Goal: Task Accomplishment & Management: Complete application form

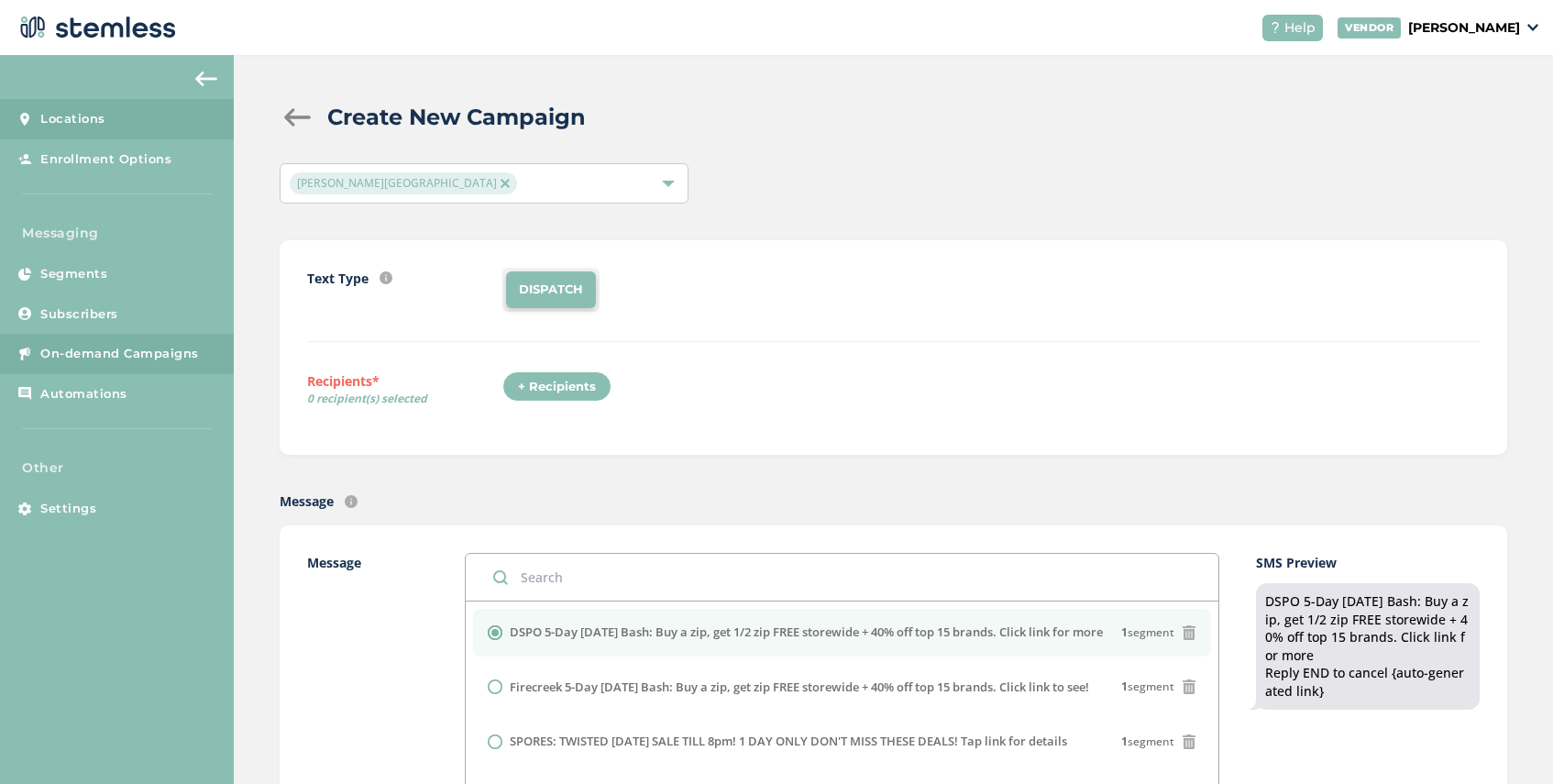
click at [118, 109] on link "Locations" at bounding box center [117, 119] width 234 height 40
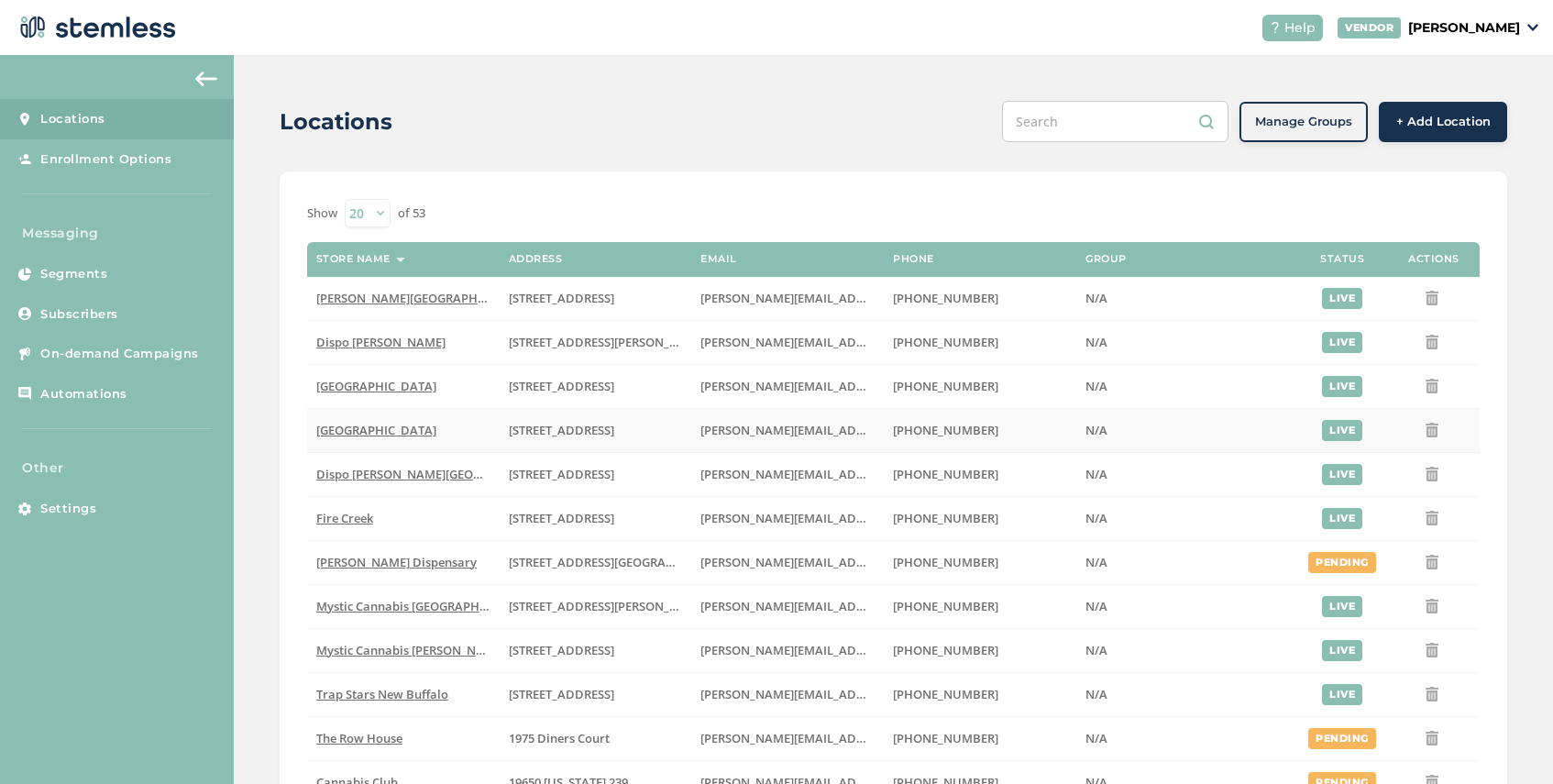
scroll to position [499, 0]
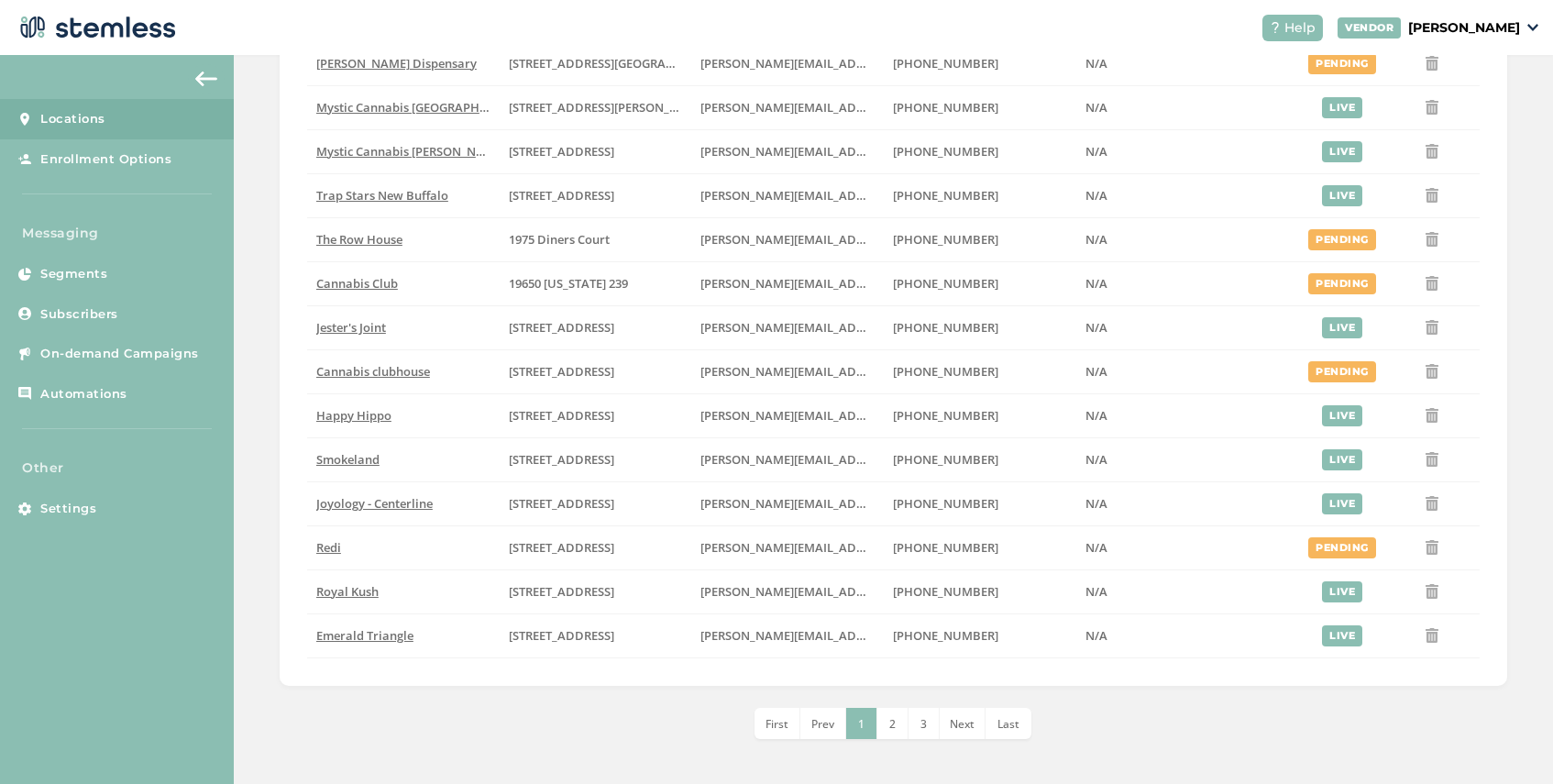
click at [894, 726] on span "2" at bounding box center [892, 723] width 7 height 15
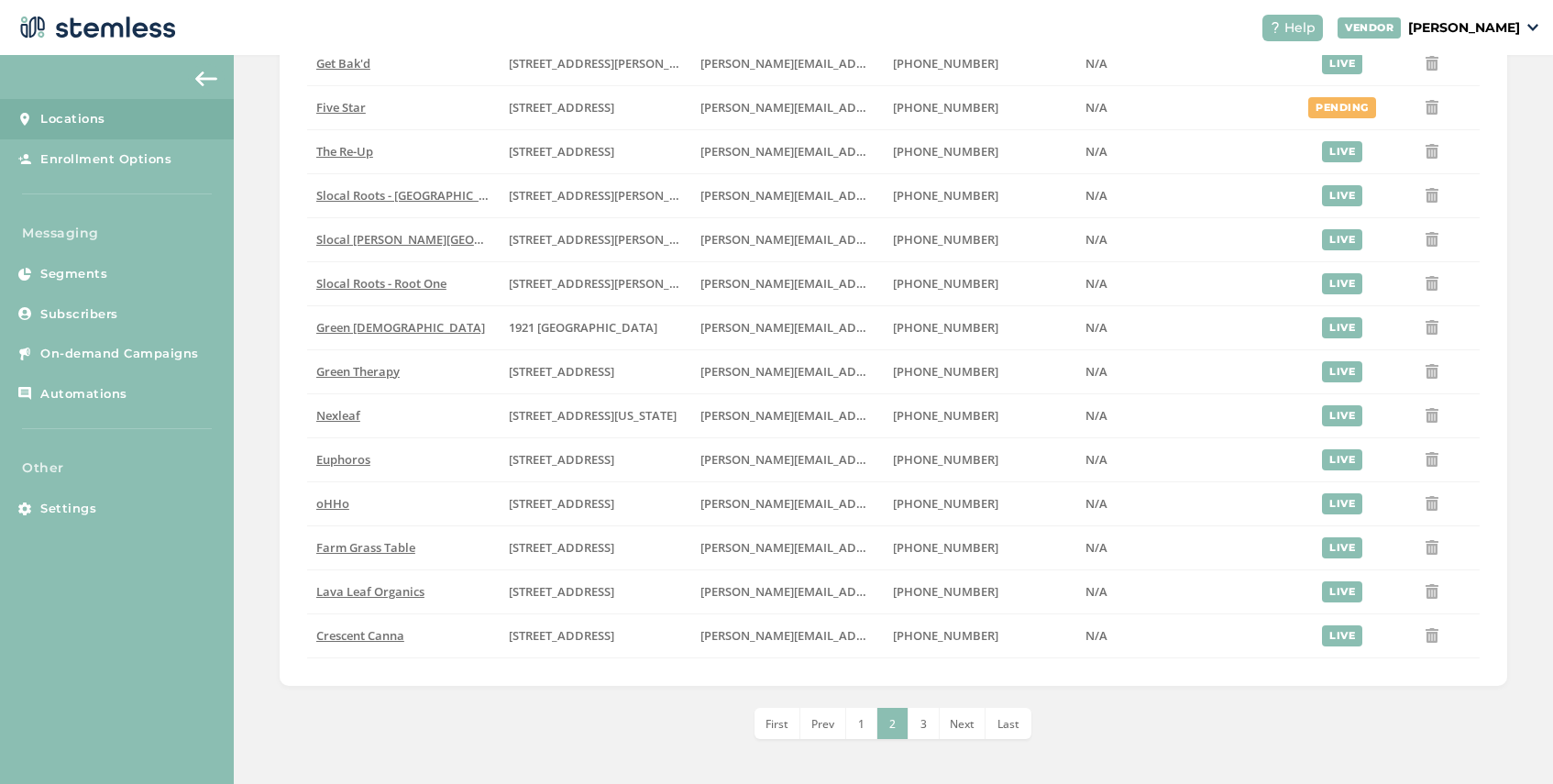
click at [929, 716] on li "3" at bounding box center [924, 723] width 31 height 31
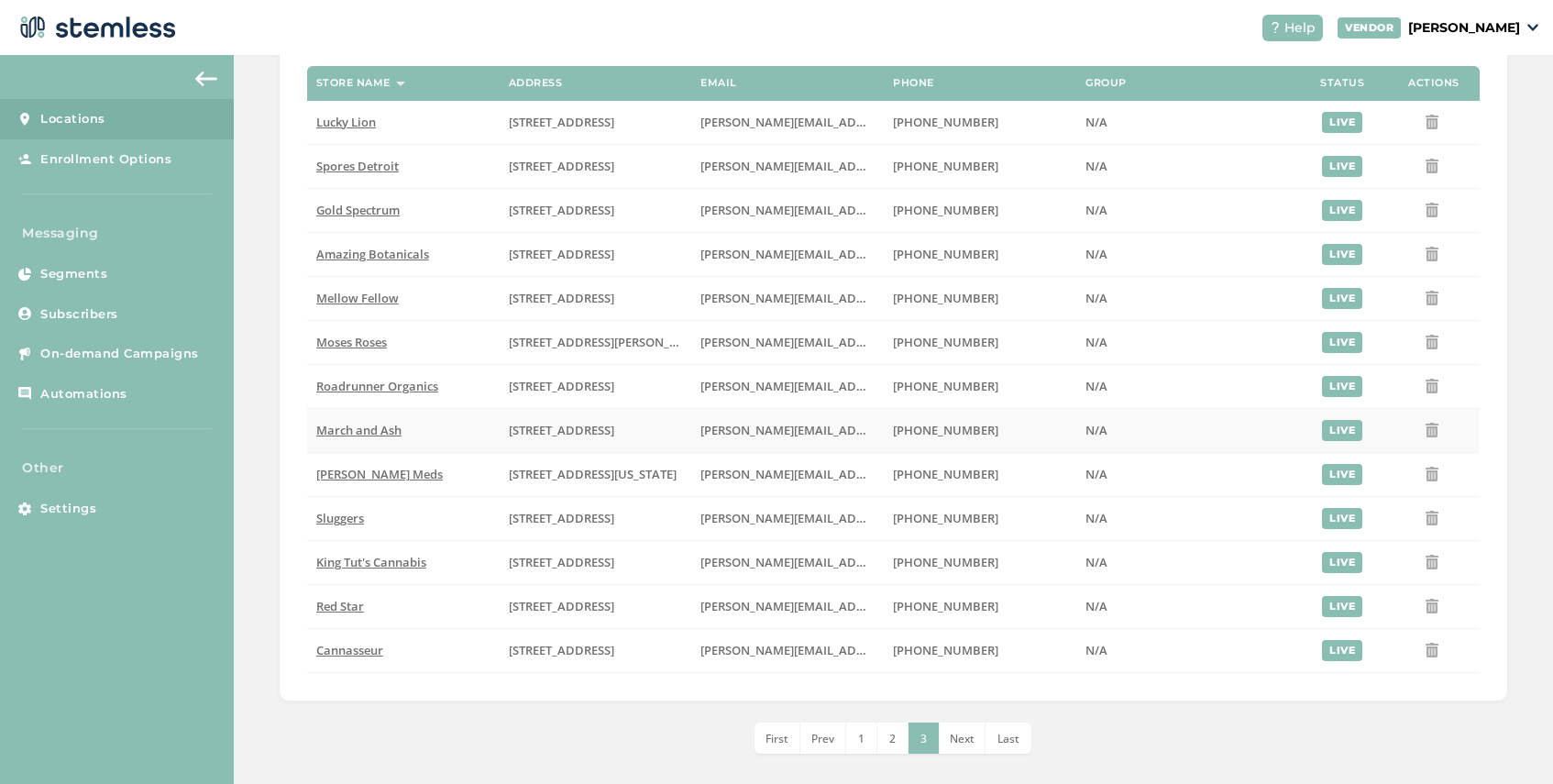
scroll to position [191, 0]
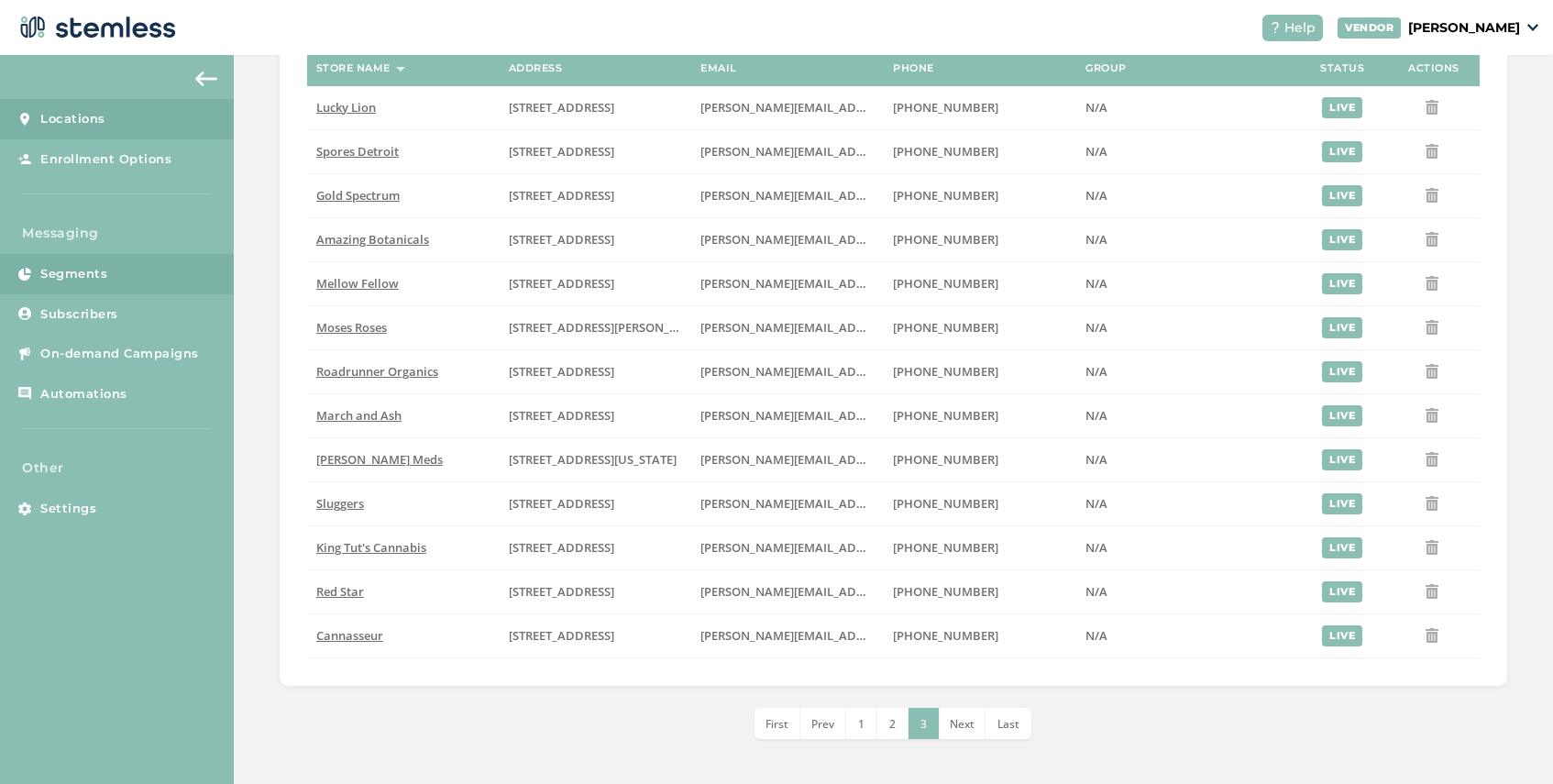
click at [106, 283] on link "Segments" at bounding box center [117, 274] width 234 height 40
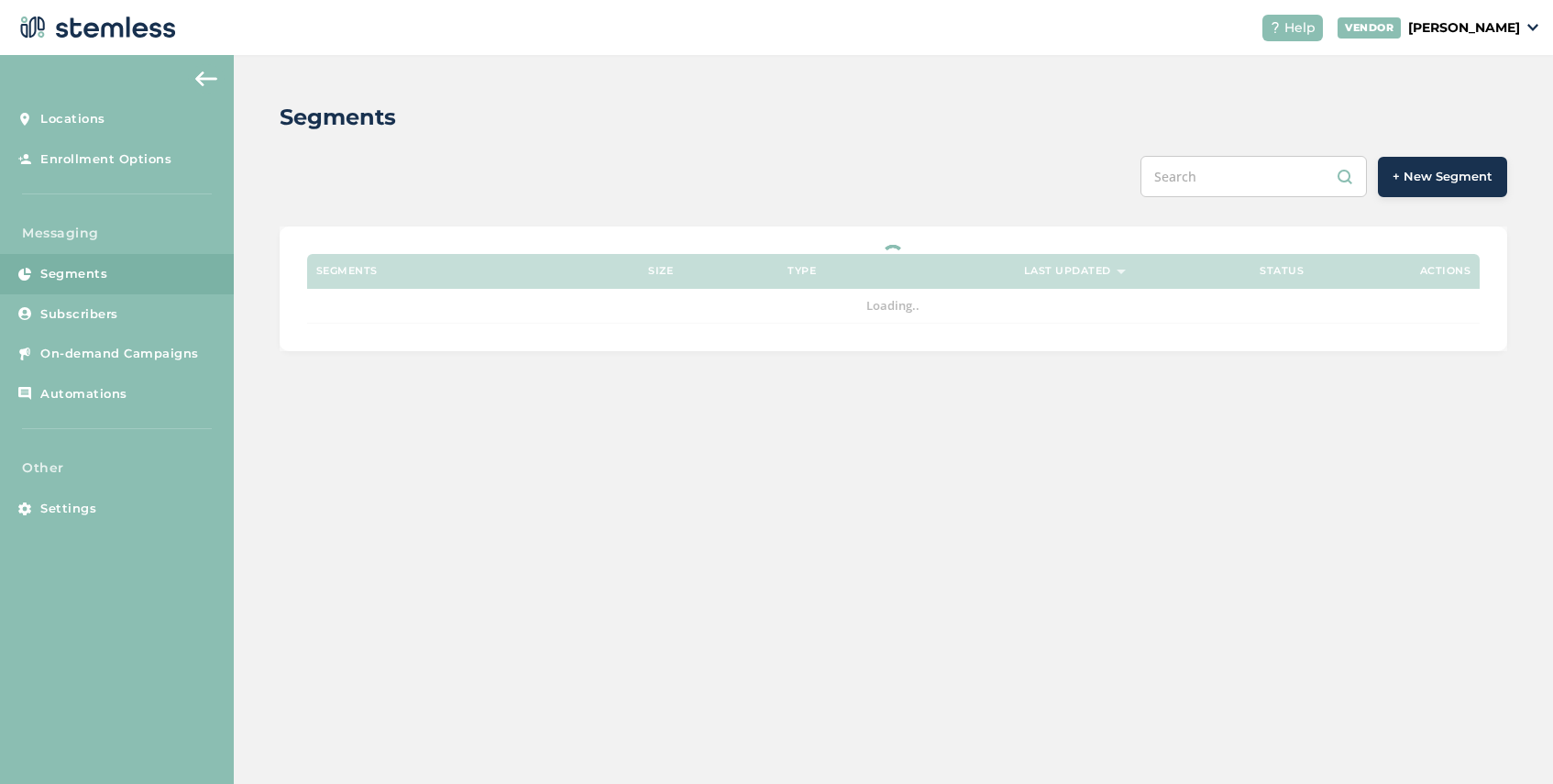
click at [1448, 159] on button "+ New Segment" at bounding box center [1442, 177] width 129 height 40
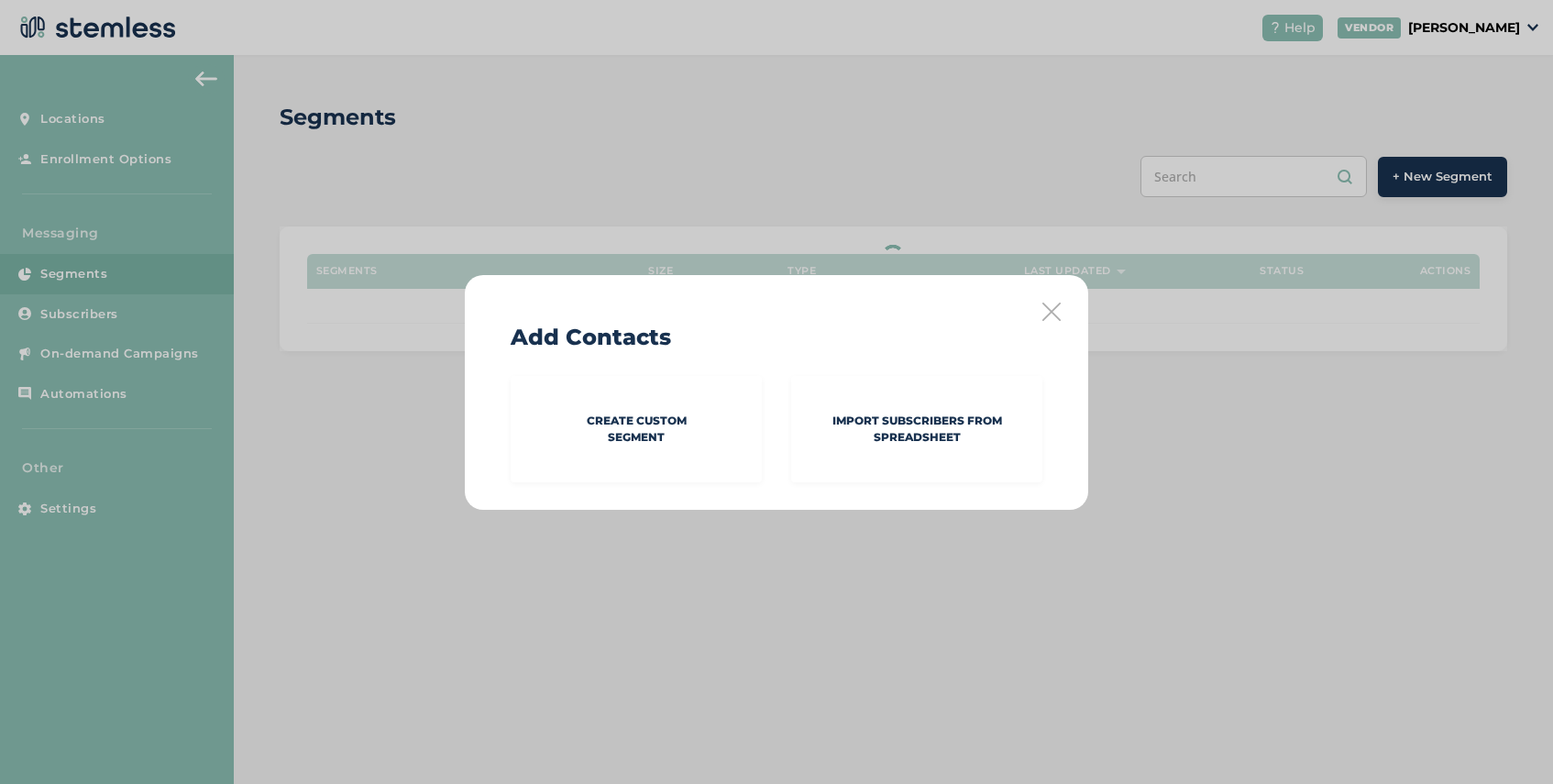
click at [1051, 308] on icon at bounding box center [1051, 311] width 18 height 18
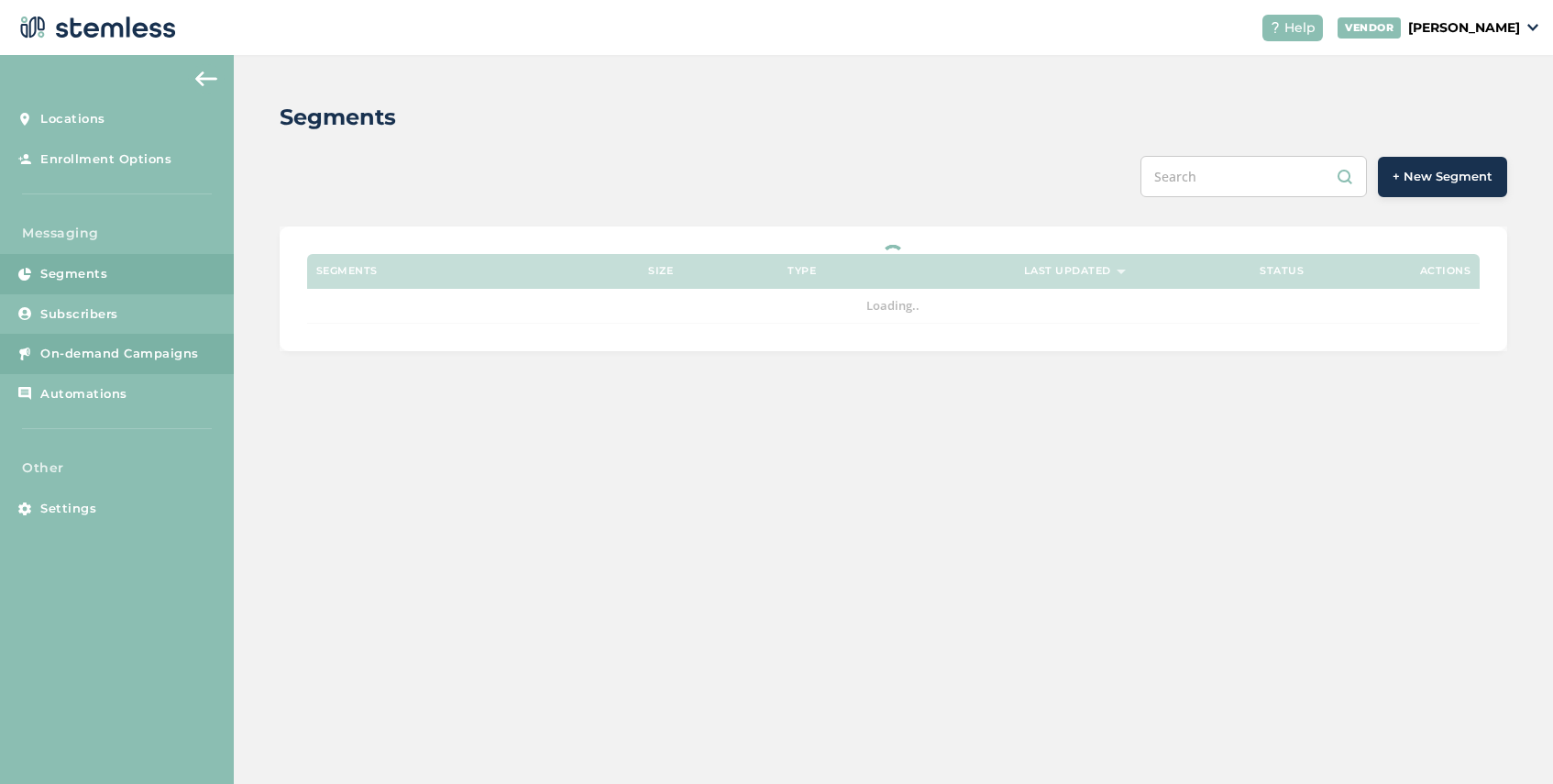
click at [116, 348] on span "On-demand Campaigns" at bounding box center [119, 353] width 159 height 18
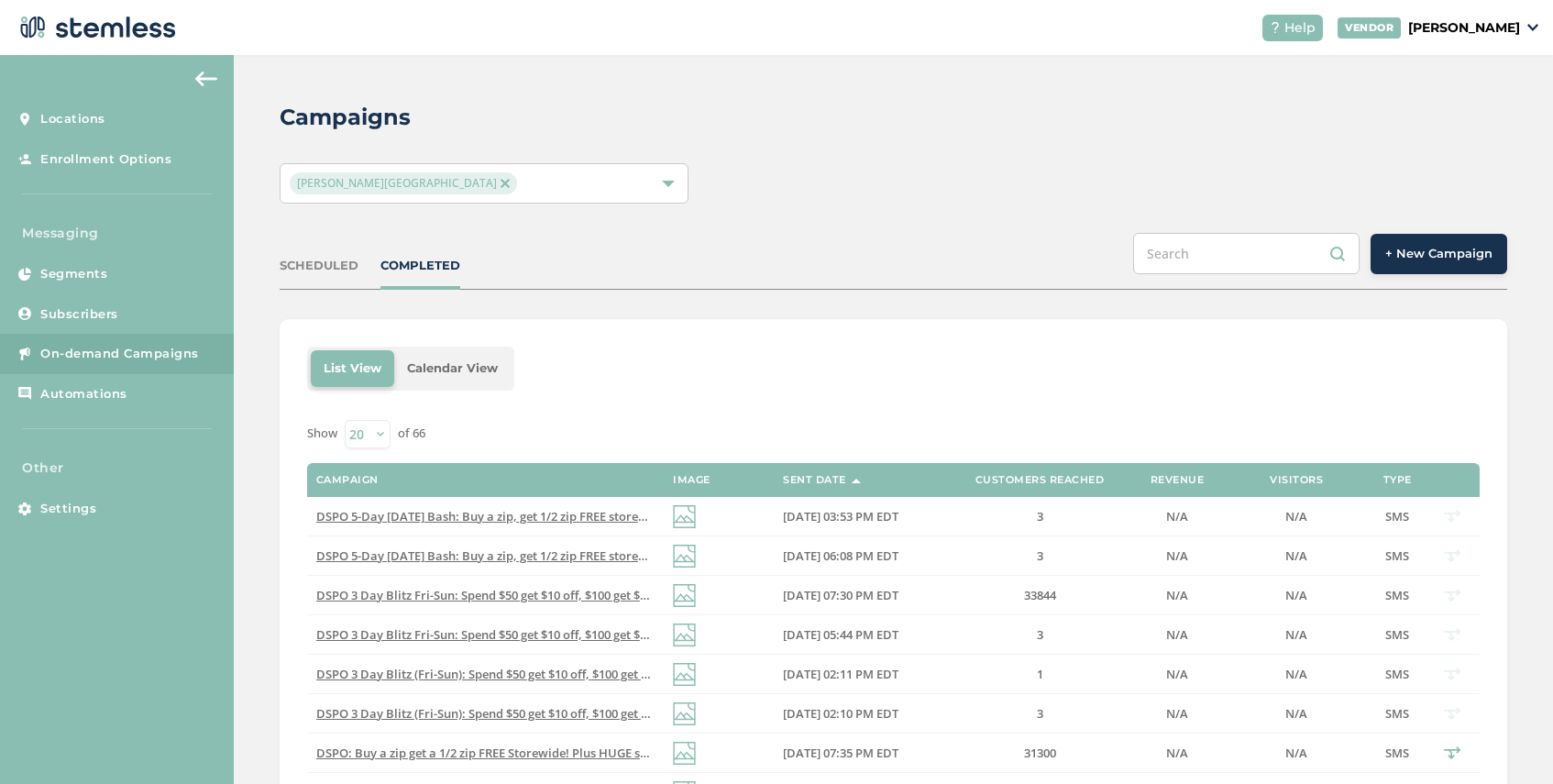
click at [1441, 254] on span "+ New Campaign" at bounding box center [1438, 253] width 107 height 18
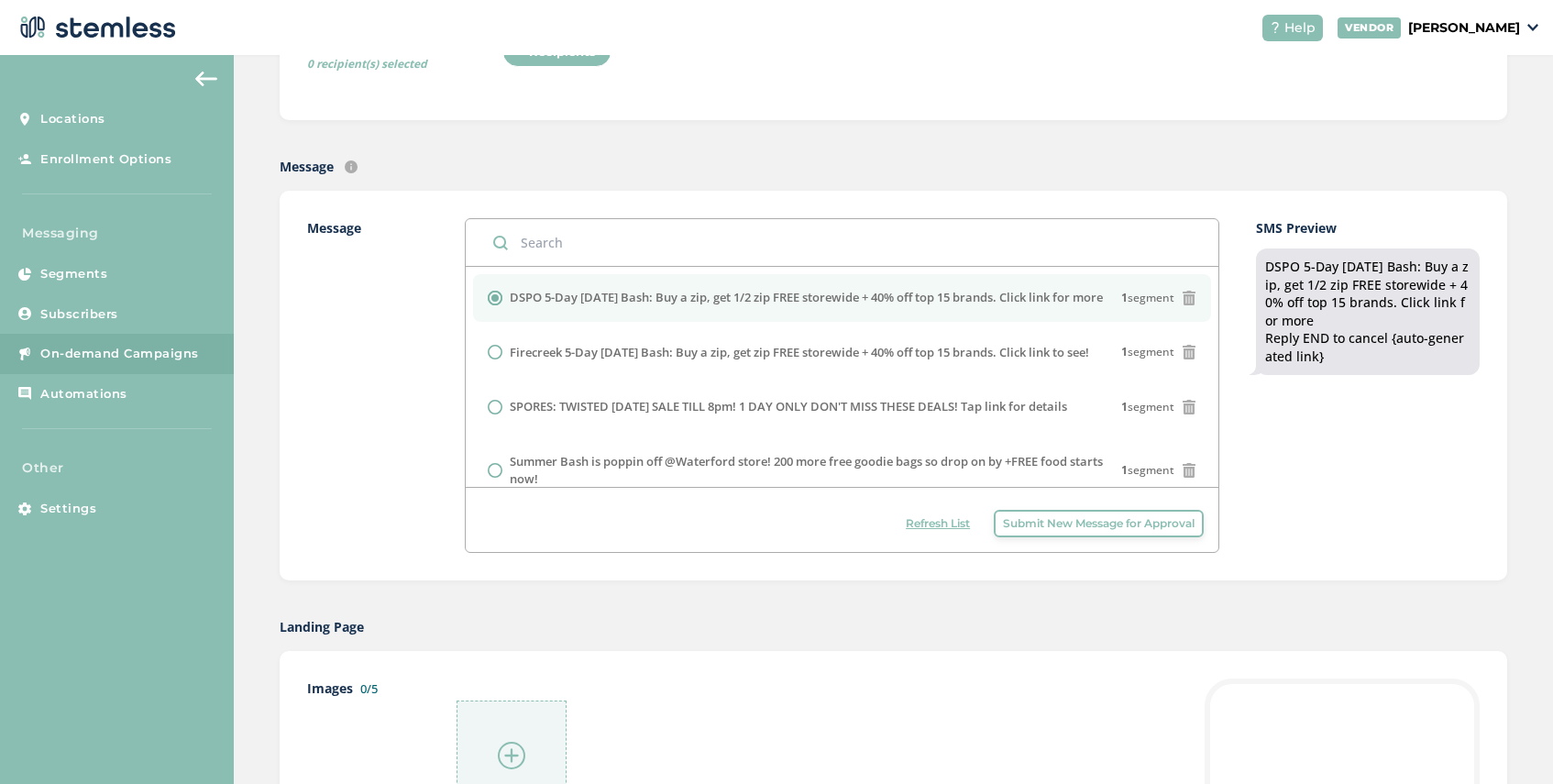
scroll to position [551, 0]
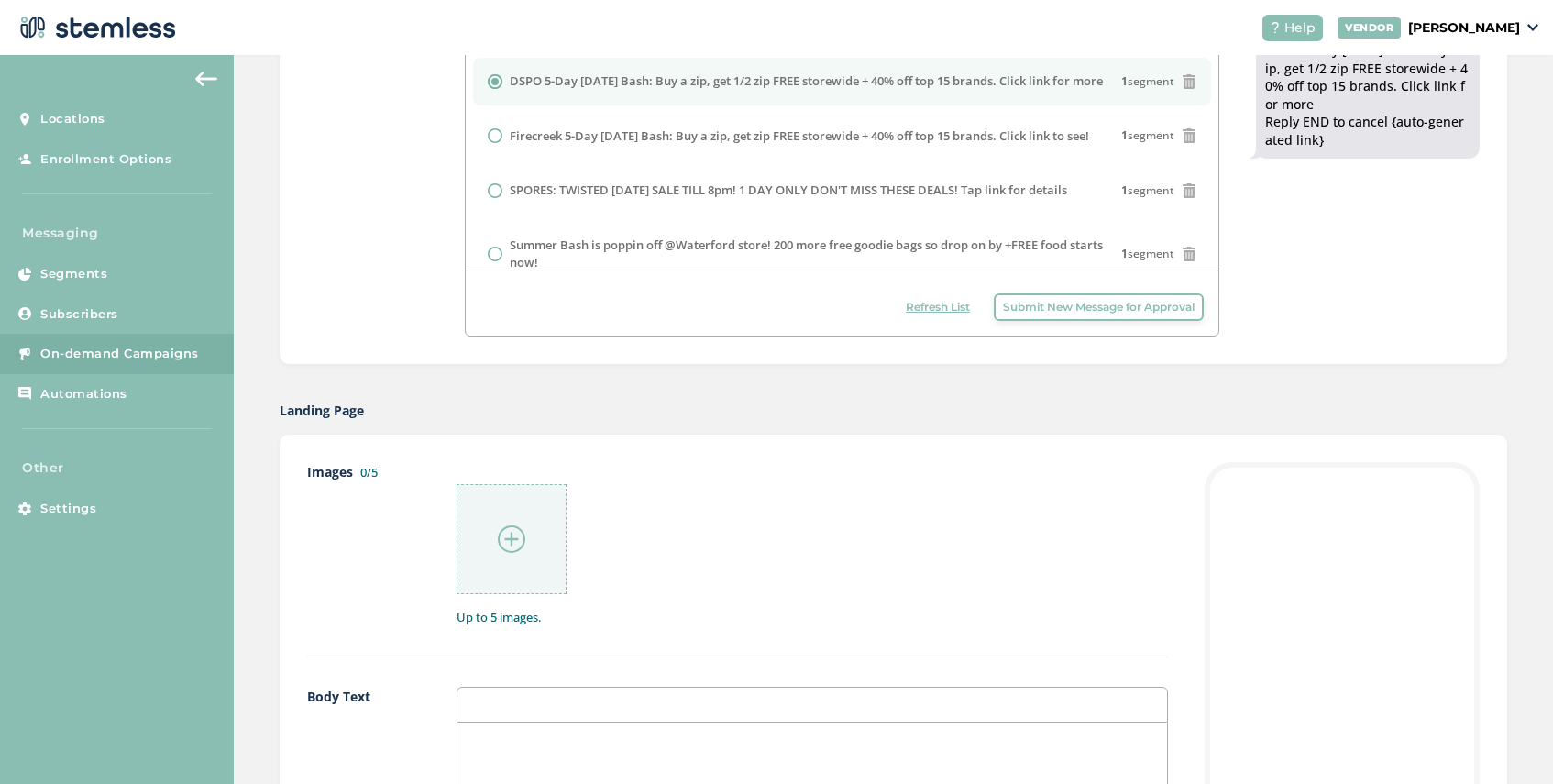
click at [1083, 312] on span "Submit New Message for Approval" at bounding box center [1098, 306] width 192 height 16
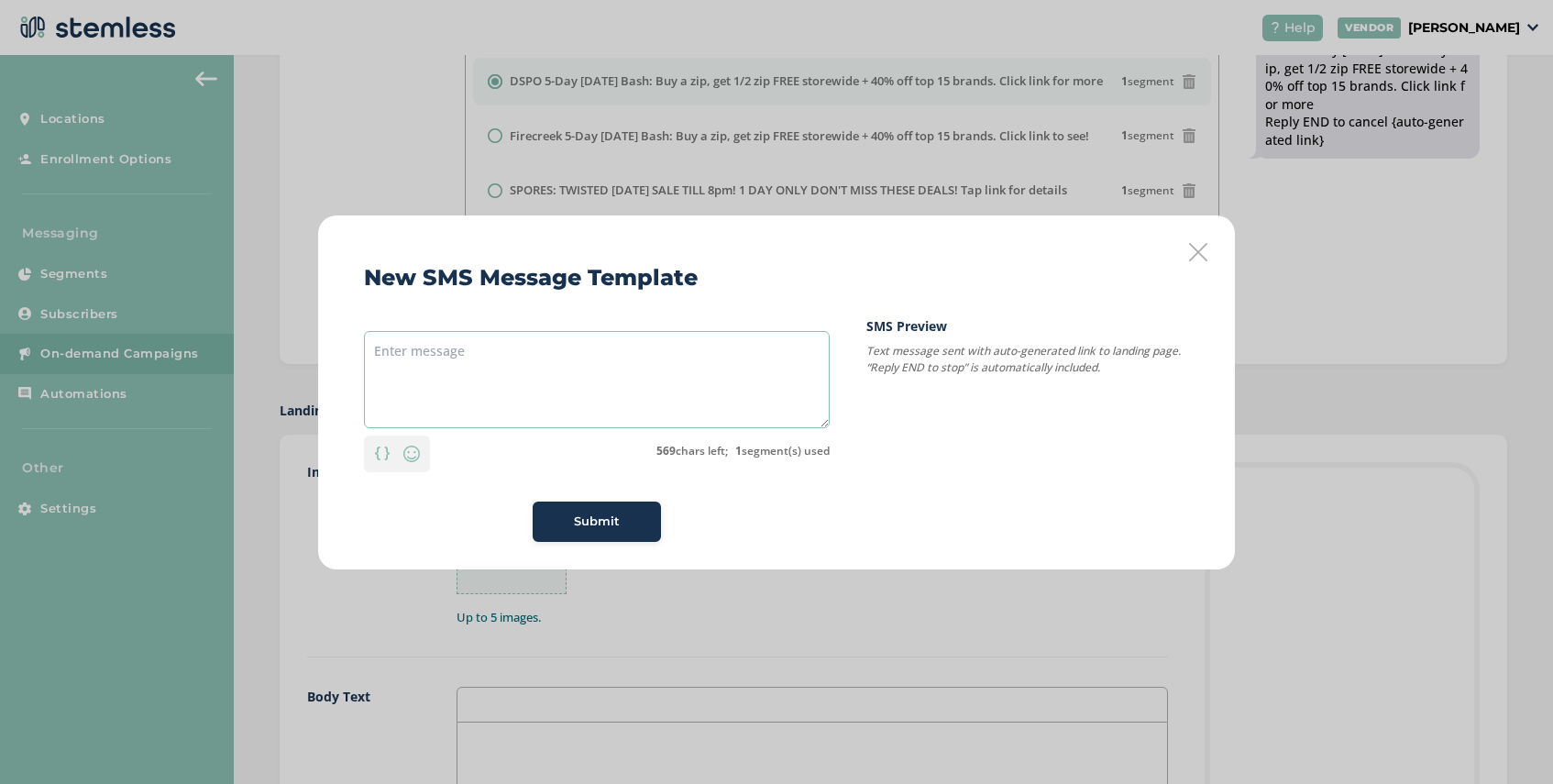
click at [473, 341] on textarea at bounding box center [596, 379] width 465 height 97
paste textarea "SoulFlora: [DATE] Weekend Celebration - 25% OFF Storewide for 5 Days (8/28–9/1)…"
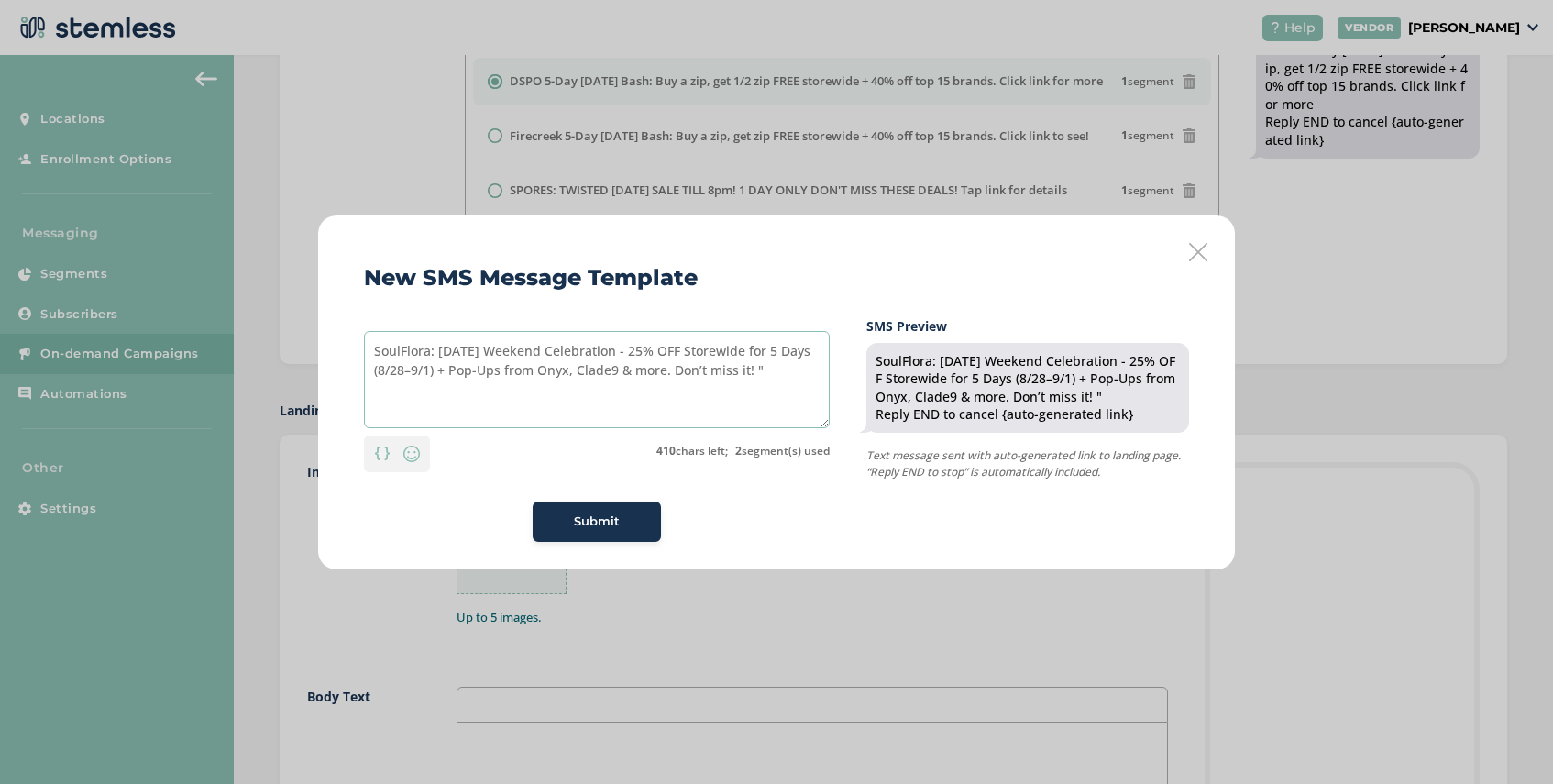
click at [396, 352] on textarea "SoulFlora: [DATE] Weekend Celebration - 25% OFF Storewide for 5 Days (8/28–9/1)…" at bounding box center [596, 379] width 465 height 97
click at [415, 353] on textarea "Sol Flora: [DATE] Weekend Celebration - 25% OFF Storewide for 5 Days (8/28–9/1)…" at bounding box center [596, 379] width 465 height 97
click at [762, 371] on textarea "Sol Flra: [DATE] Weekend Celebration - 25% OFF Storewide for 5 Days (8/28–9/1) …" at bounding box center [596, 379] width 465 height 97
drag, startPoint x: 757, startPoint y: 371, endPoint x: 671, endPoint y: 379, distance: 86.4
click at [671, 379] on textarea "Sol Flra: [DATE] Weekend Celebration - 25% OFF Storewide for 5 Days (8/28–9/1) …" at bounding box center [596, 379] width 465 height 97
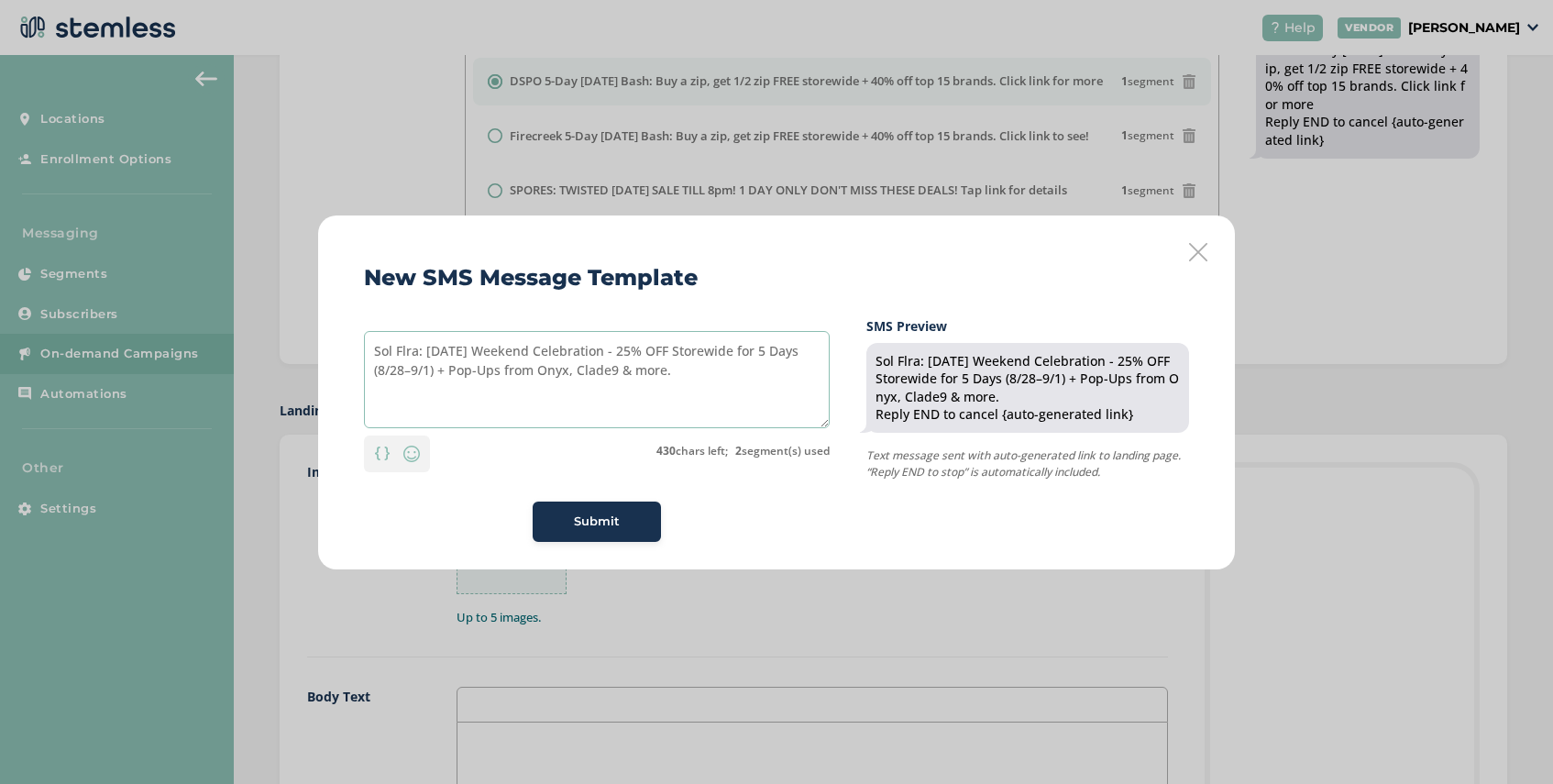
click at [632, 355] on textarea "Sol Flra: [DATE] Weekend Celebration - 25% OFF Storewide for 5 Days (8/28–9/1) …" at bounding box center [596, 379] width 465 height 97
click at [398, 371] on textarea "Sol Flra: [DATE] Weekend Deals! 25% OFF Storewide for 5 Days (8/28–9/1) + Pop-U…" at bounding box center [596, 379] width 465 height 97
click at [779, 353] on textarea "Sol Flra: [DATE] Weekend Deals! 25% OFF Storewide for 5 Days (8/28–9/1 + Pop-Up…" at bounding box center [596, 379] width 465 height 97
drag, startPoint x: 393, startPoint y: 372, endPoint x: 777, endPoint y: 352, distance: 384.5
click at [777, 352] on textarea "Sol Flra: [DATE] Weekend Deals! 25% OFF Storewide for 5 Days 8/28–9/1 + Pop-Ups…" at bounding box center [596, 379] width 465 height 97
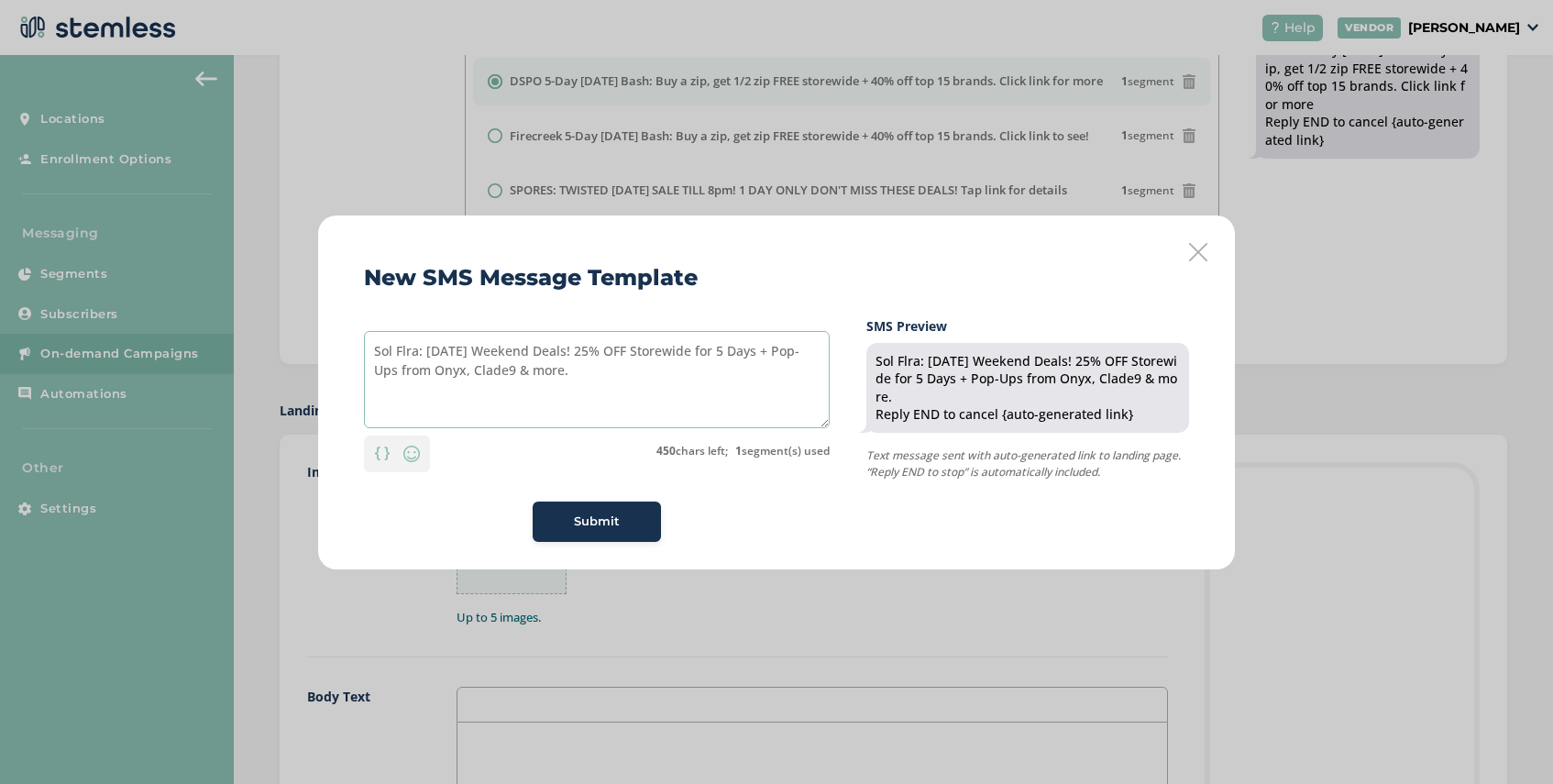
click at [406, 351] on textarea "Sol Flra: [DATE] Weekend Deals! 25% OFF Storewide for 5 Days + Pop-Ups from Ony…" at bounding box center [596, 379] width 465 height 97
type textarea "Sol Flora: [DATE] Weekend Deals! 25% OFF Storewide for 5 Days + Pop-Ups from On…"
click at [602, 513] on span "Submit" at bounding box center [597, 521] width 46 height 18
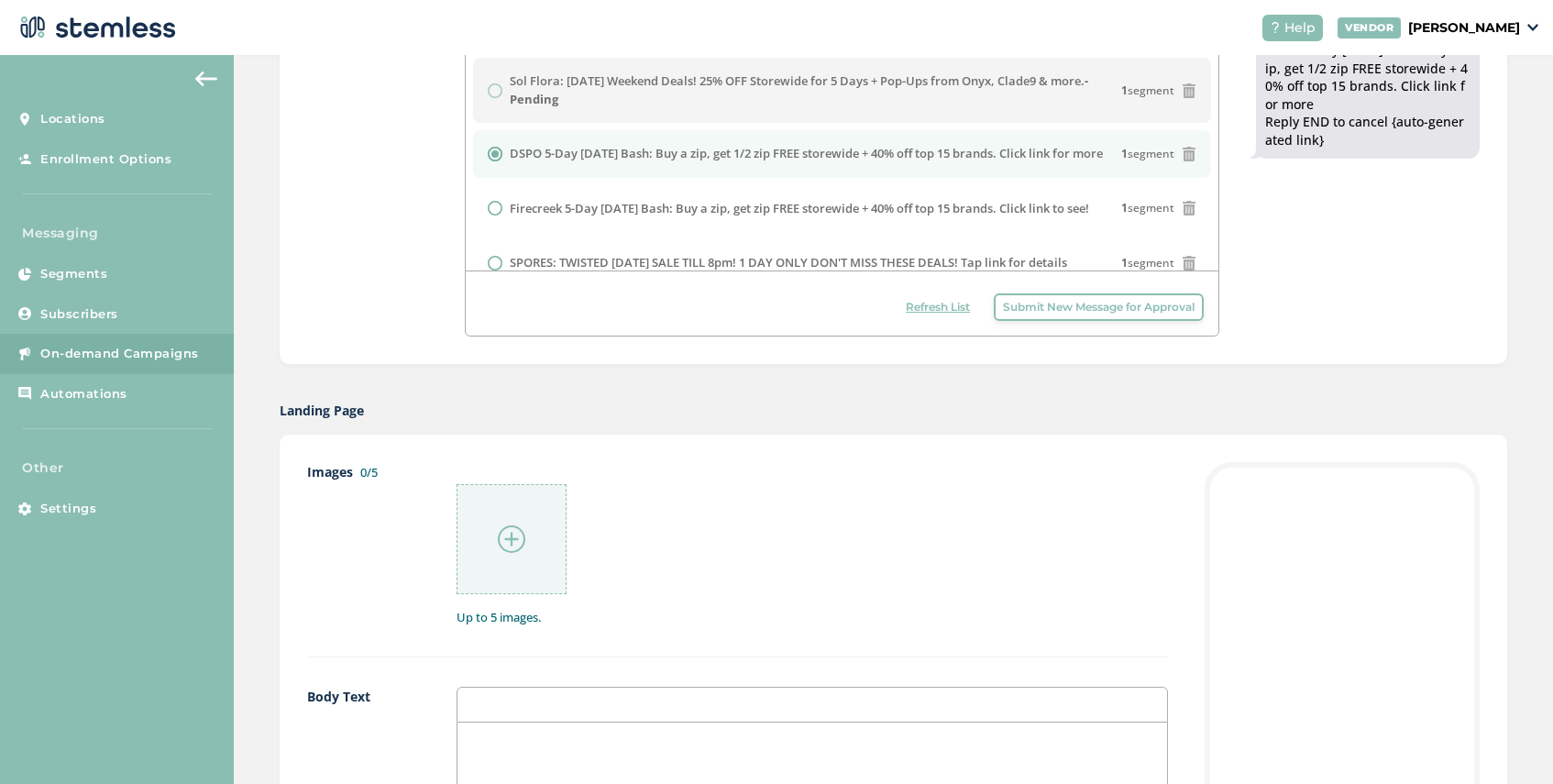
click at [949, 303] on span "Refresh List" at bounding box center [937, 306] width 65 height 16
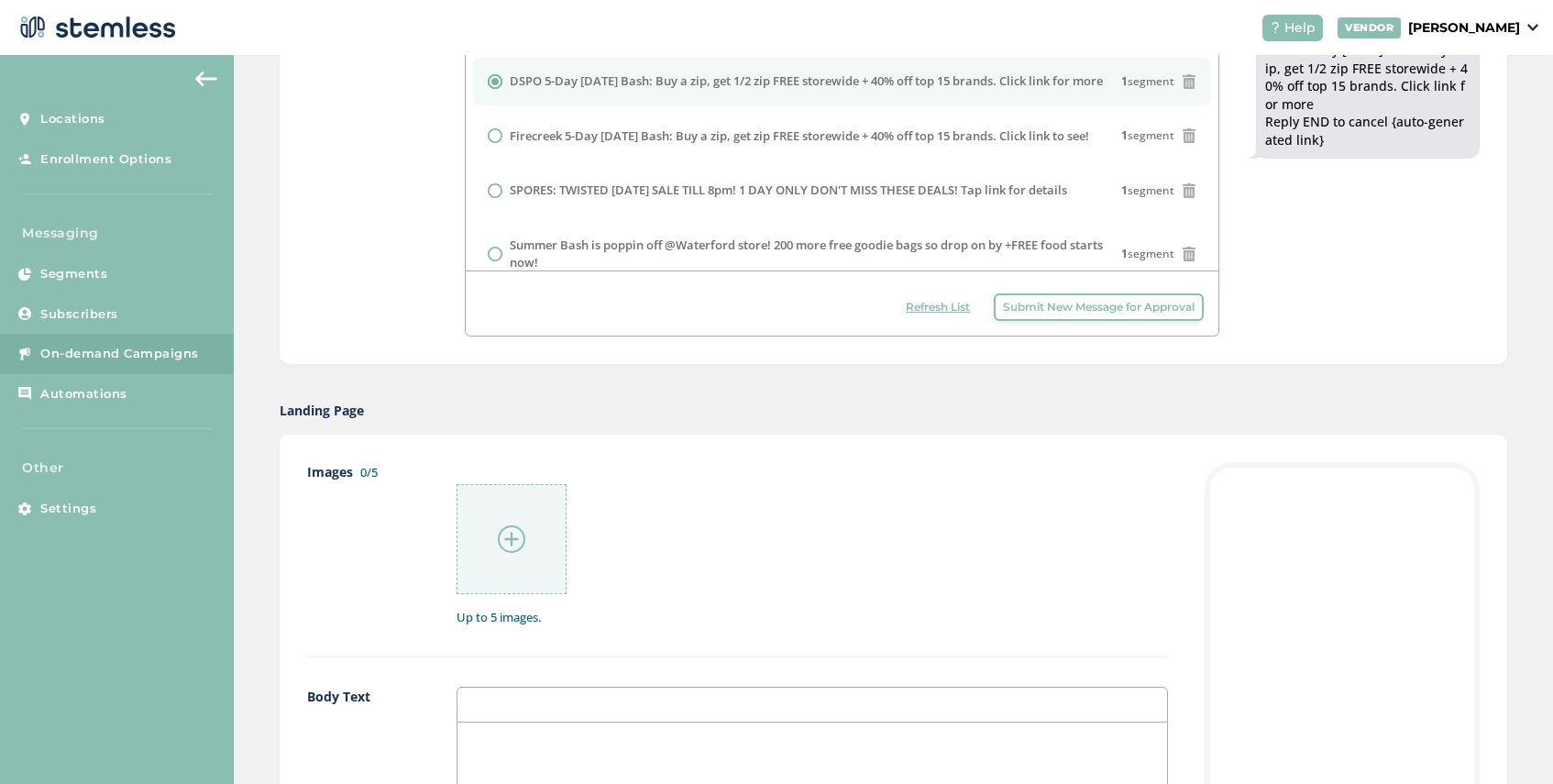
click at [1016, 304] on span "Submit New Message for Approval" at bounding box center [1098, 306] width 192 height 16
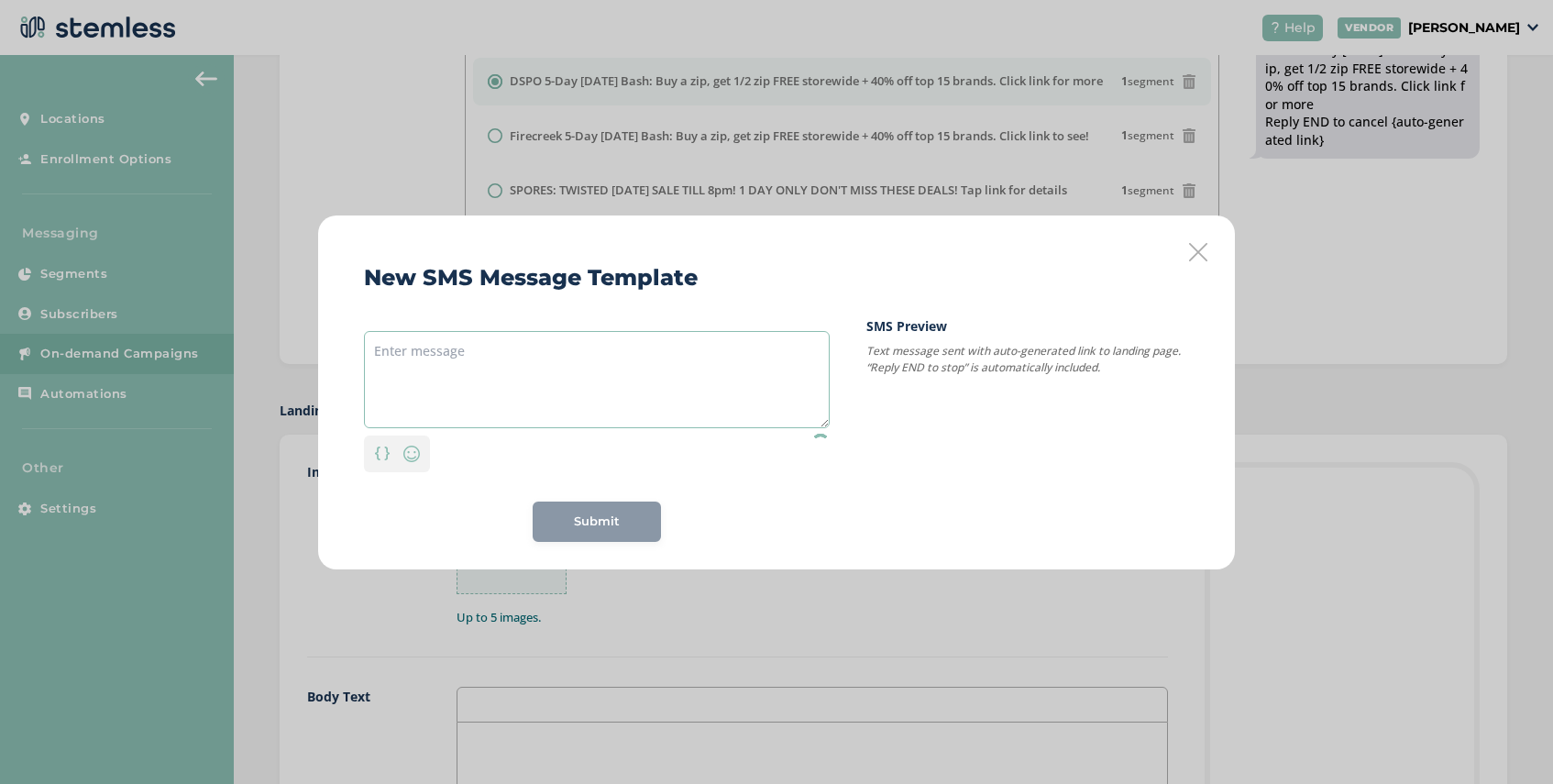
click at [515, 354] on textarea at bounding box center [596, 379] width 465 height 97
paste textarea "Sol Flora: [DATE] Weekend Deals! 25% OFF Storewide for 5 Days + Pop-Ups from On…"
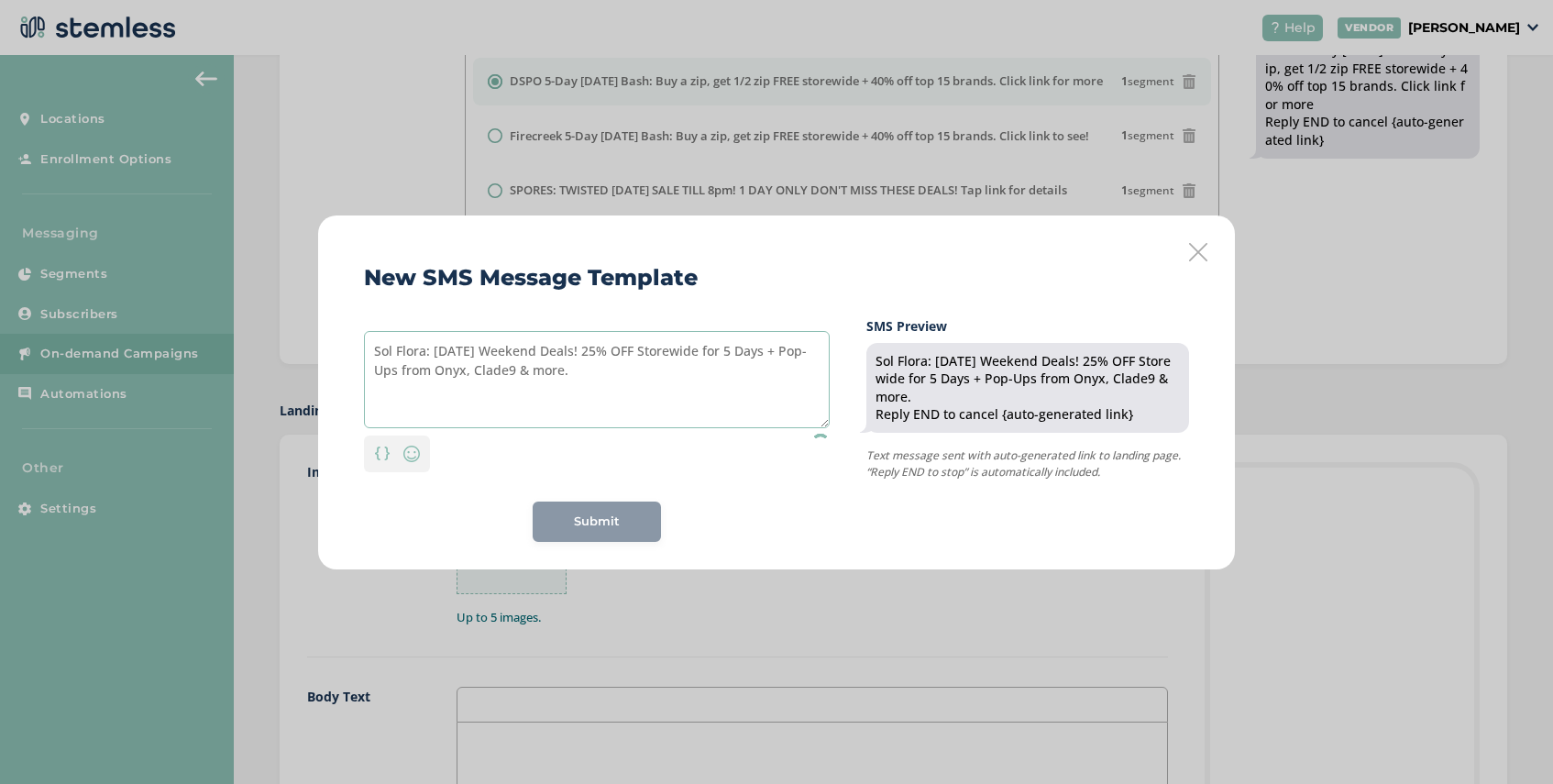
click at [540, 372] on textarea "Sol Flora: [DATE] Weekend Deals! 25% OFF Storewide for 5 Days + Pop-Ups from On…" at bounding box center [596, 379] width 465 height 97
type textarea "Sol Flora: [DATE] Weekend Deals! 25% OFF Storewide for 5 Days + Pop-Ups from On…"
click at [616, 524] on span "Submit" at bounding box center [597, 521] width 46 height 18
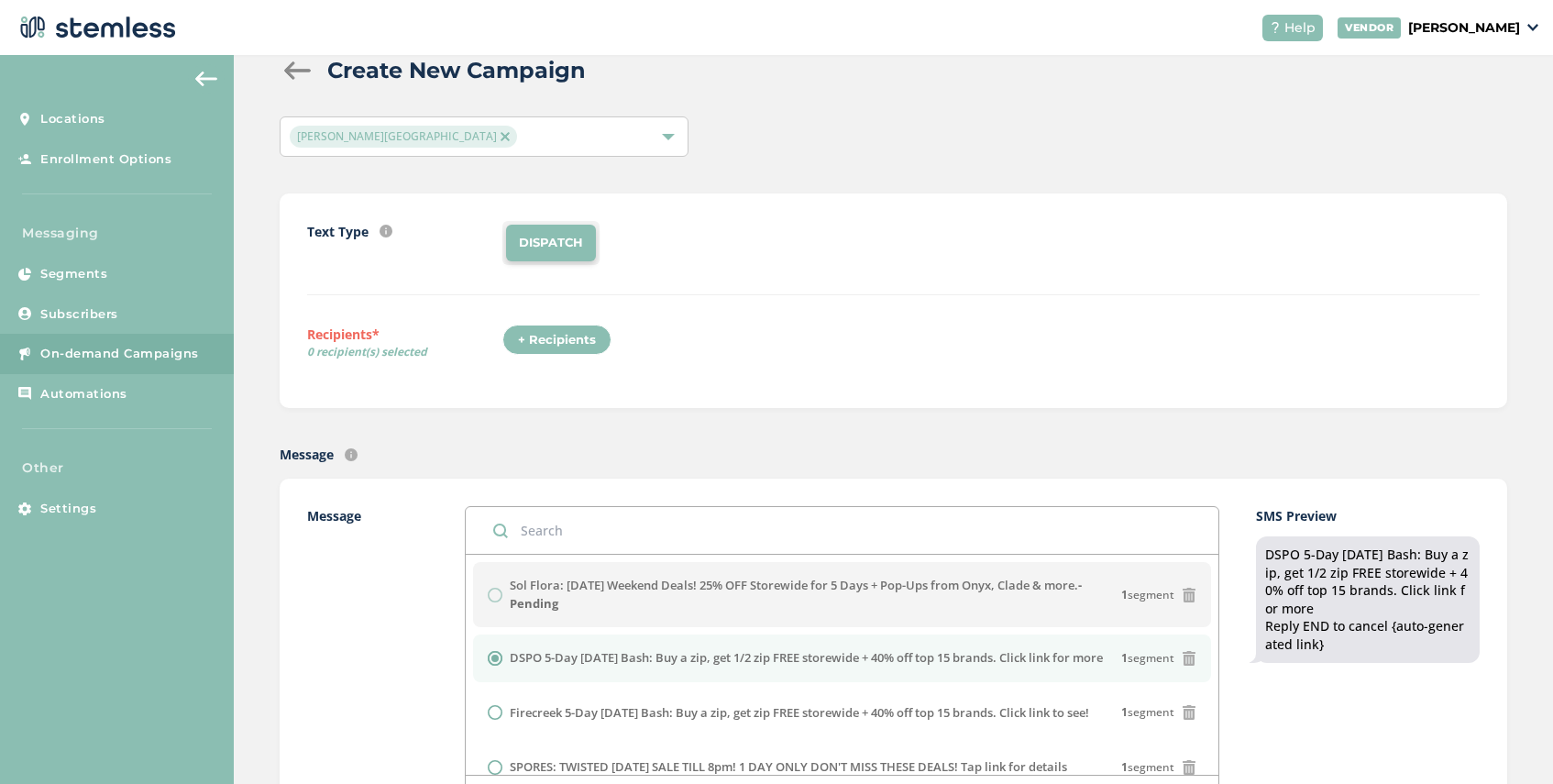
scroll to position [0, 0]
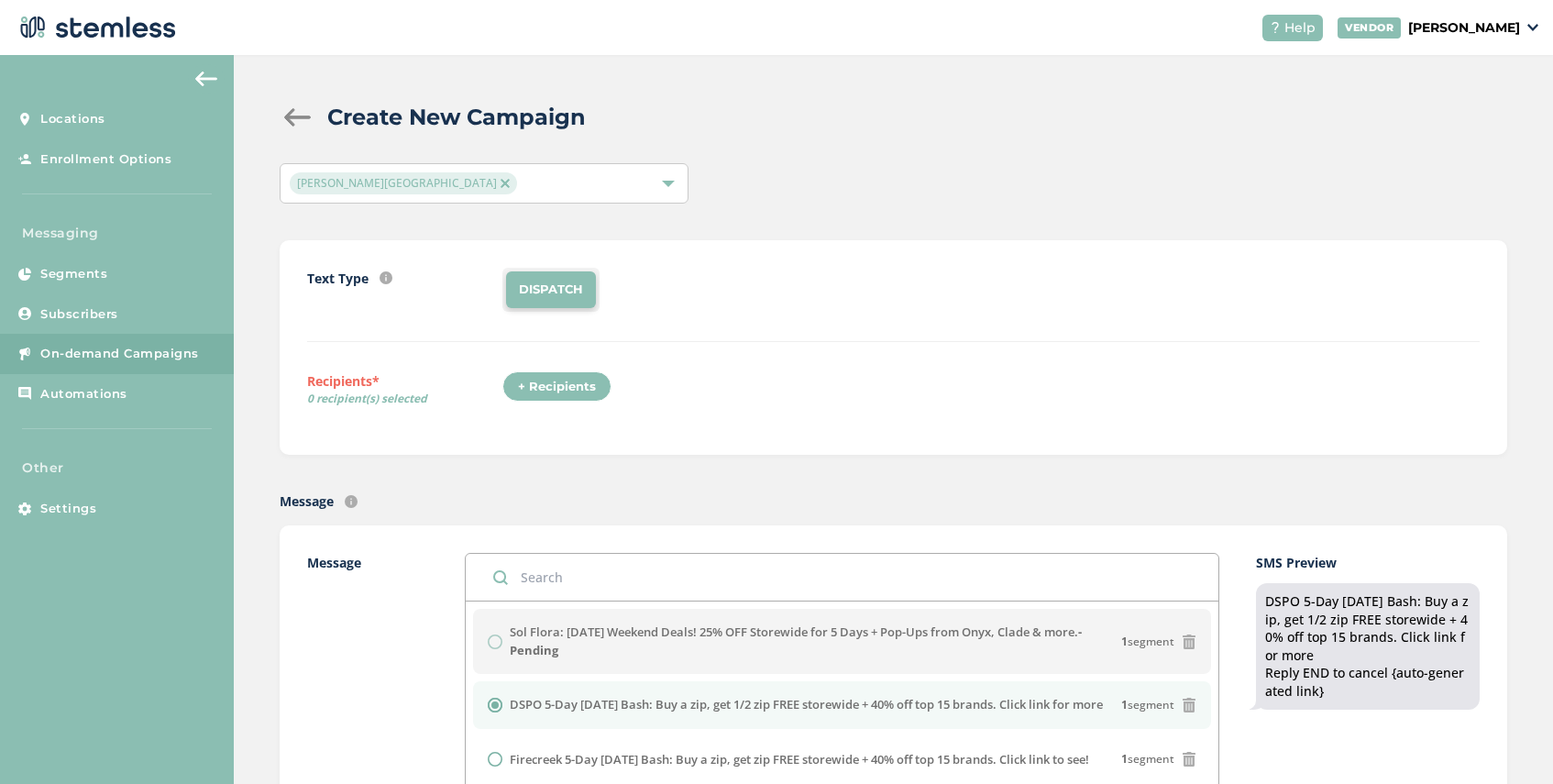
click at [549, 388] on div "+ Recipients" at bounding box center [556, 386] width 109 height 31
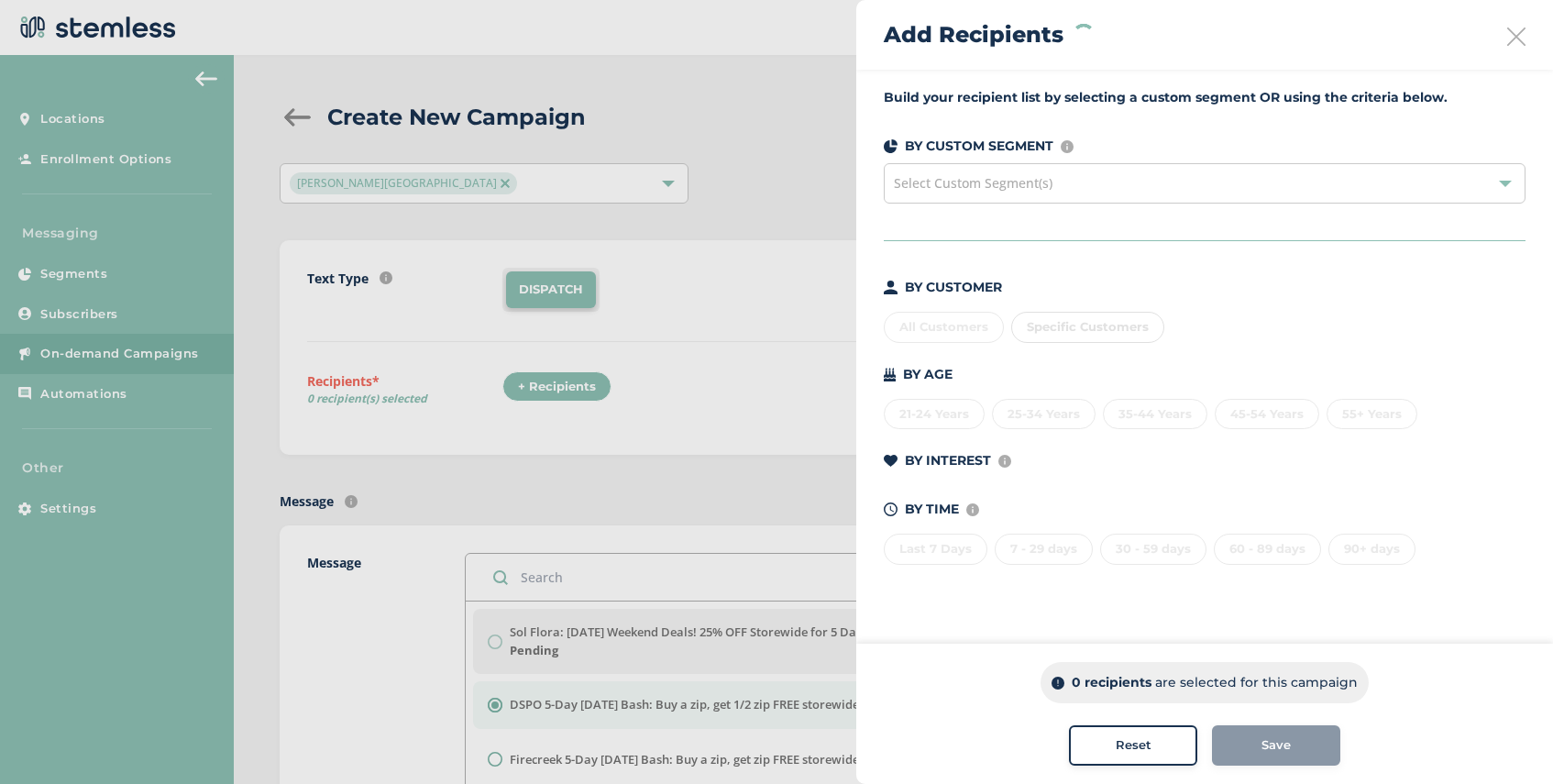
click at [1094, 180] on div "Select Custom Segment(s)" at bounding box center [1204, 183] width 642 height 40
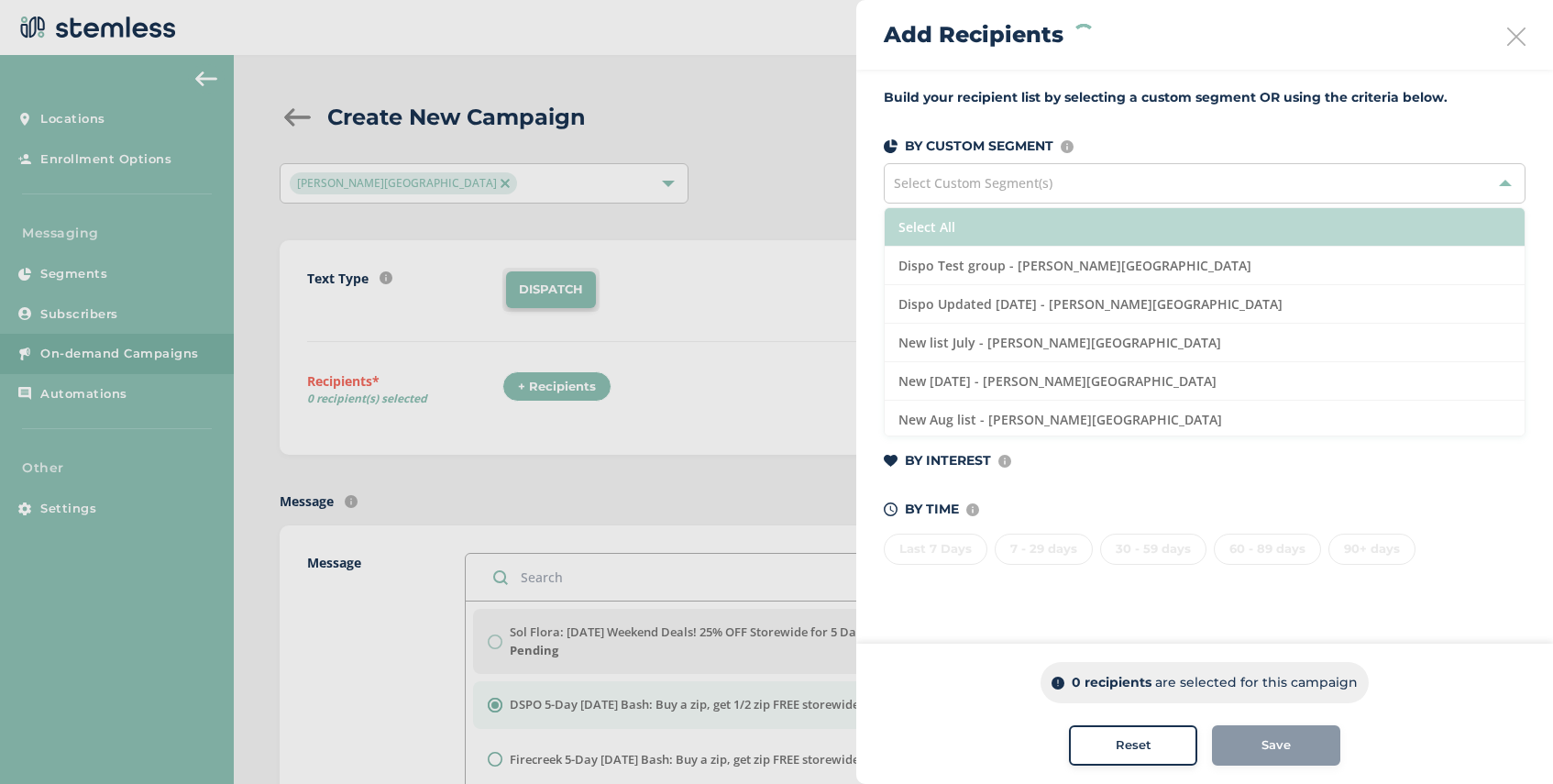
click at [1092, 236] on li "Select All" at bounding box center [1204, 227] width 640 height 39
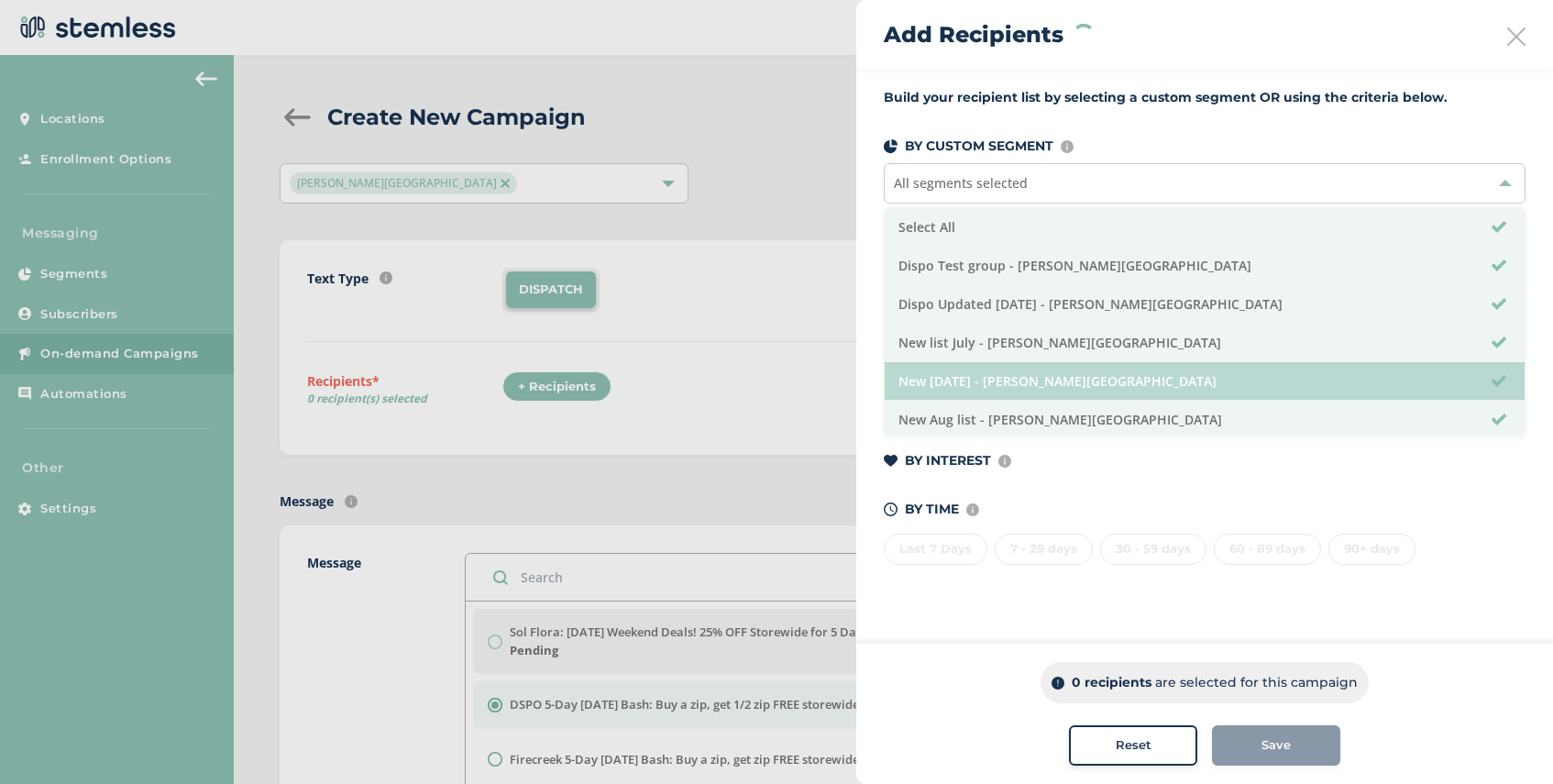
scroll to position [80, 0]
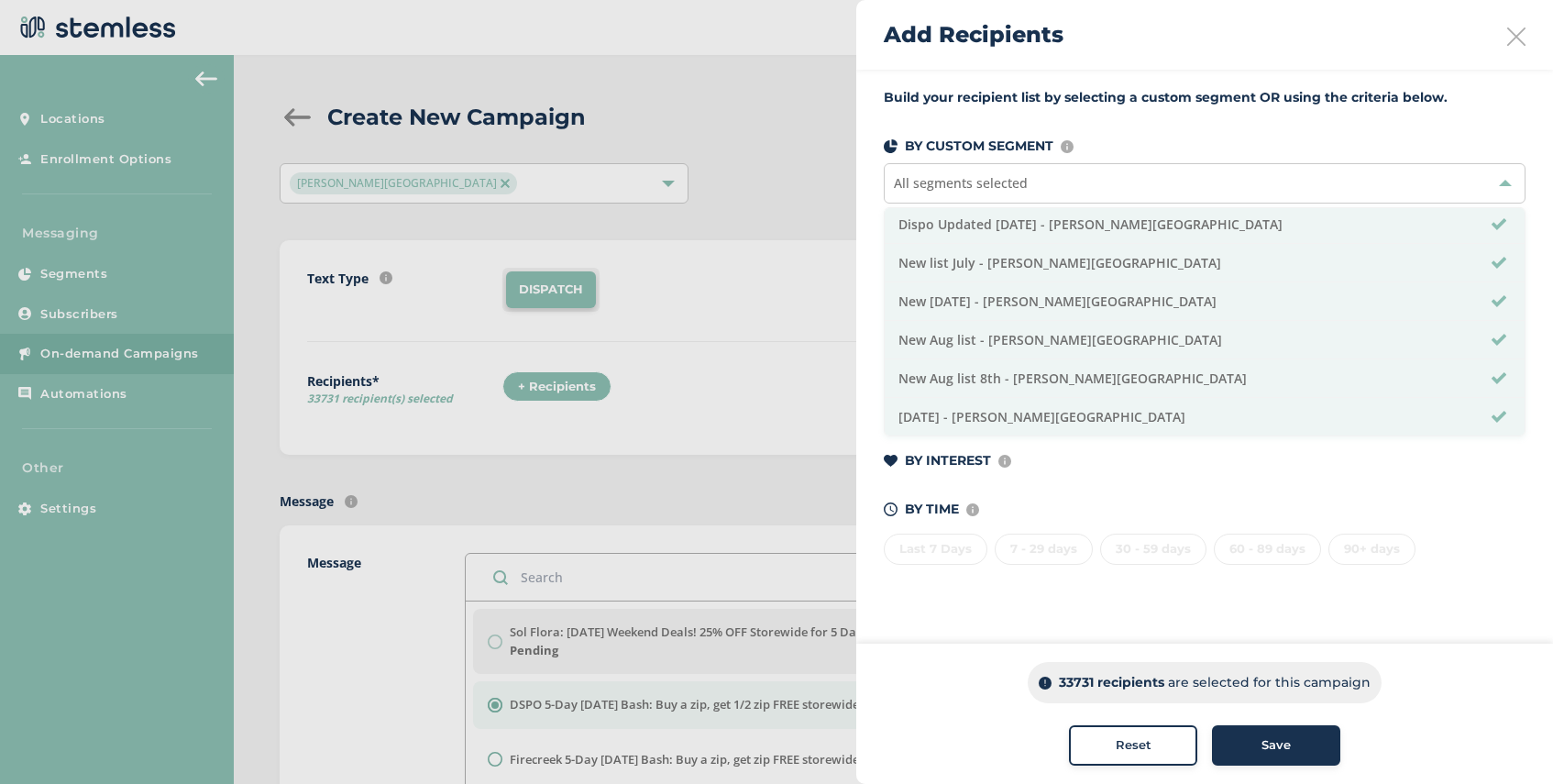
click at [1523, 44] on icon at bounding box center [1515, 37] width 18 height 18
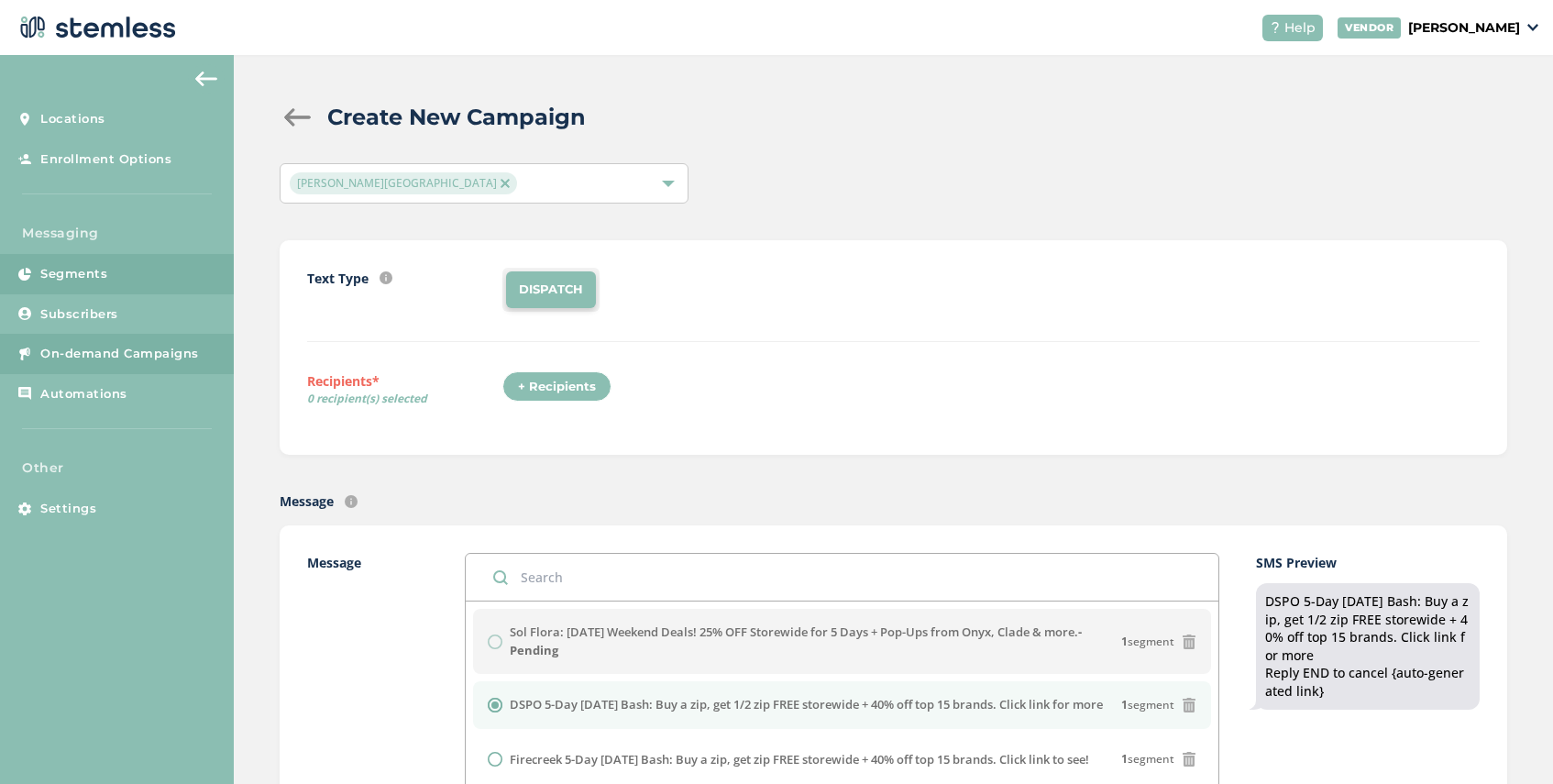
click at [98, 279] on span "Segments" at bounding box center [73, 274] width 66 height 18
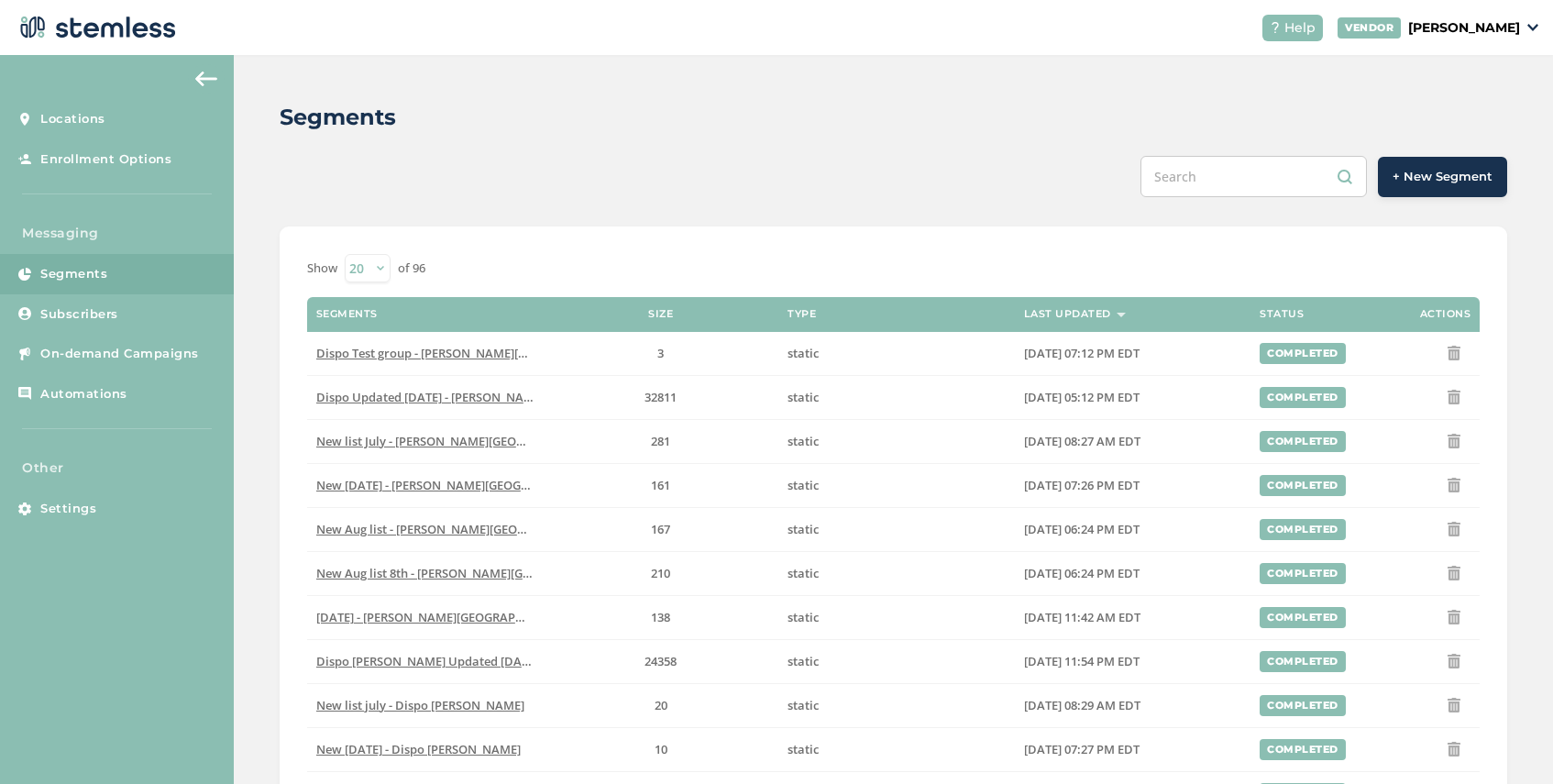
click at [1429, 177] on span "+ New Segment" at bounding box center [1442, 176] width 100 height 18
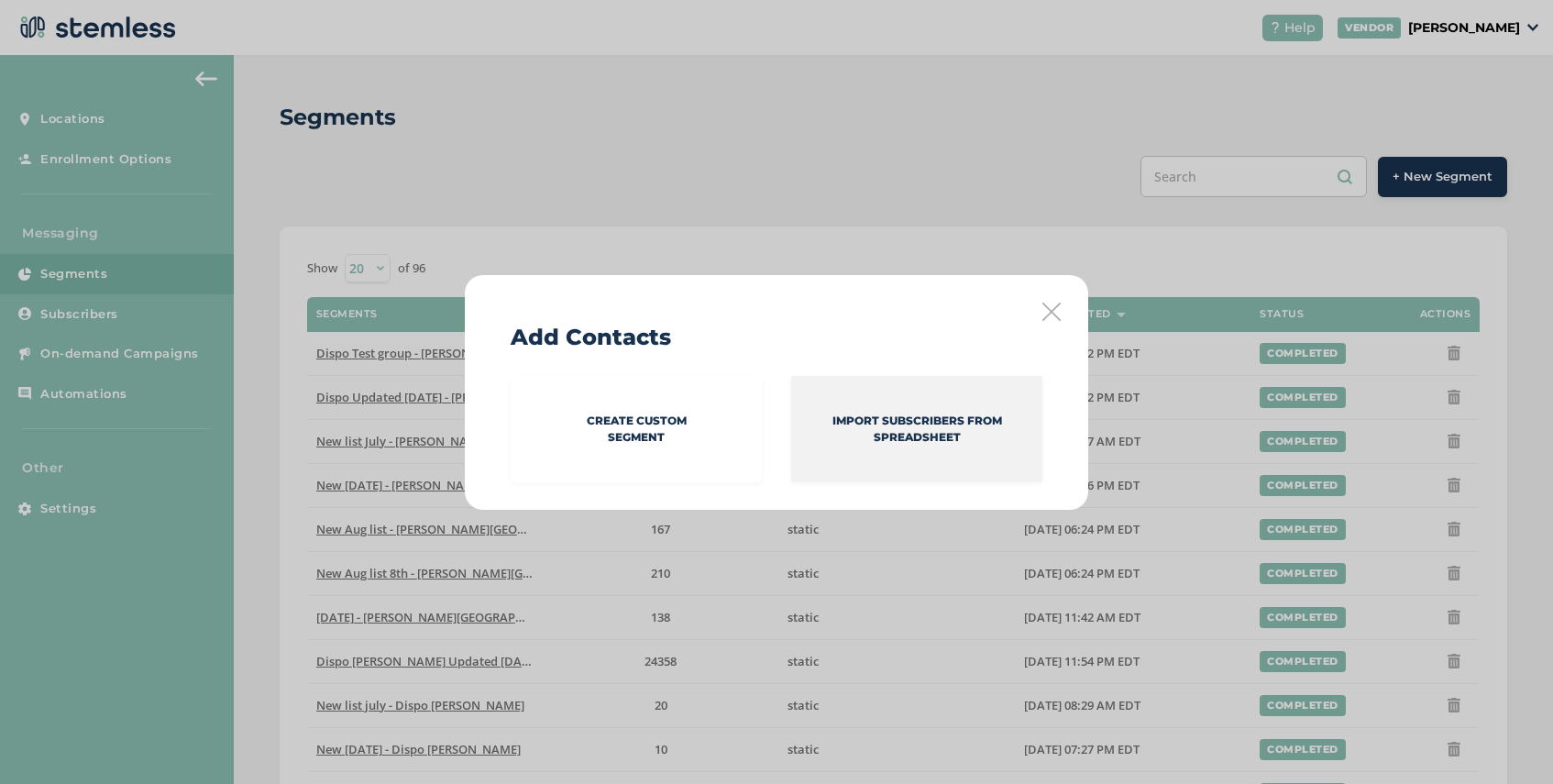
click at [882, 435] on p "Import Subscribers from spreadsheet" at bounding box center [916, 429] width 251 height 33
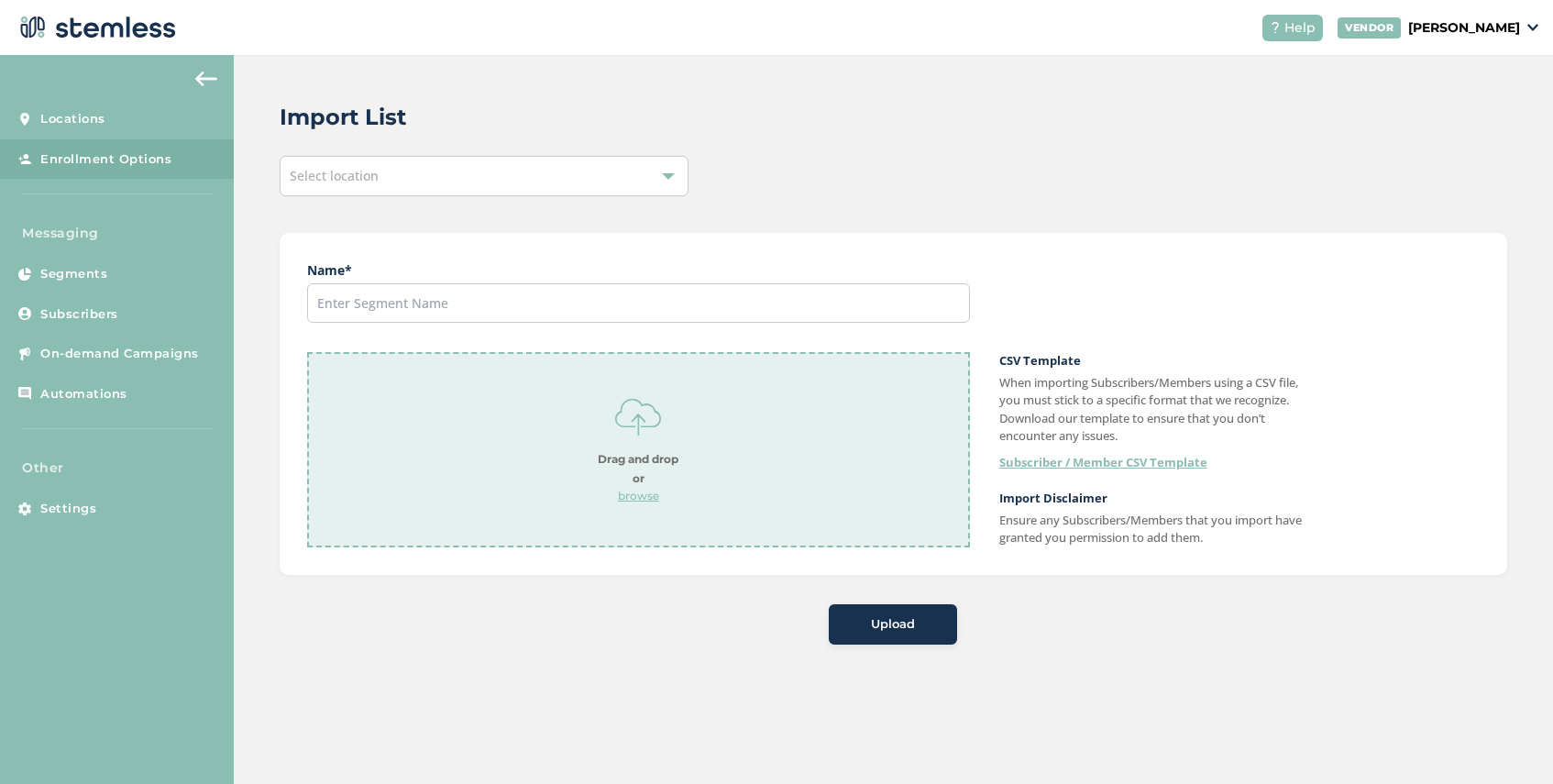
click at [445, 176] on div "Select location" at bounding box center [484, 176] width 408 height 40
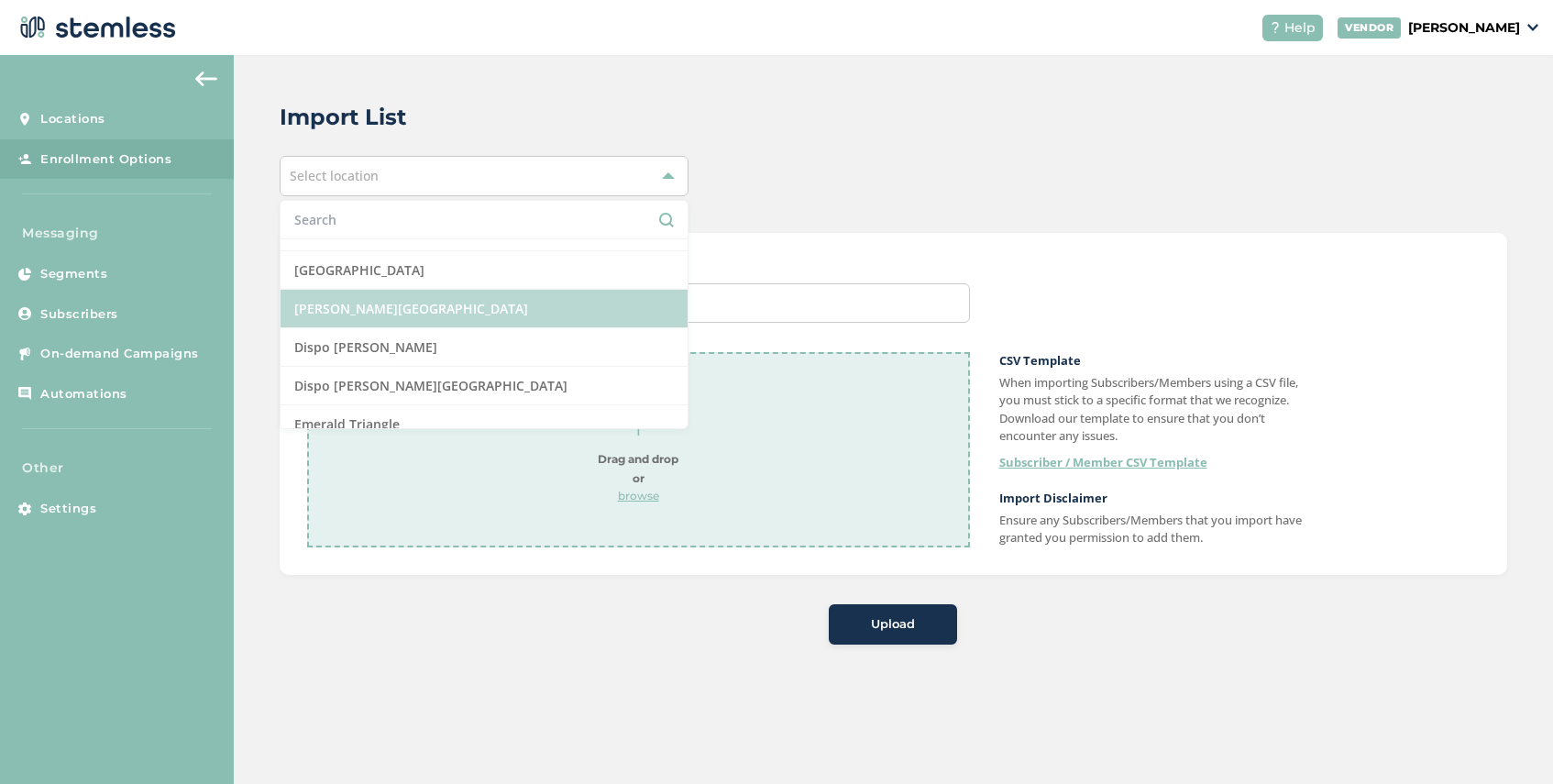
scroll to position [333, 0]
click at [447, 309] on li "[PERSON_NAME][GEOGRAPHIC_DATA]" at bounding box center [484, 310] width 407 height 39
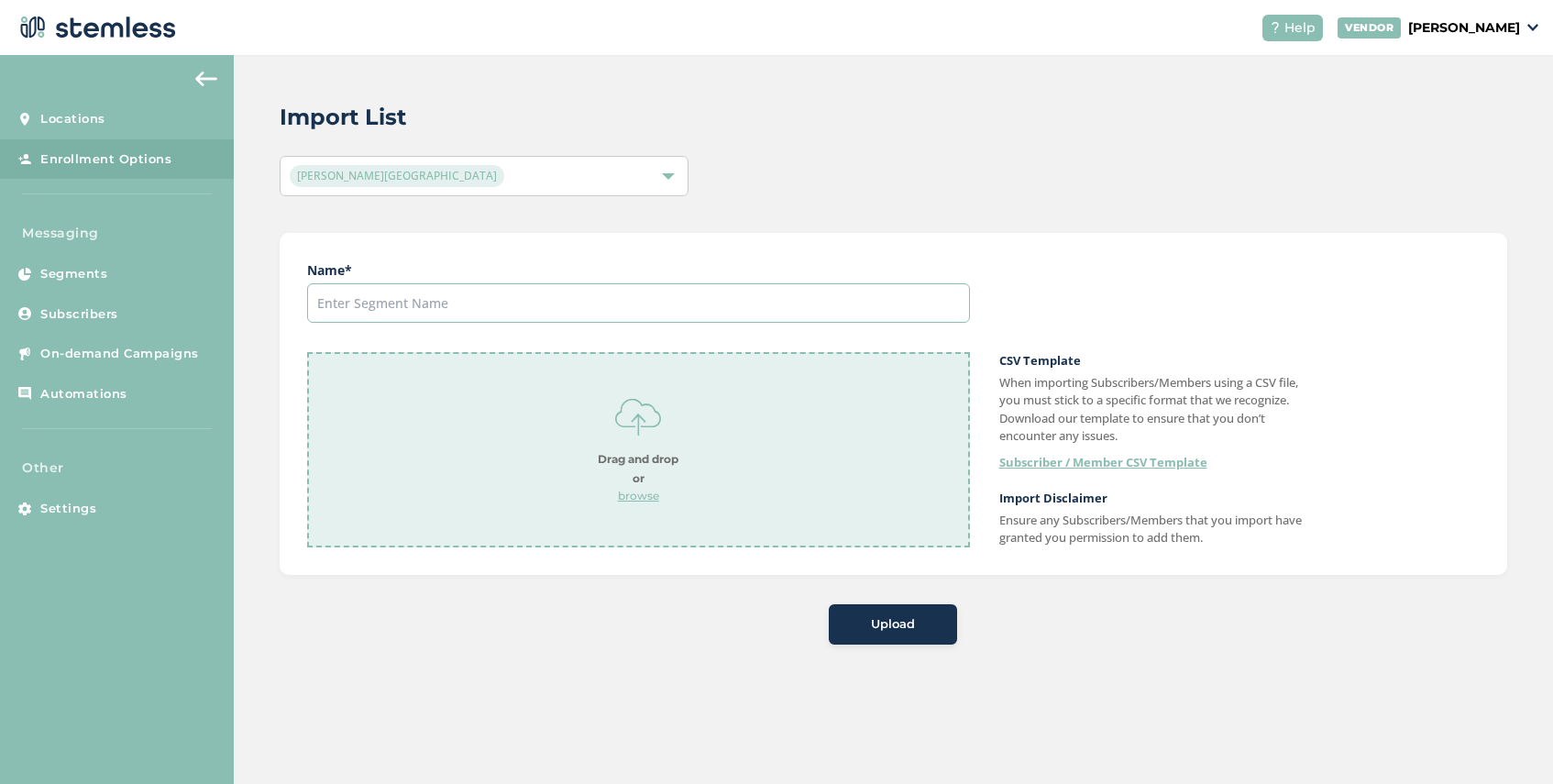
click at [592, 312] on input "text" at bounding box center [639, 302] width 663 height 39
type input "[DATE]"
click at [635, 497] on p "browse" at bounding box center [638, 495] width 81 height 16
click at [872, 627] on span "Upload" at bounding box center [893, 624] width 44 height 18
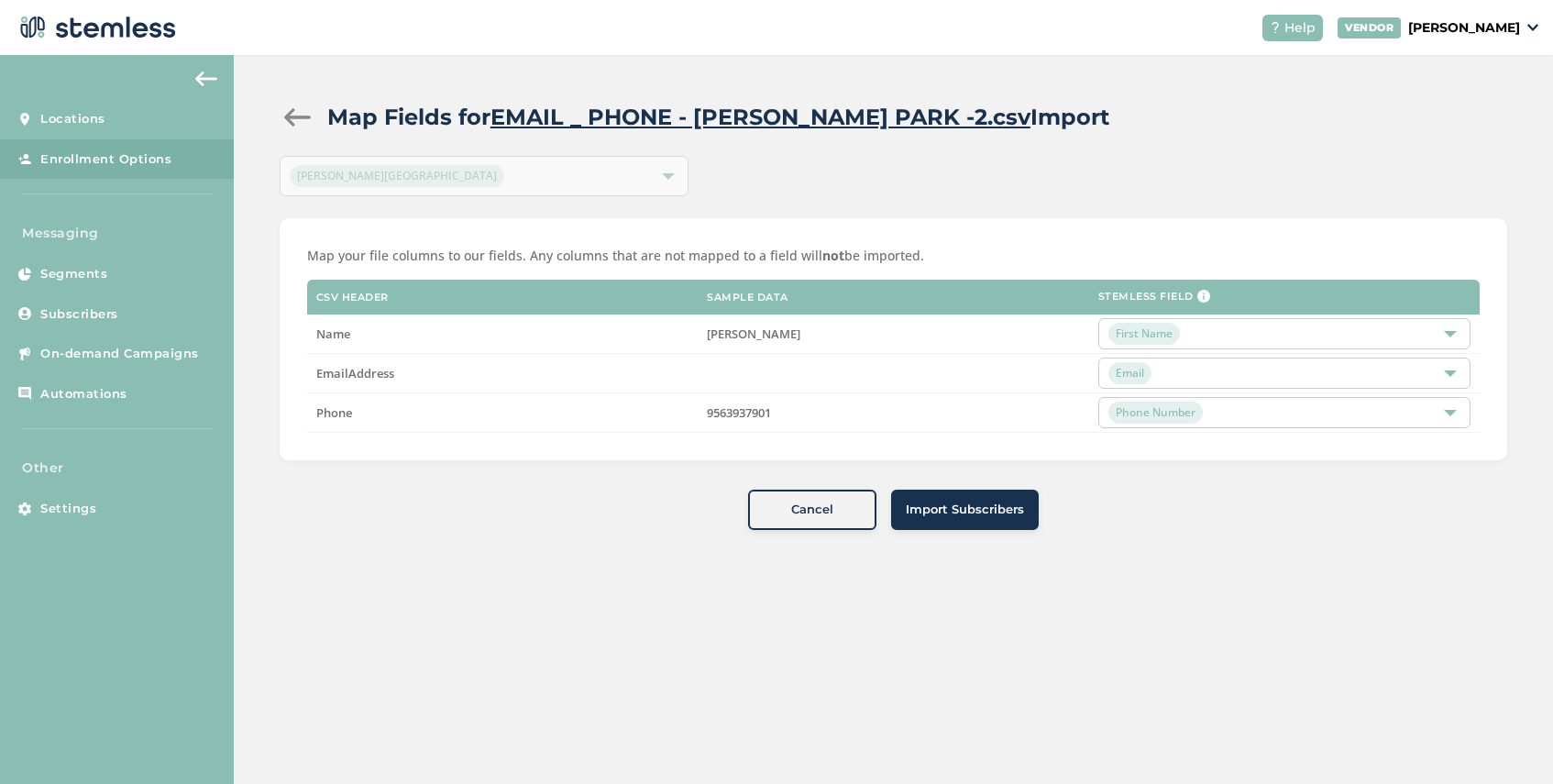
click at [955, 506] on span "Import Subscribers" at bounding box center [964, 510] width 118 height 18
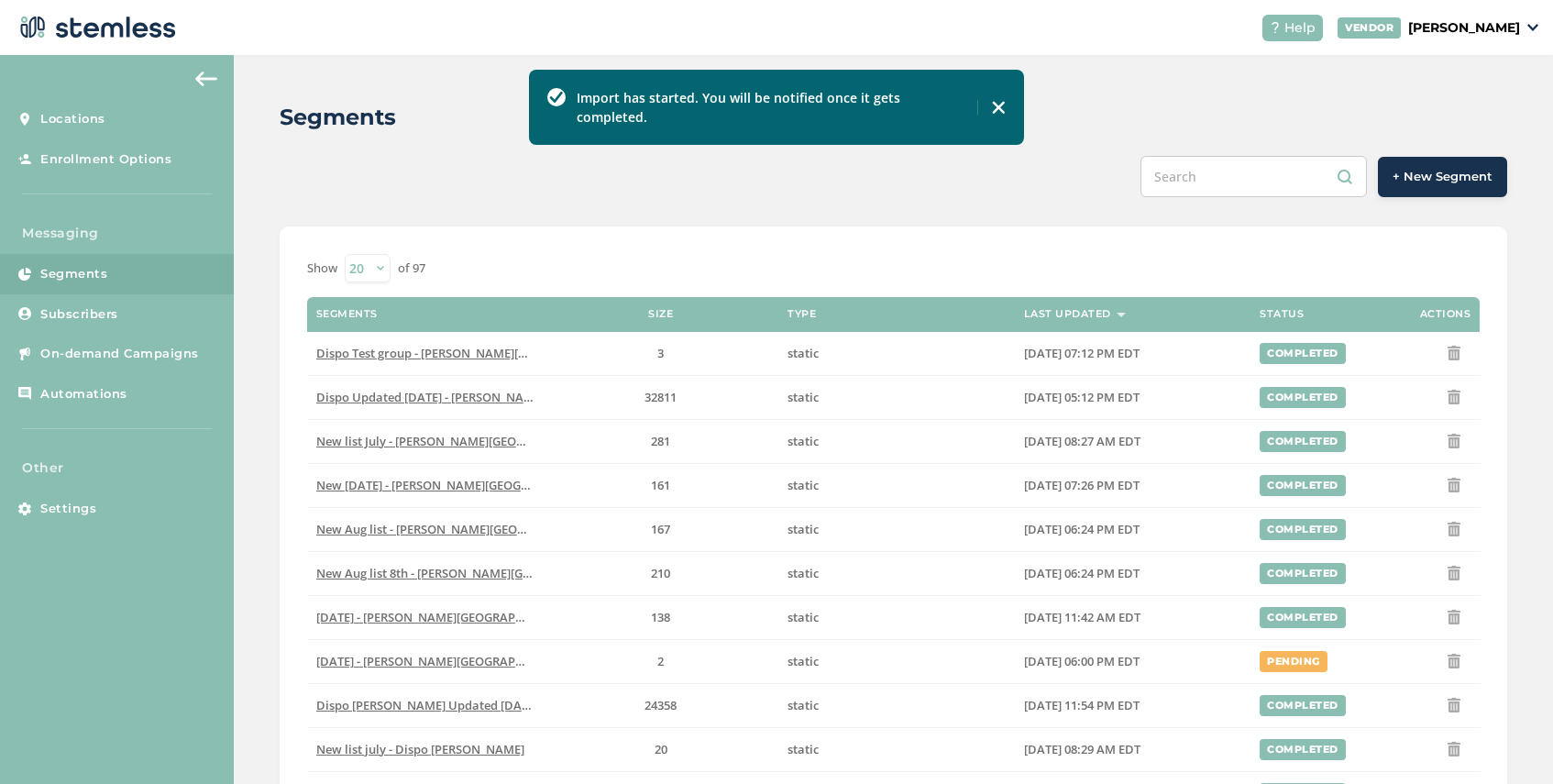
click at [1447, 177] on span "+ New Segment" at bounding box center [1442, 176] width 100 height 18
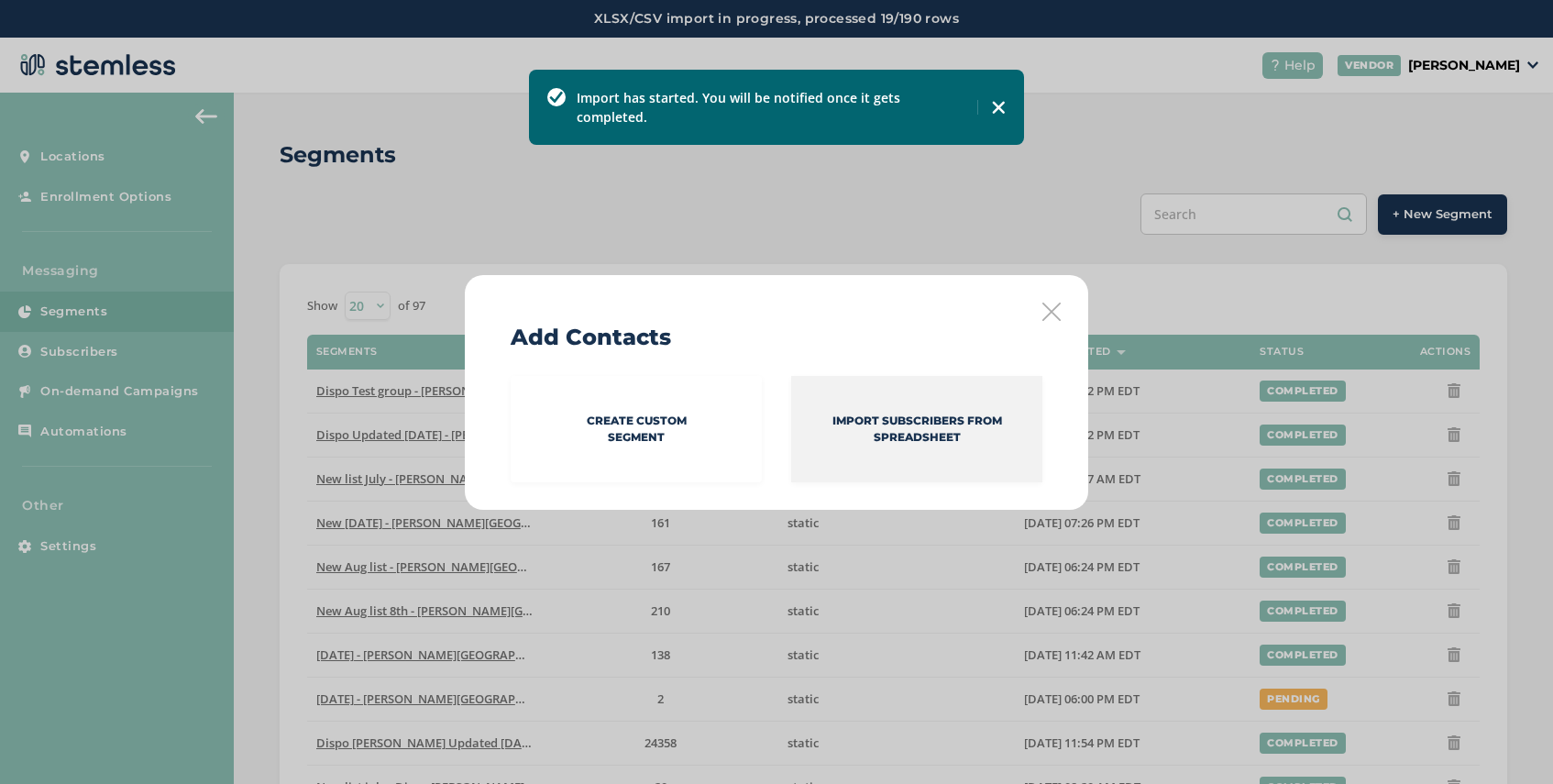
click at [902, 431] on p "Import Subscribers from spreadsheet" at bounding box center [916, 429] width 251 height 33
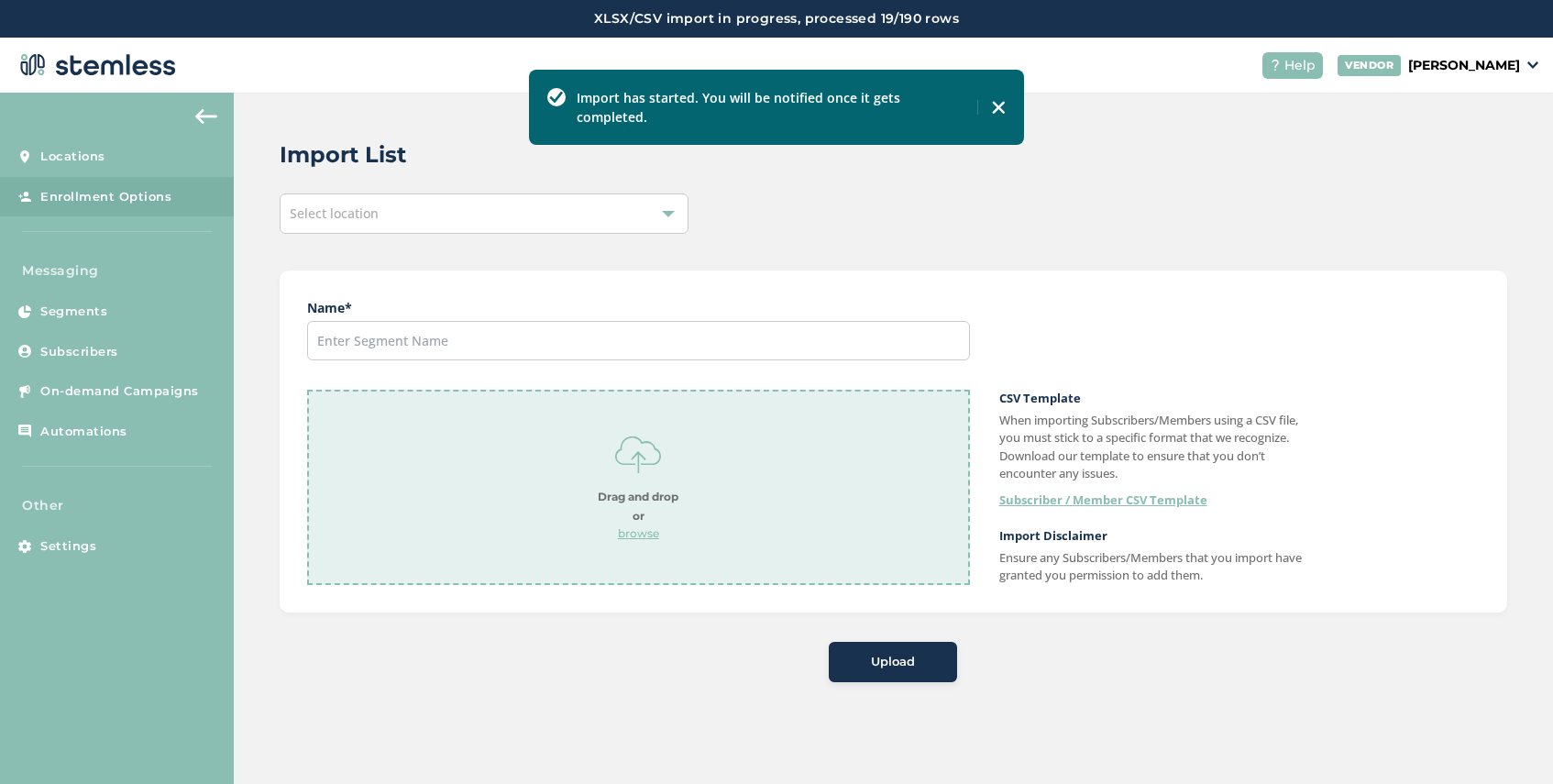
click at [477, 216] on div "Select location" at bounding box center [484, 214] width 408 height 40
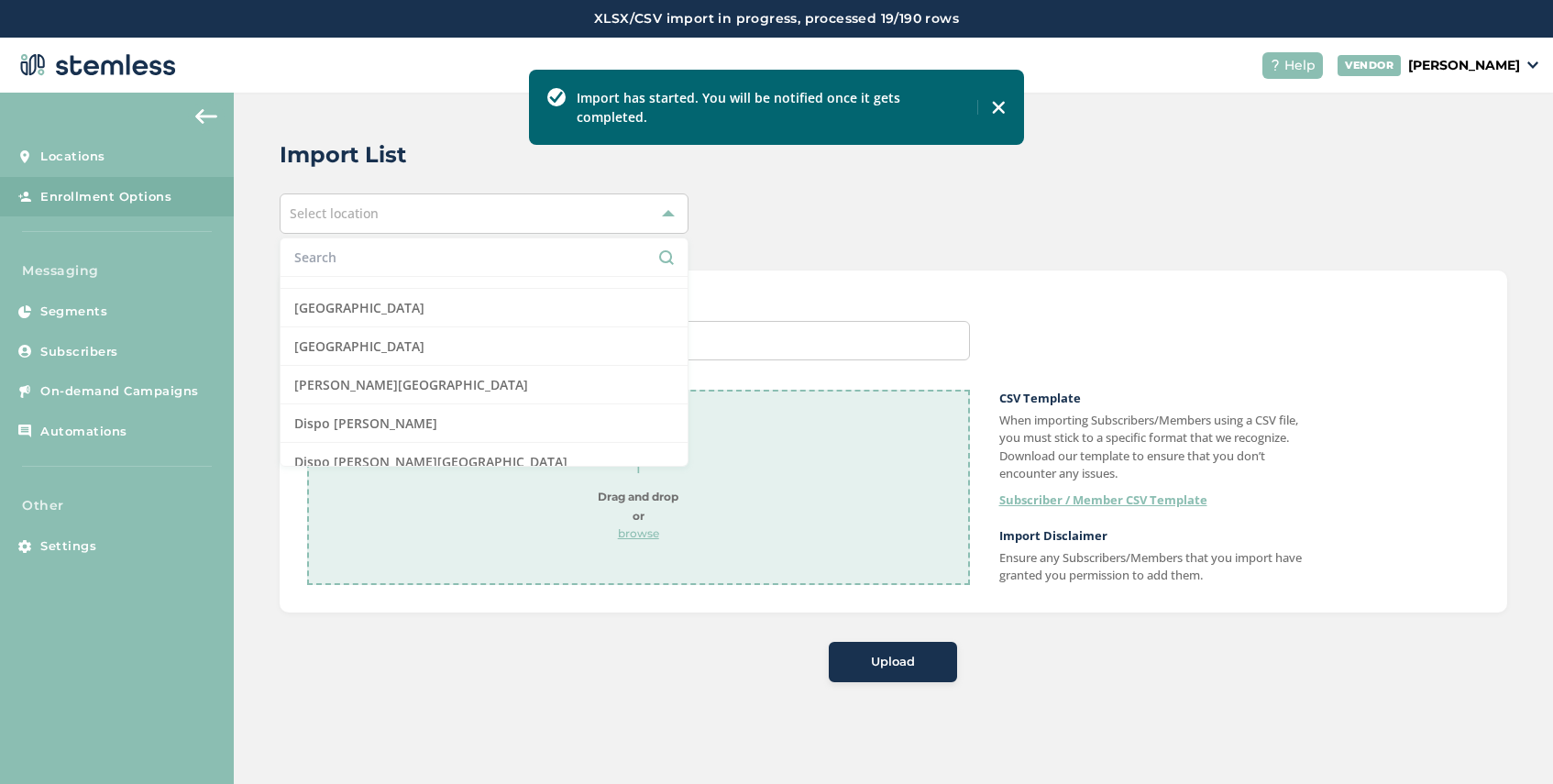
scroll to position [299, 0]
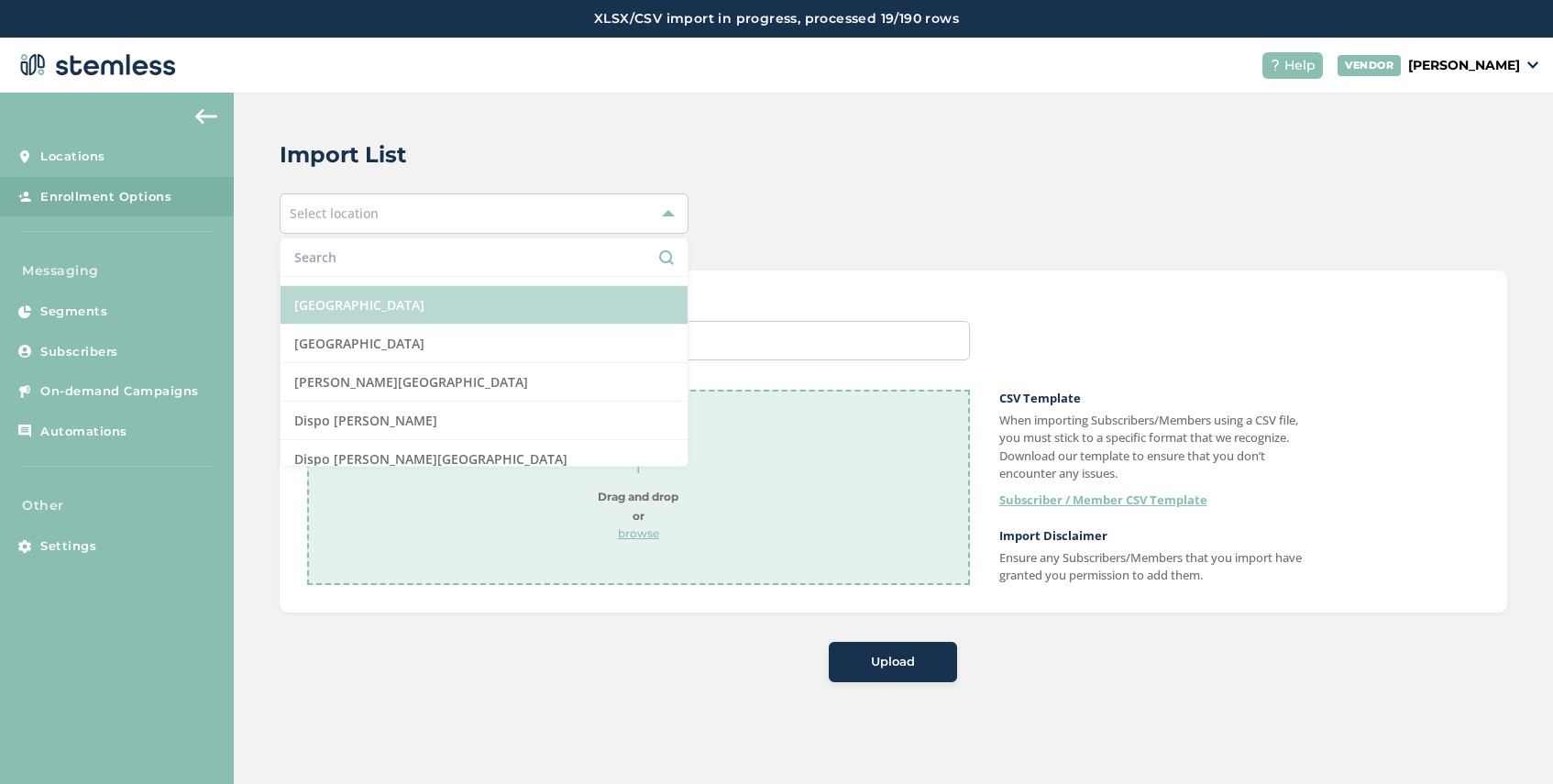
click at [463, 301] on li "[GEOGRAPHIC_DATA]" at bounding box center [484, 305] width 407 height 39
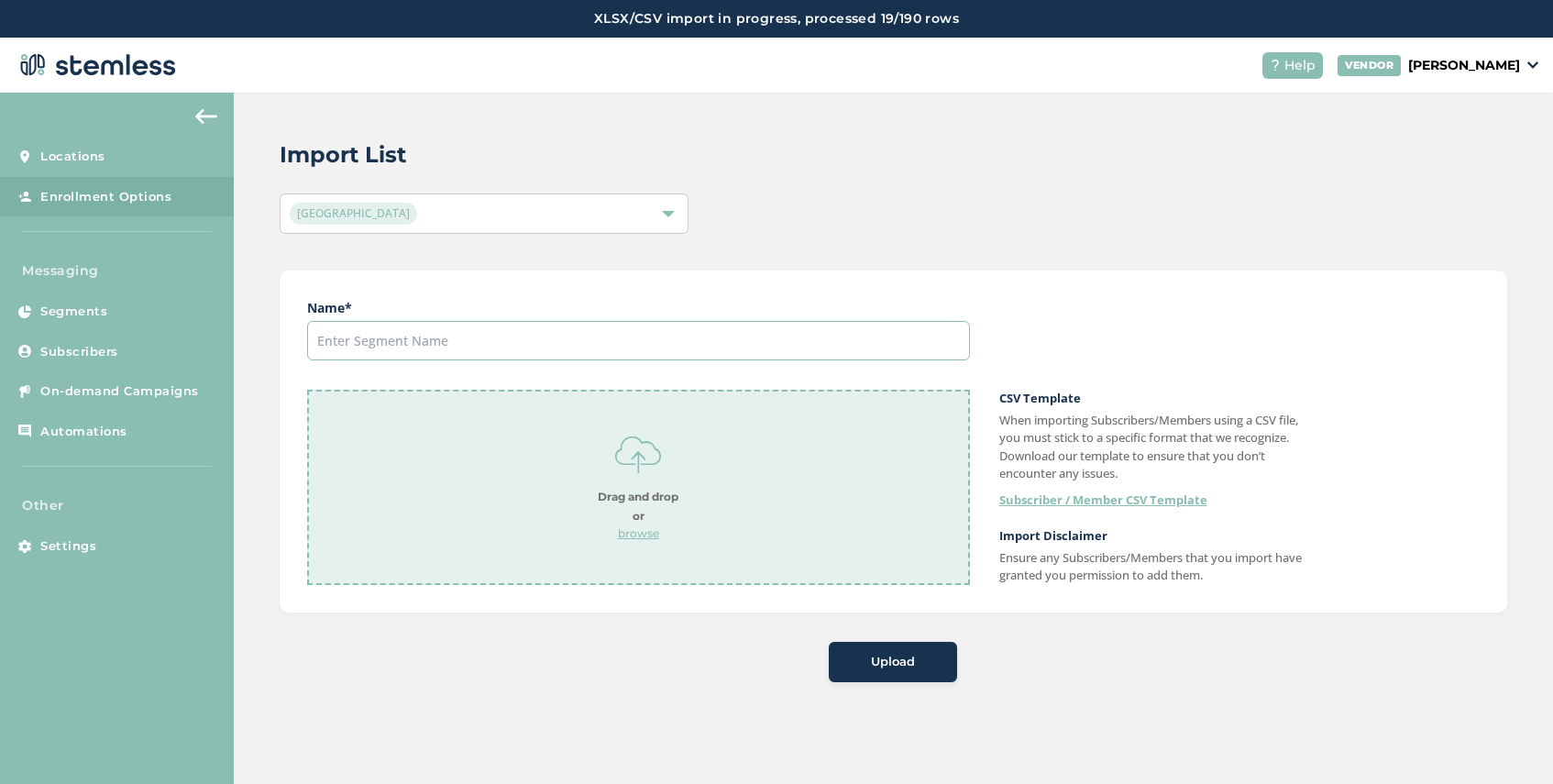
click at [514, 342] on input "text" at bounding box center [639, 340] width 663 height 39
type input "[DATE]"
click at [632, 530] on p "browse" at bounding box center [638, 533] width 81 height 16
click at [902, 666] on span "Upload" at bounding box center [893, 662] width 44 height 18
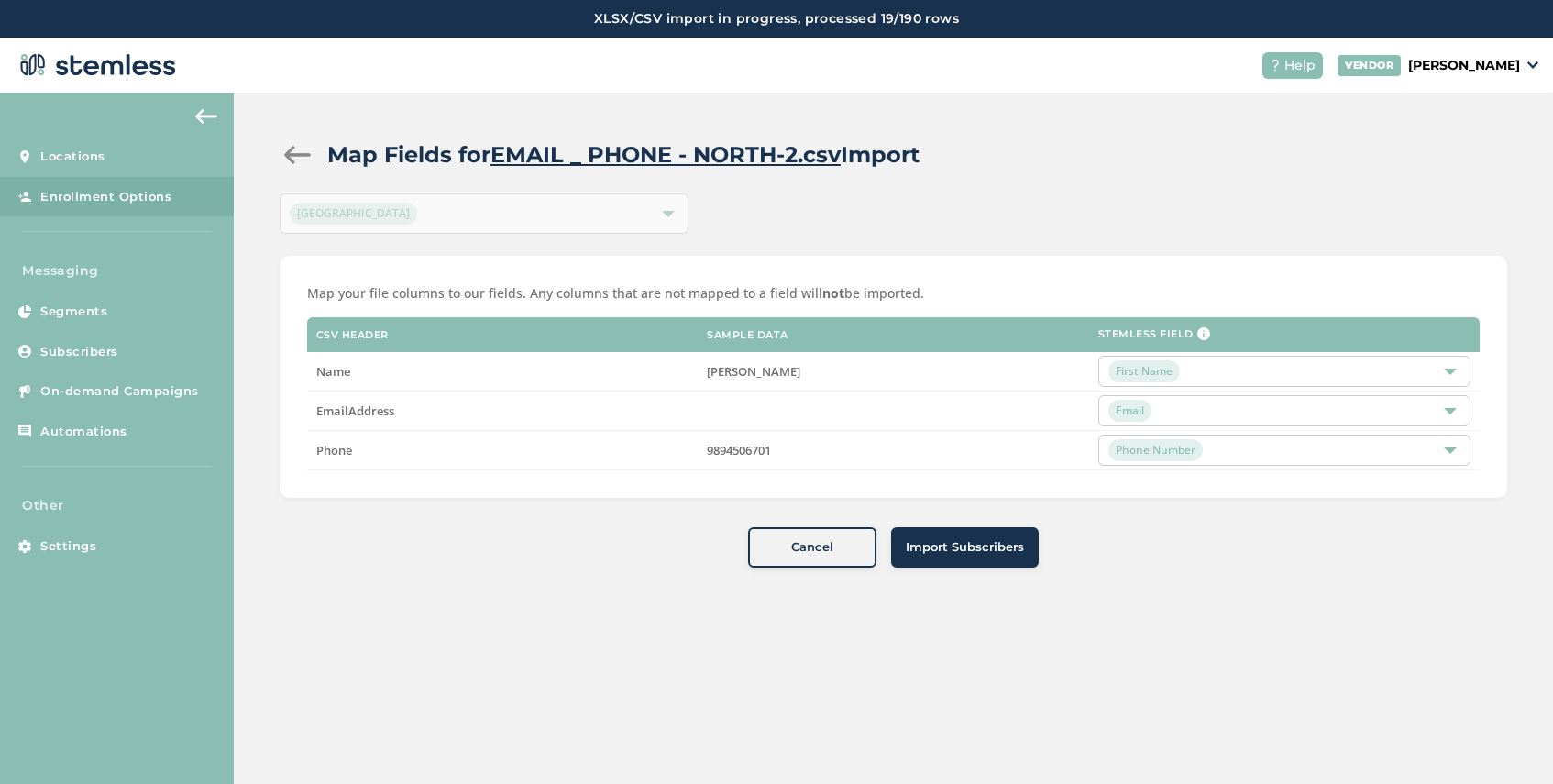
click at [954, 555] on span "Import Subscribers" at bounding box center [964, 547] width 118 height 18
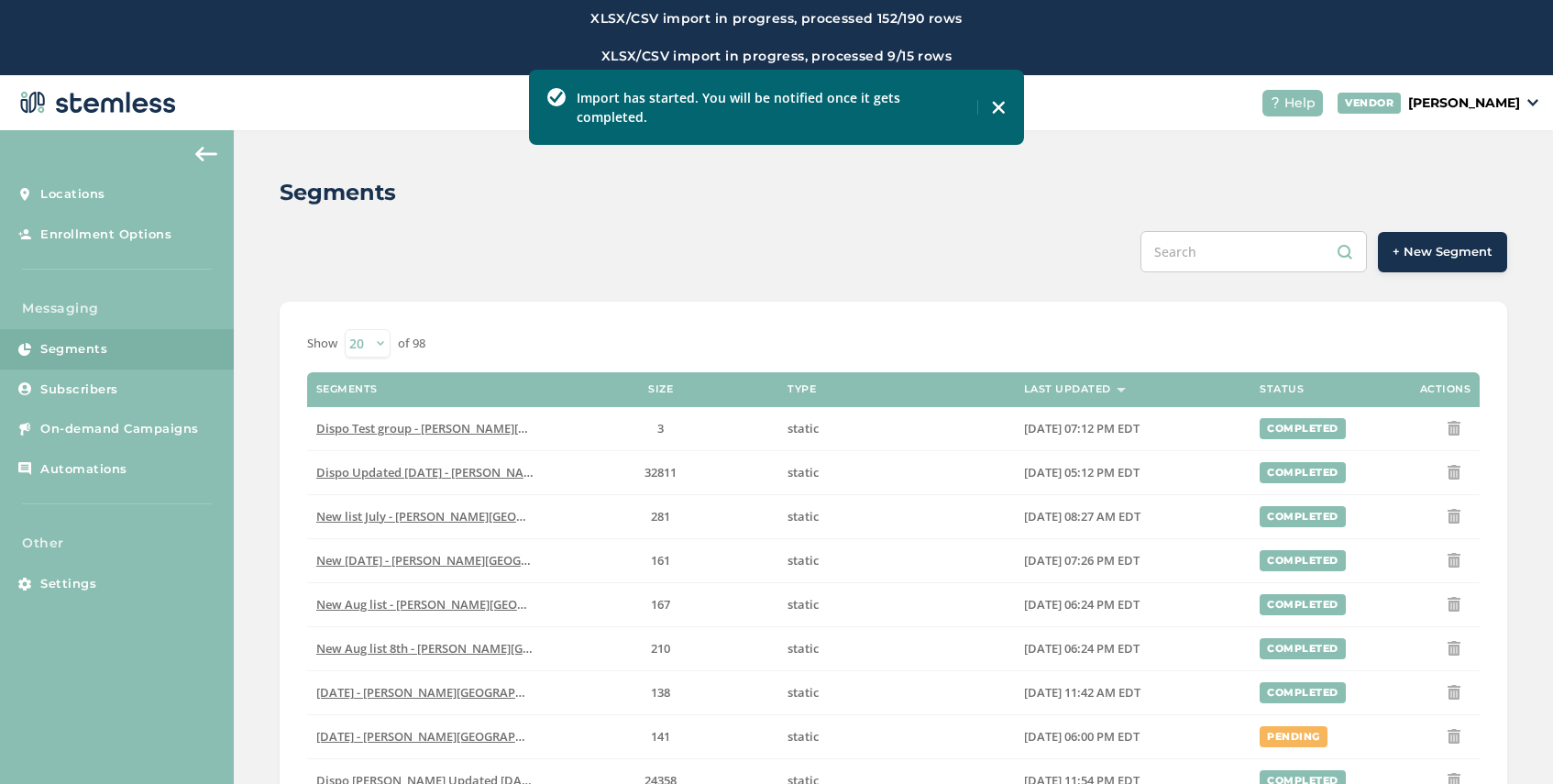
click at [1432, 248] on span "+ New Segment" at bounding box center [1442, 251] width 100 height 18
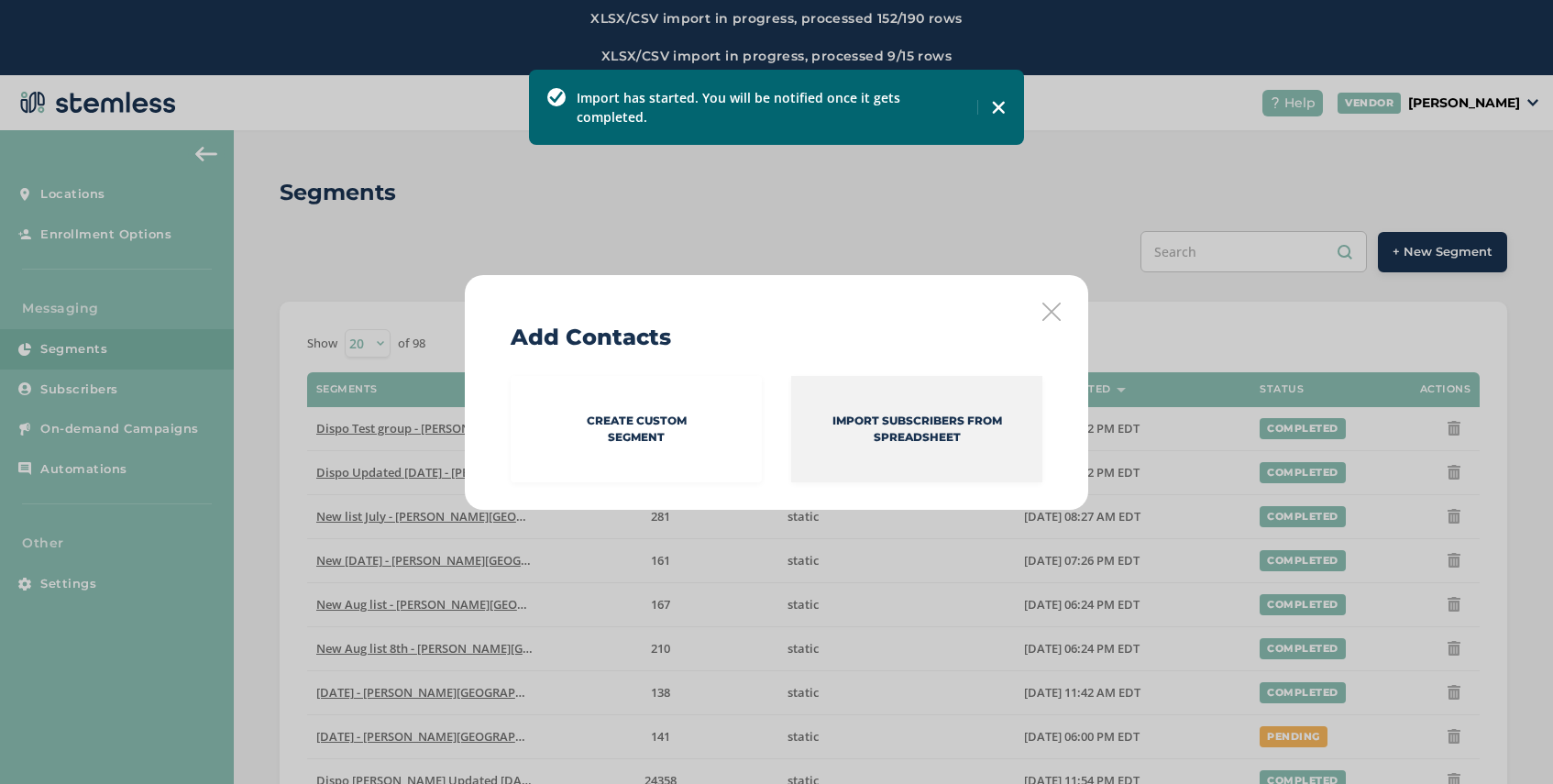
click at [894, 407] on div "Import Subscribers from spreadsheet" at bounding box center [916, 429] width 251 height 106
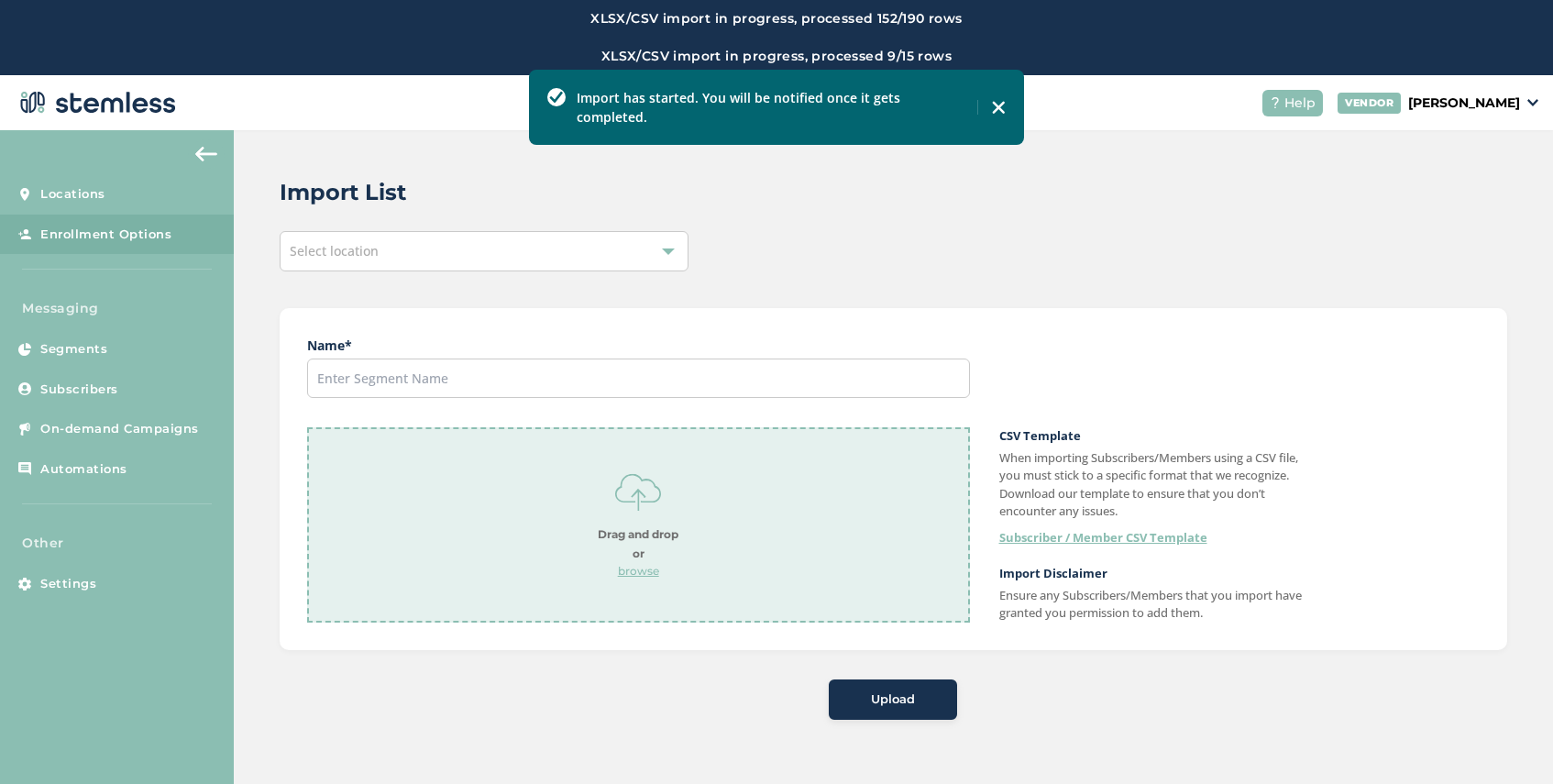
click at [430, 234] on div "Select location" at bounding box center [484, 251] width 408 height 40
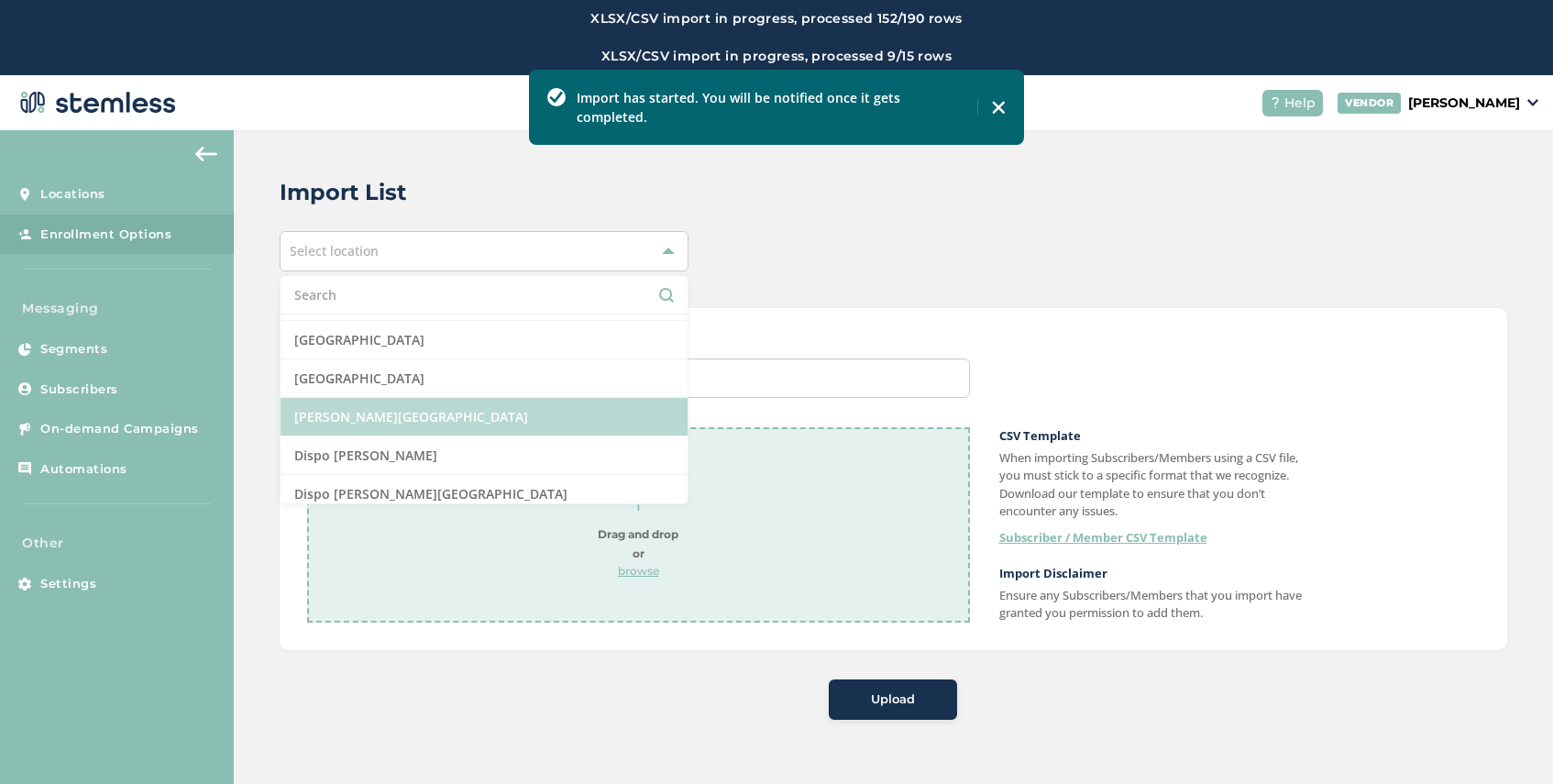
scroll to position [284, 0]
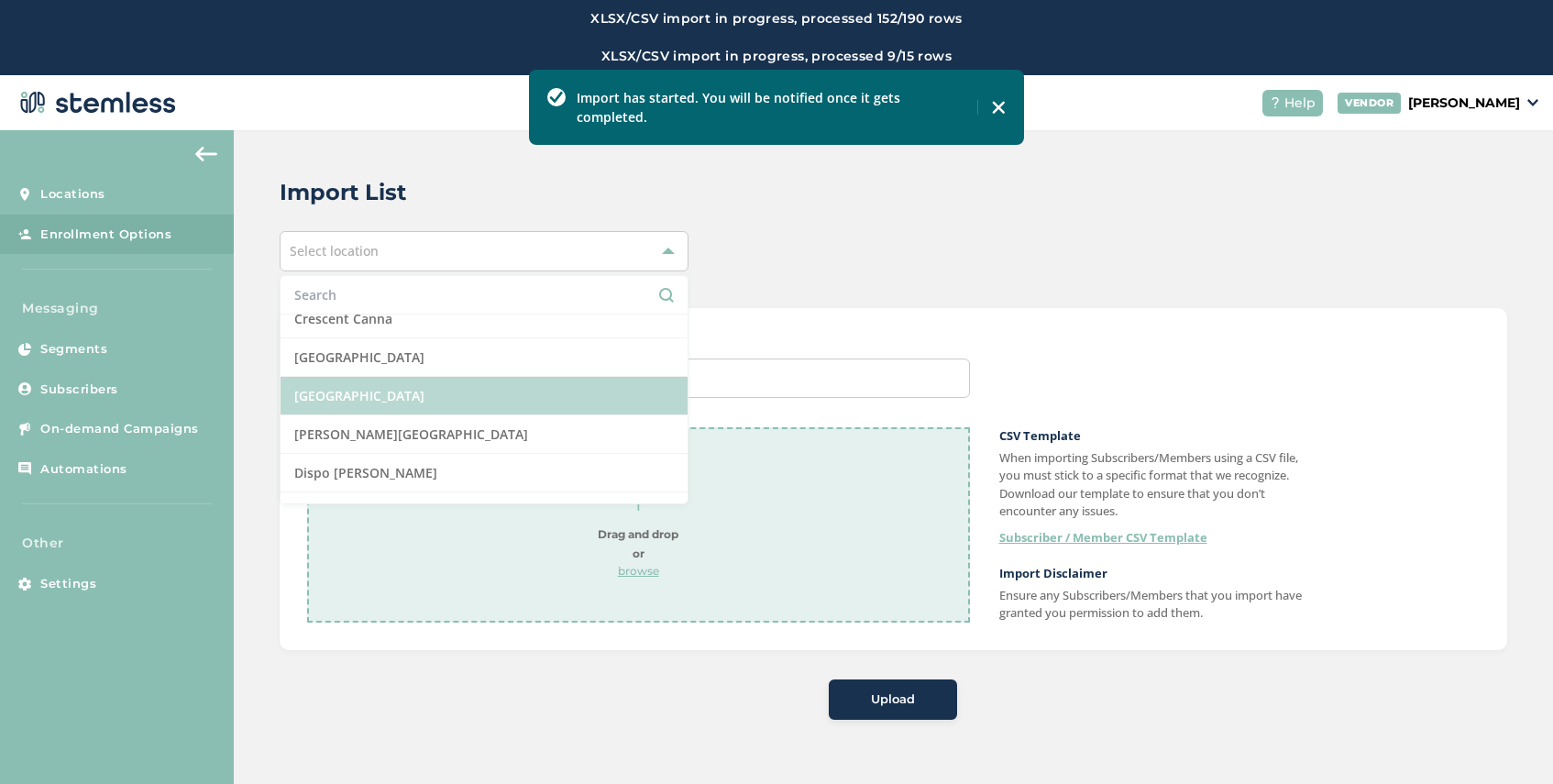
click at [461, 384] on li "[GEOGRAPHIC_DATA]" at bounding box center [484, 396] width 407 height 39
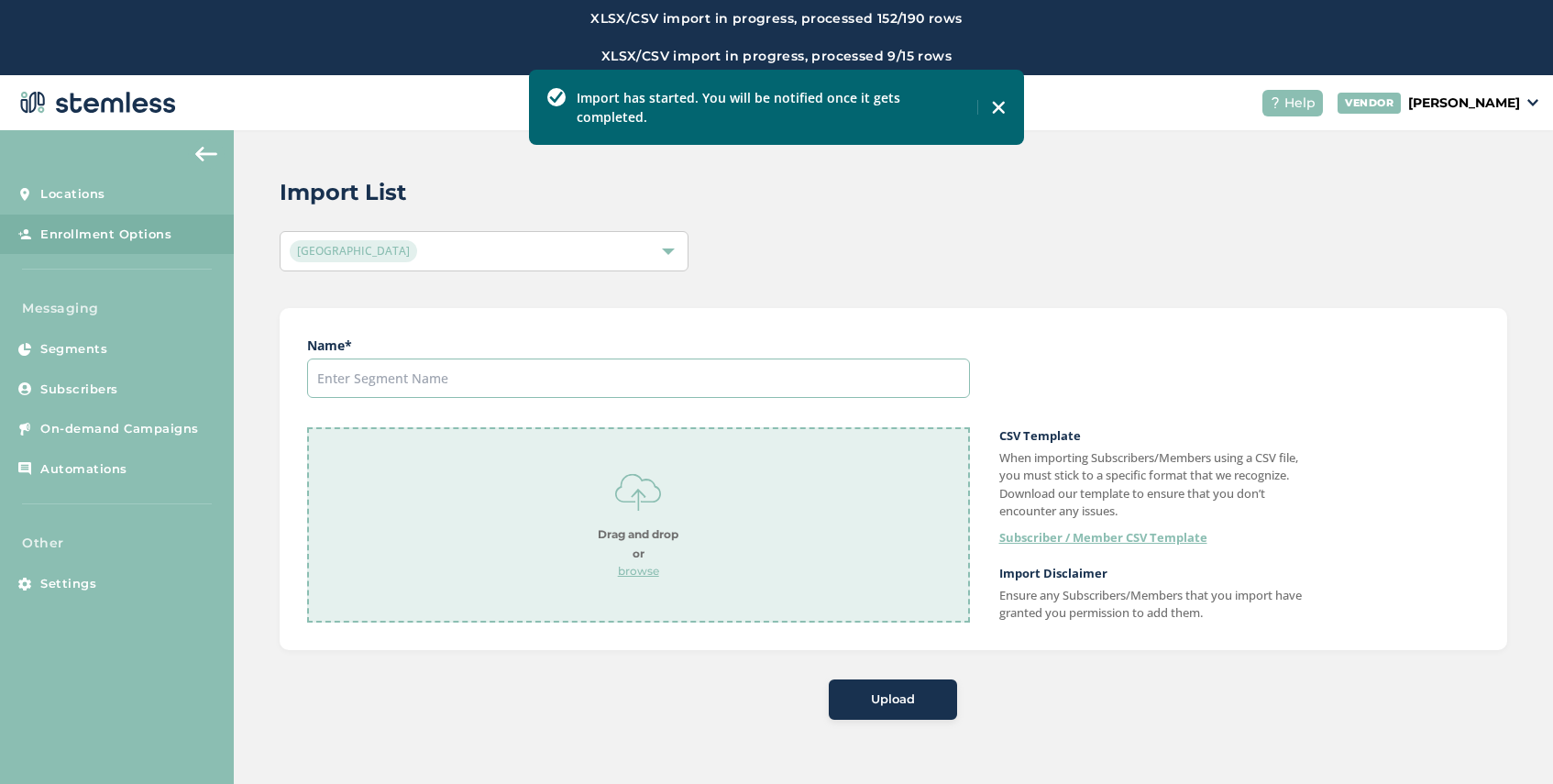
click at [646, 384] on input "text" at bounding box center [639, 378] width 663 height 39
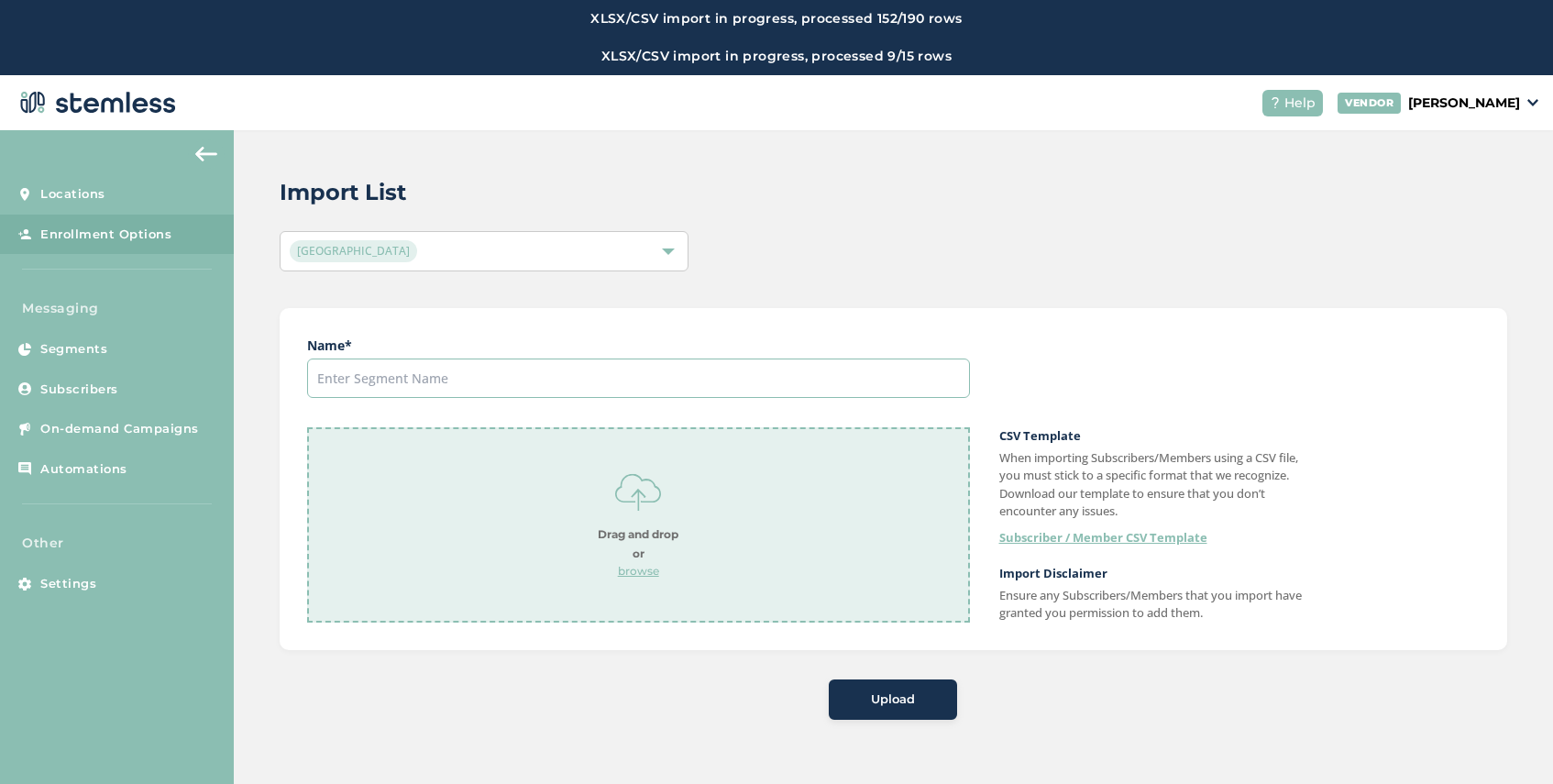
type input "[DATE]"
click at [627, 568] on p "browse" at bounding box center [638, 570] width 81 height 16
click at [896, 710] on button "Upload" at bounding box center [892, 699] width 128 height 40
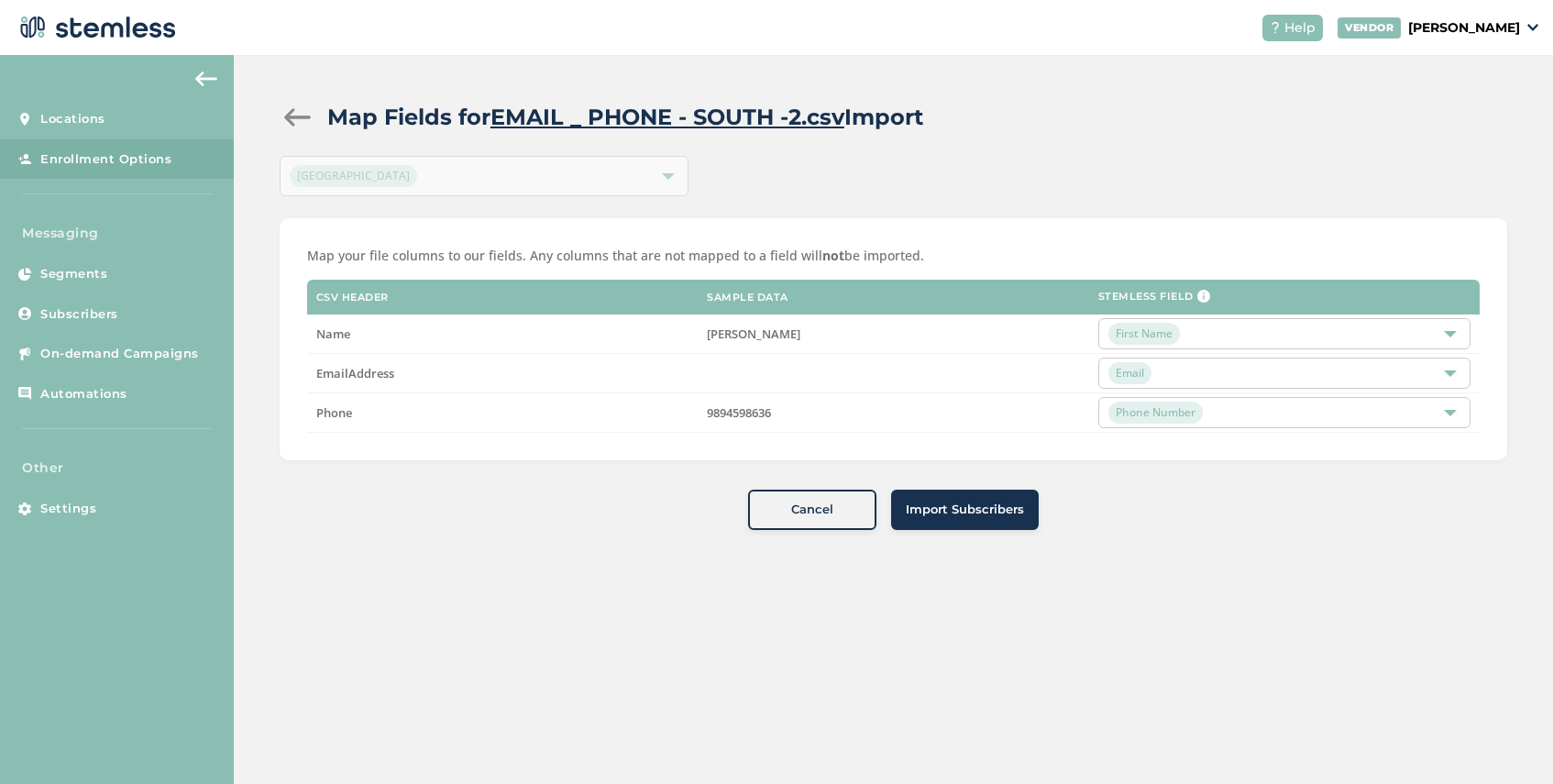
click at [931, 594] on div "Map Fields for EMAIL _ PHONE - SOUTH -2.csv Import [GEOGRAPHIC_DATA] South Map …" at bounding box center [893, 419] width 1319 height 728
click at [977, 499] on button "Import Subscribers" at bounding box center [964, 510] width 147 height 40
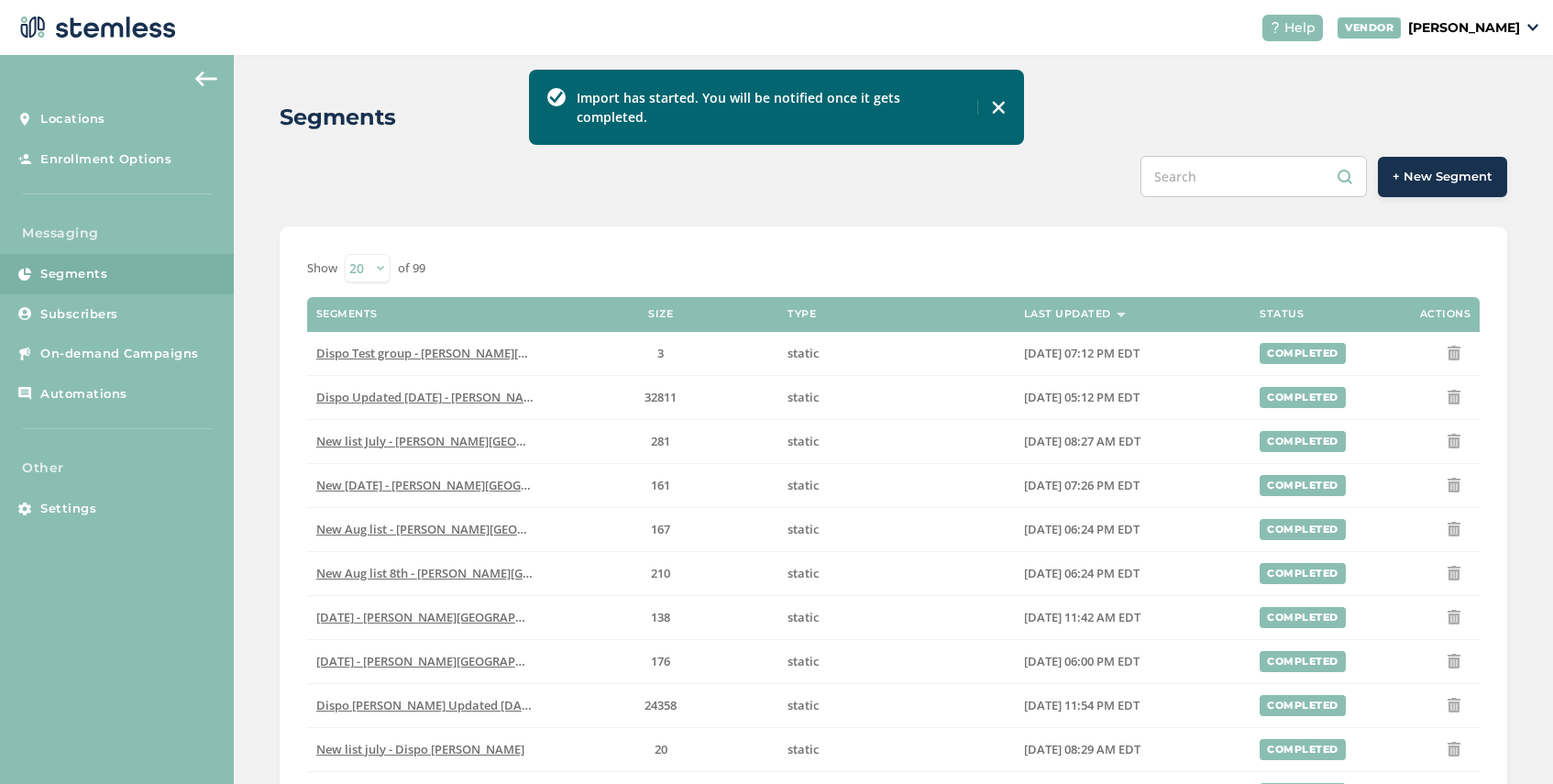
click at [1448, 180] on span "+ New Segment" at bounding box center [1442, 176] width 100 height 18
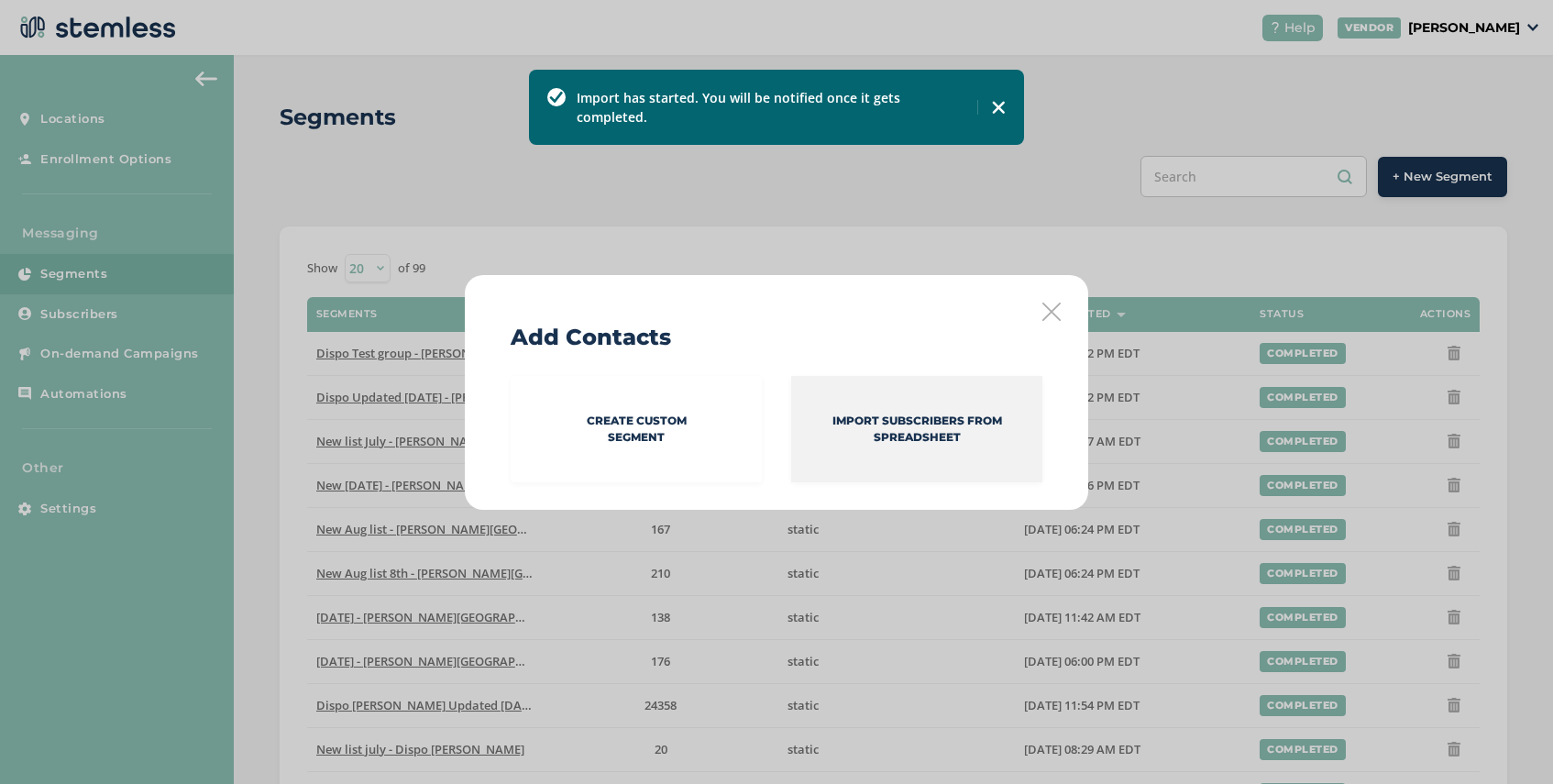
click at [914, 442] on p "Import Subscribers from spreadsheet" at bounding box center [916, 429] width 251 height 33
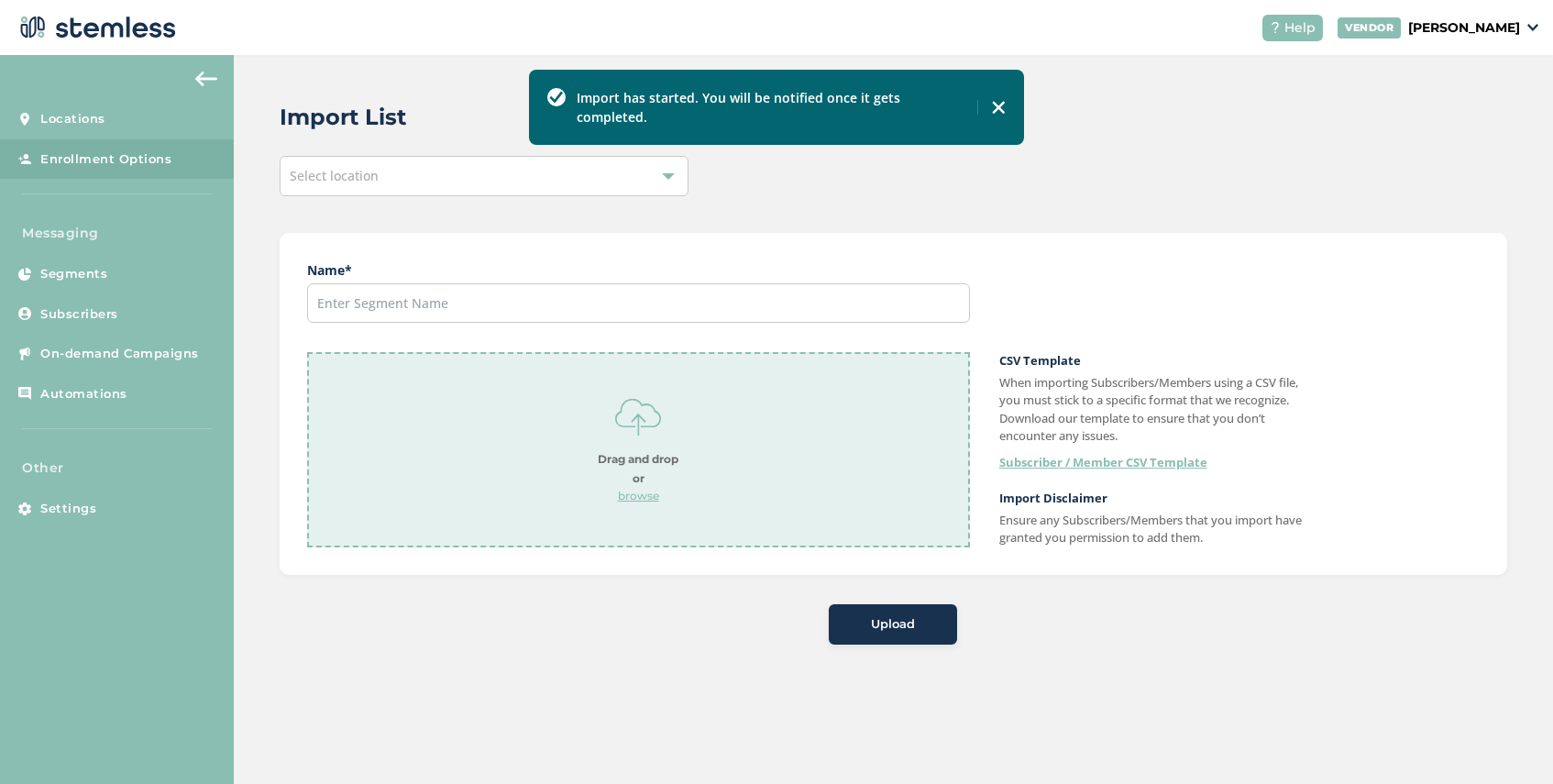
click at [408, 180] on div "Select location" at bounding box center [484, 176] width 408 height 40
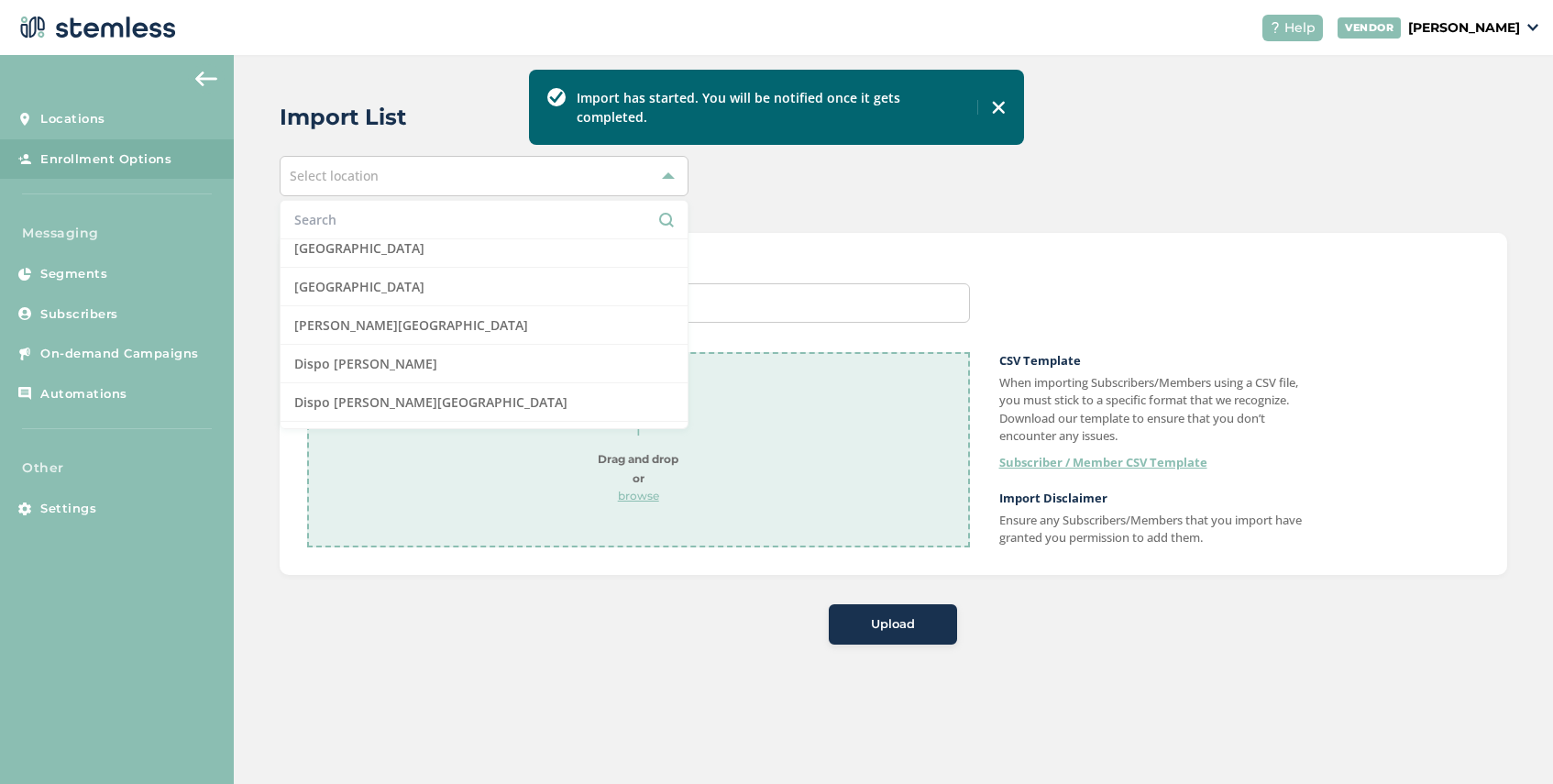
scroll to position [320, 0]
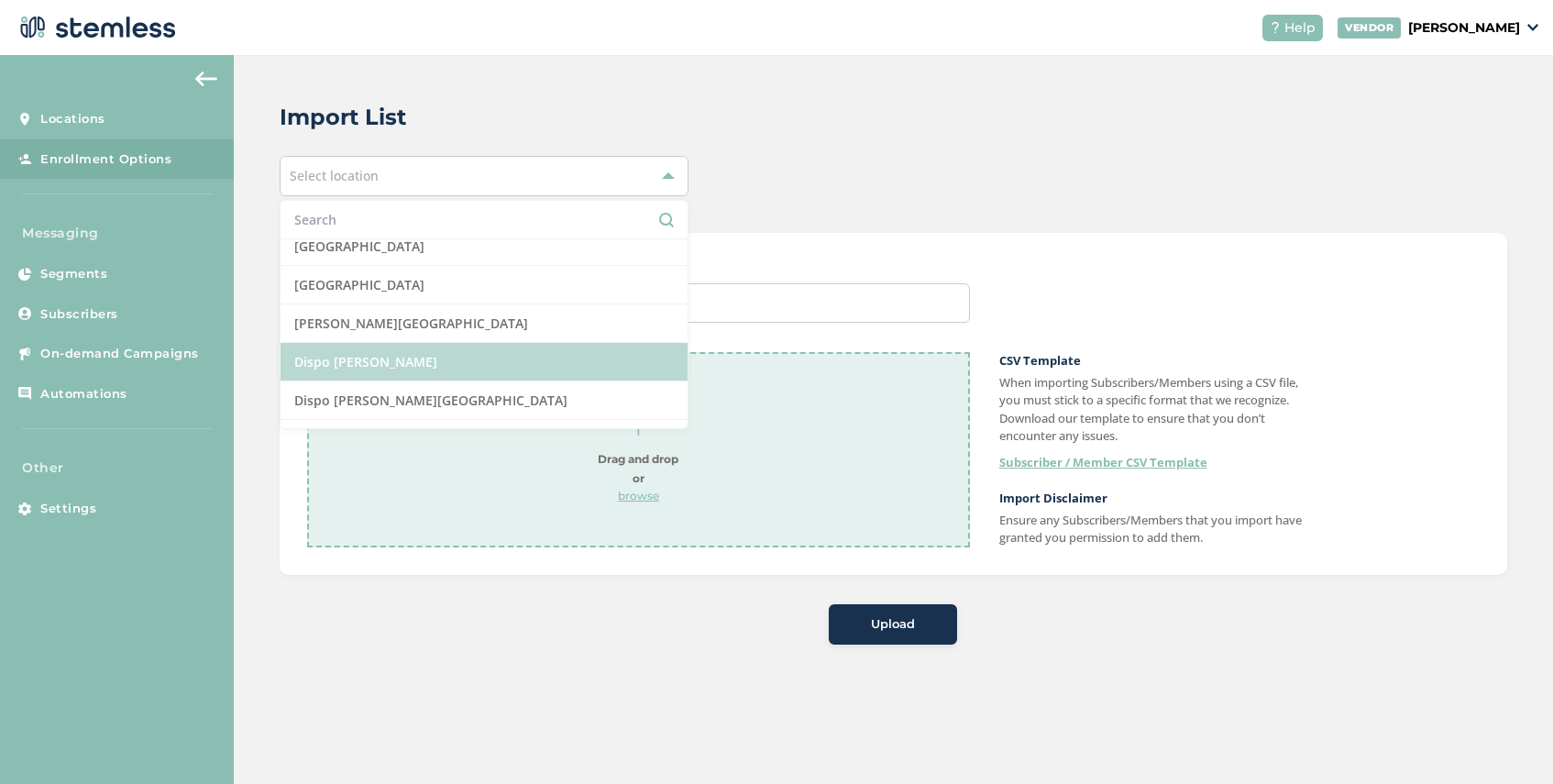
click at [426, 360] on li "Dispo [PERSON_NAME]" at bounding box center [484, 362] width 407 height 39
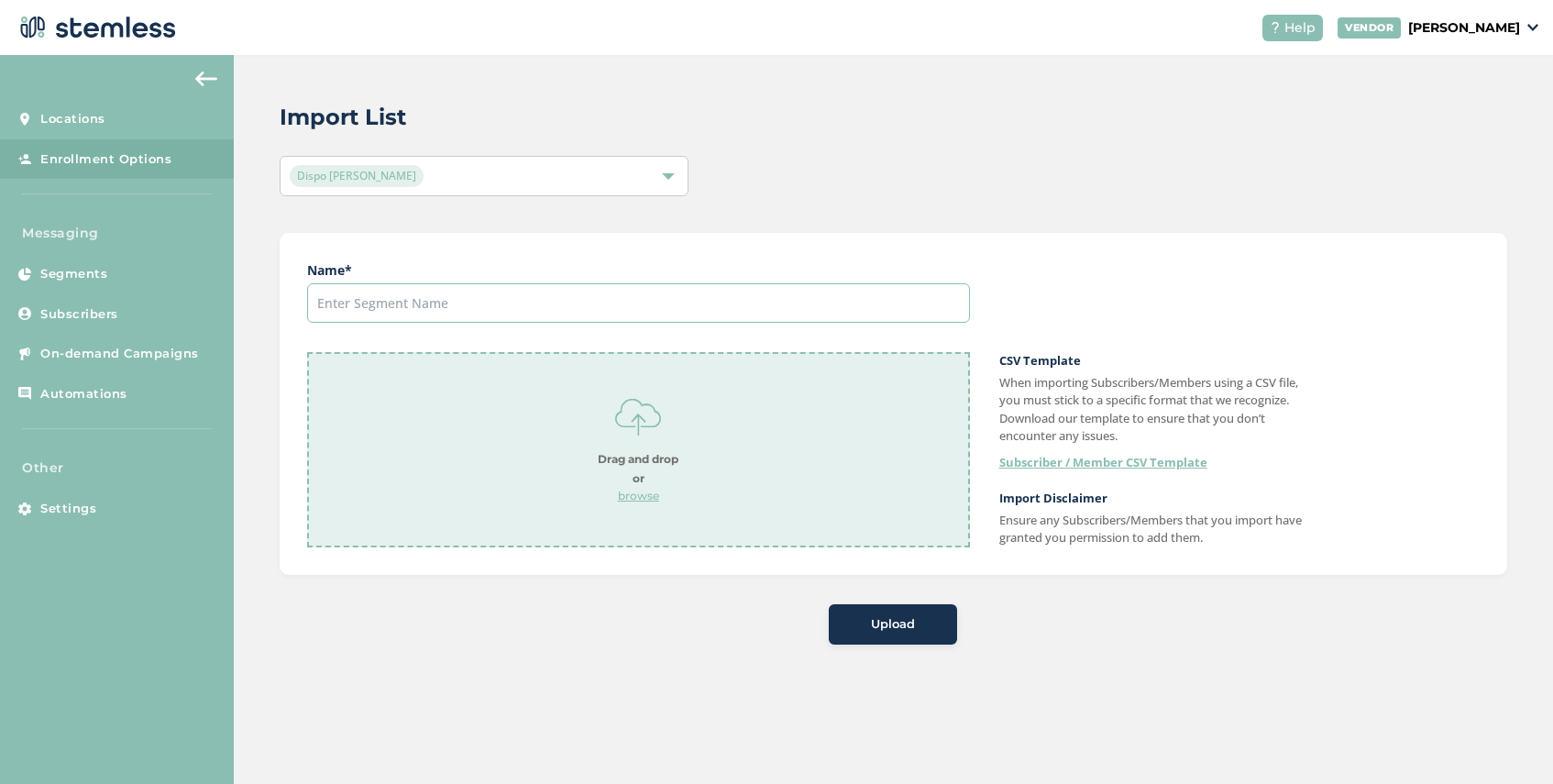
click at [465, 304] on input "text" at bounding box center [639, 302] width 663 height 39
type input "[DATE]"
click at [640, 492] on p "browse" at bounding box center [638, 495] width 81 height 16
click at [899, 628] on span "Upload" at bounding box center [893, 624] width 44 height 18
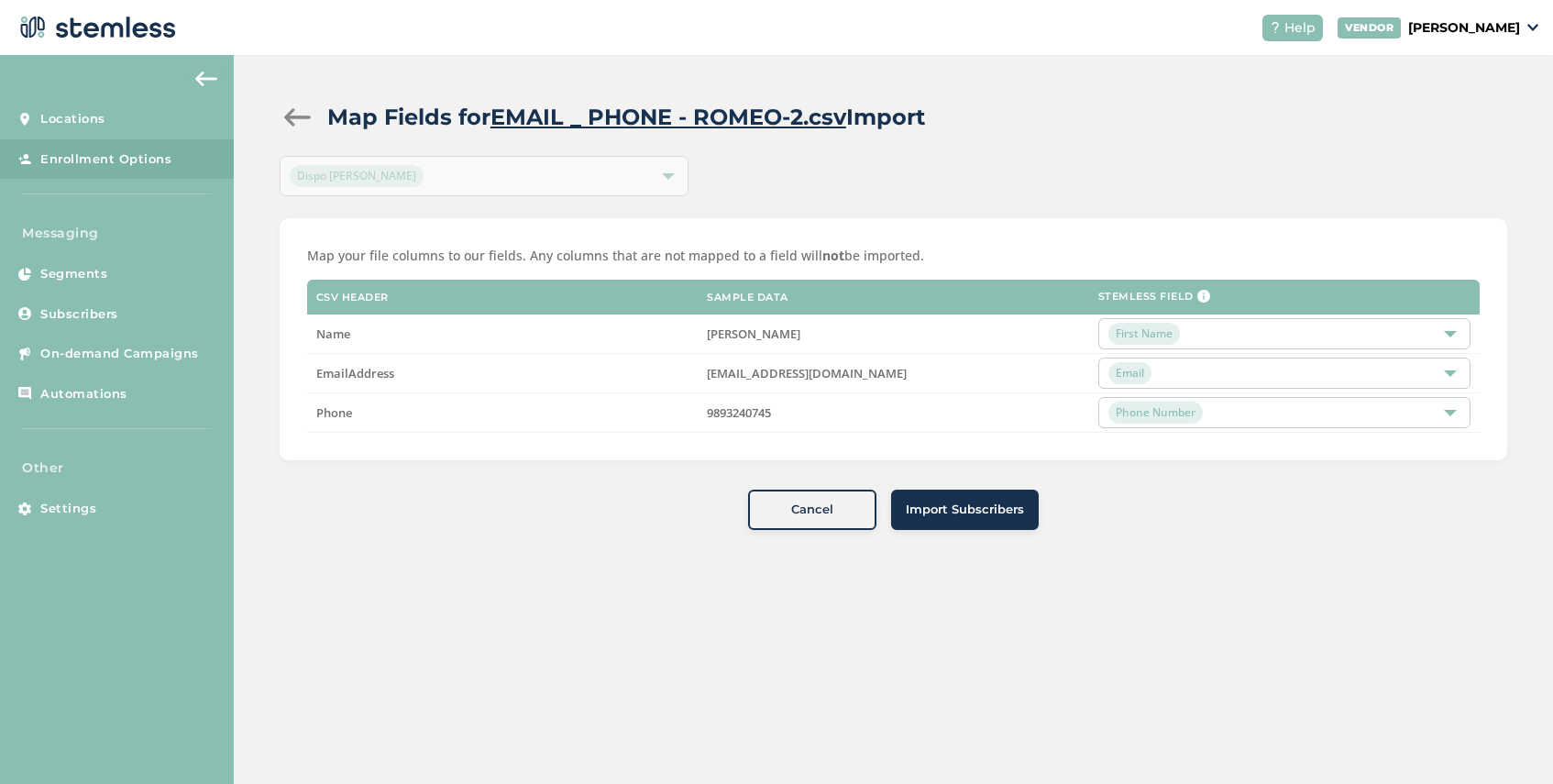
click at [965, 514] on span "Import Subscribers" at bounding box center [964, 510] width 118 height 18
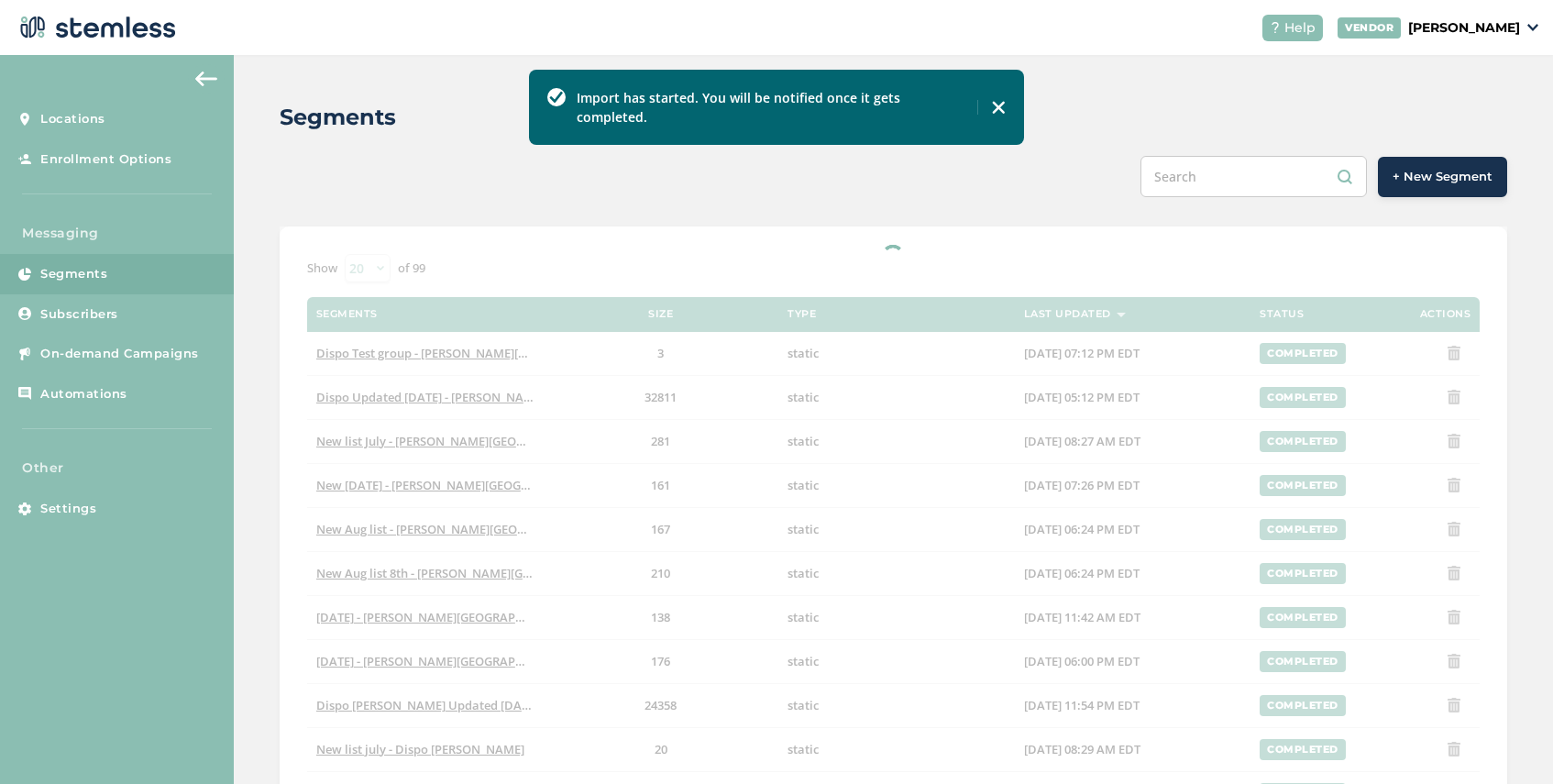
click at [1427, 174] on span "+ New Segment" at bounding box center [1442, 176] width 100 height 18
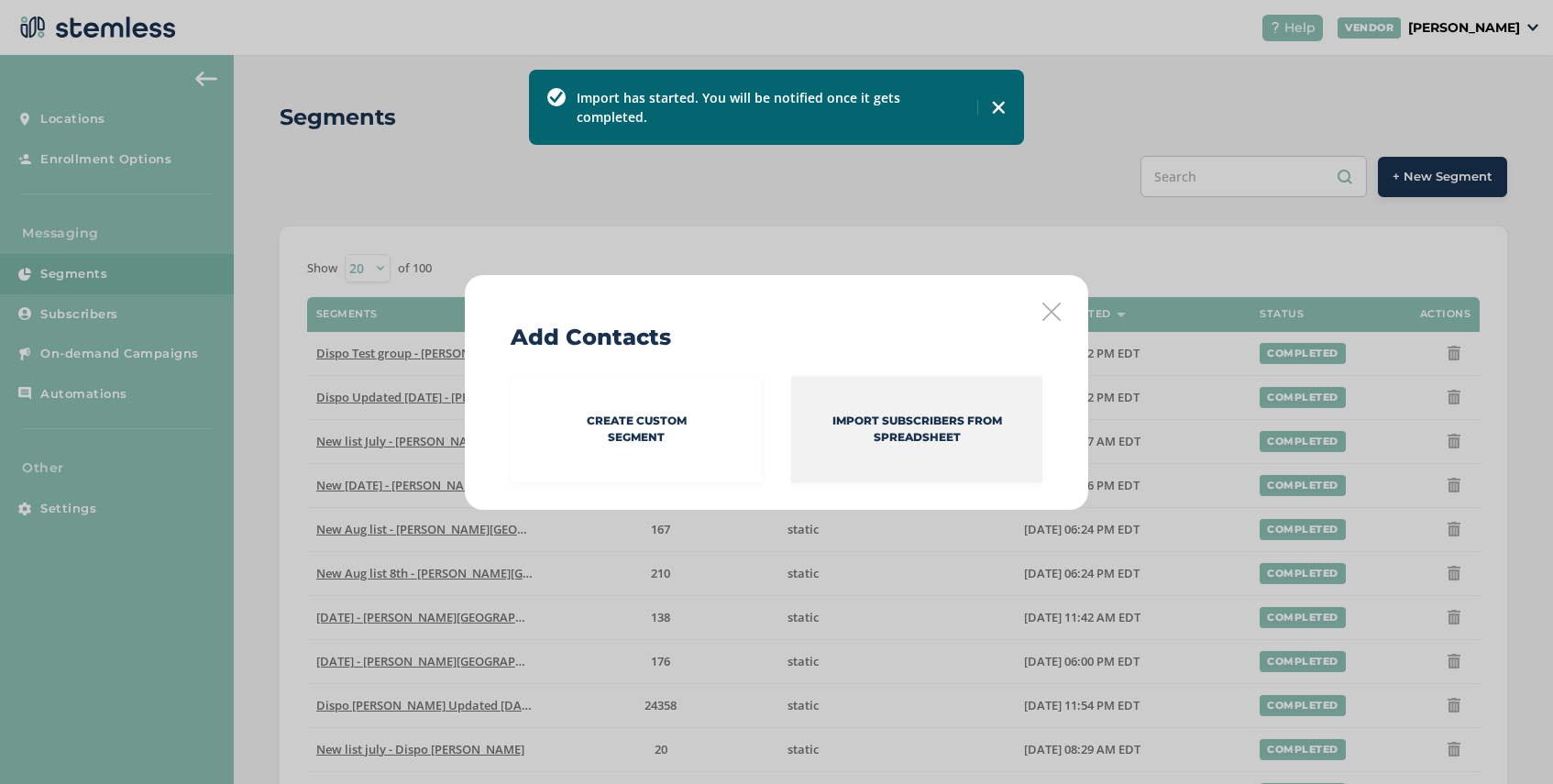
click at [842, 432] on p "Import Subscribers from spreadsheet" at bounding box center [916, 429] width 251 height 33
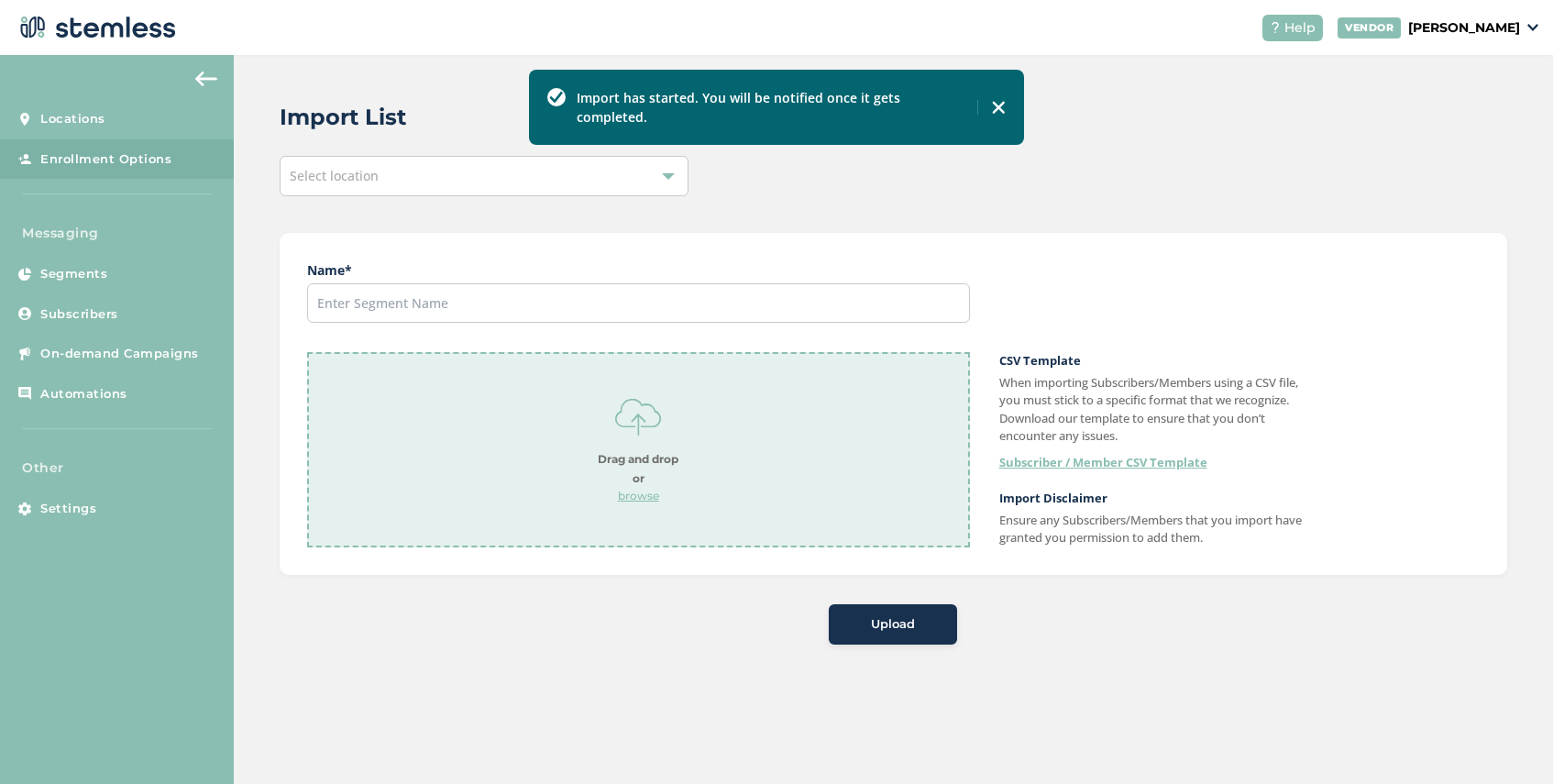
click at [415, 168] on div "Select location" at bounding box center [484, 176] width 408 height 40
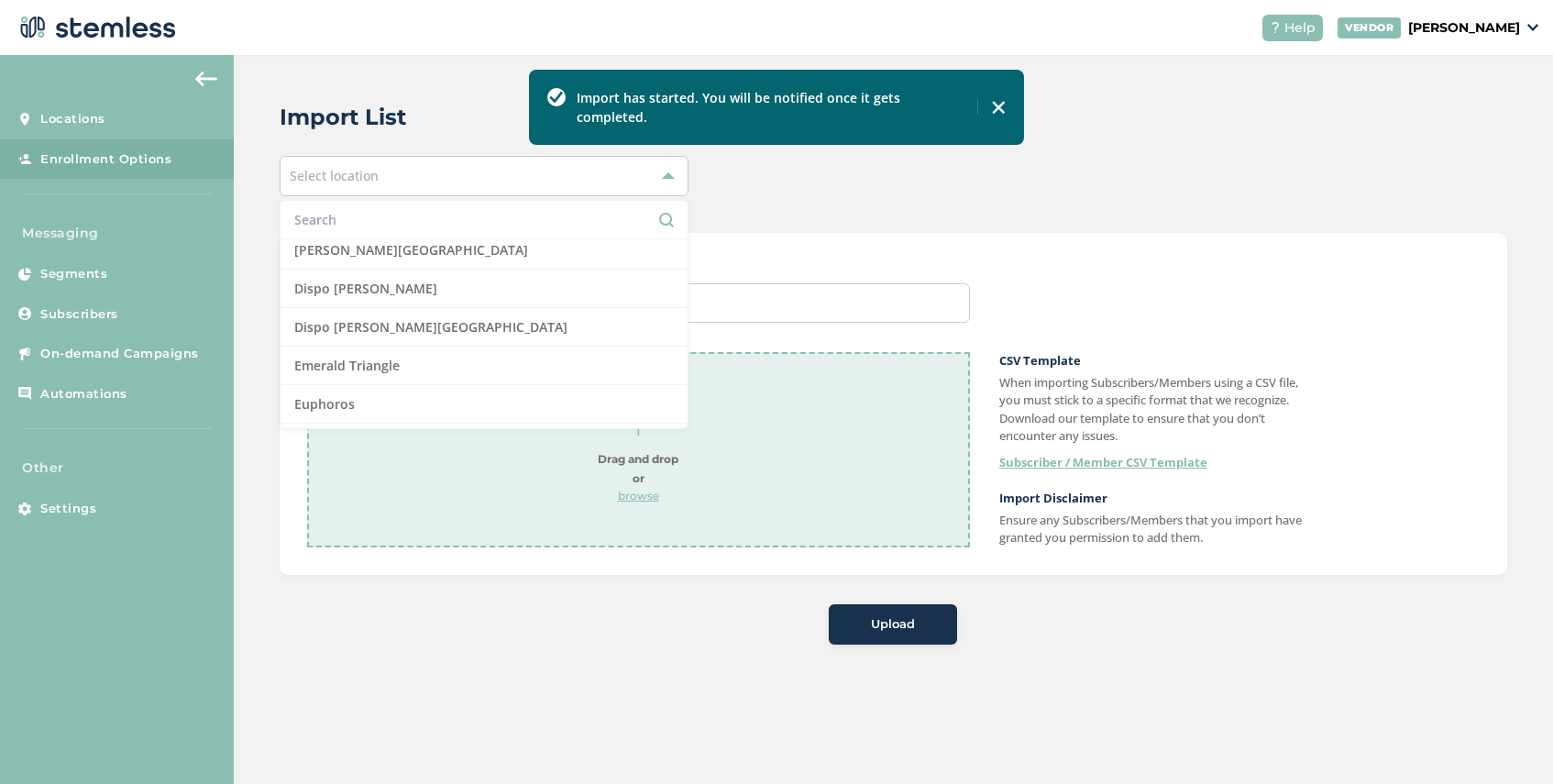
scroll to position [394, 0]
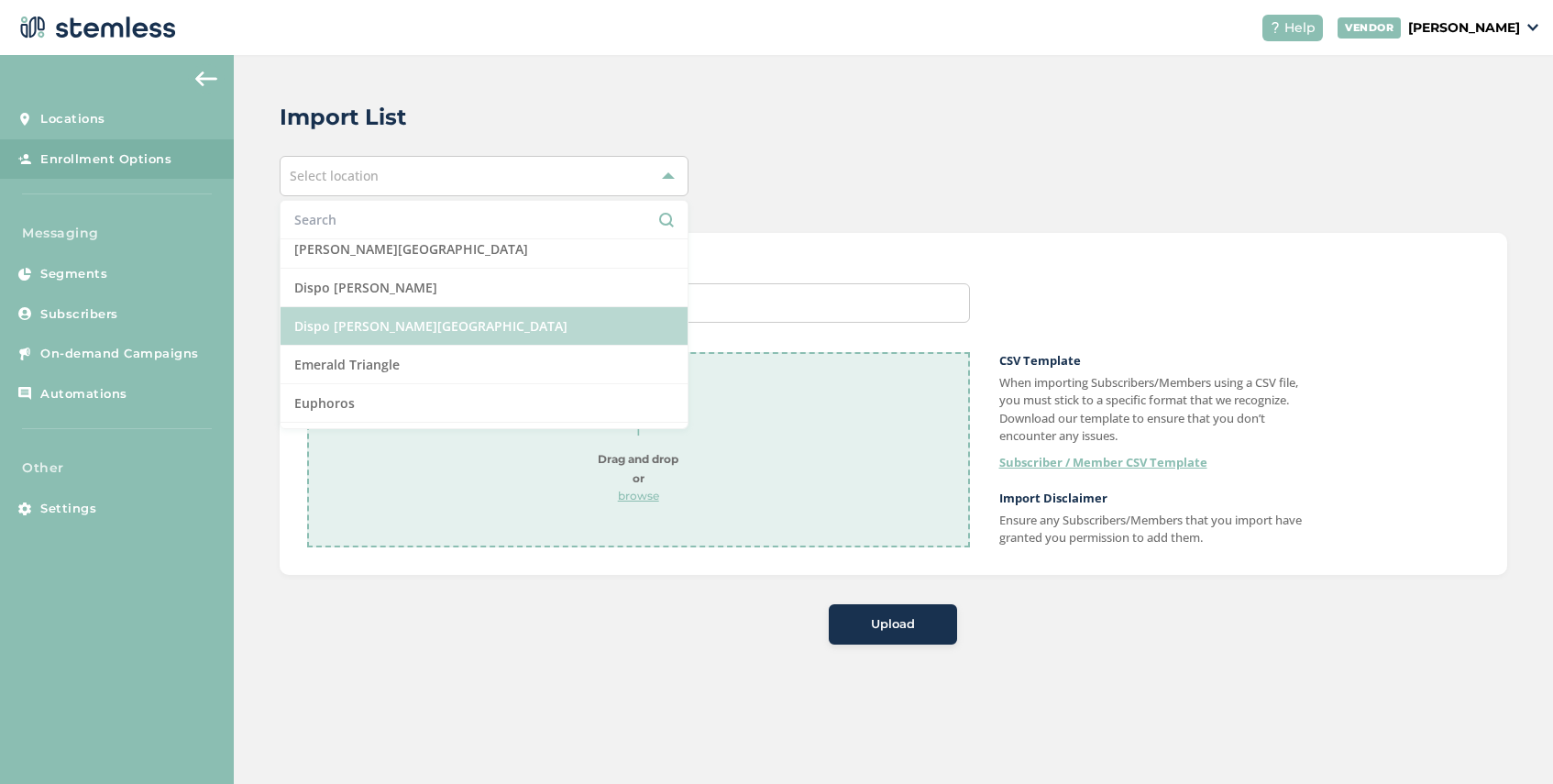
click at [435, 320] on li "Dispo [PERSON_NAME][GEOGRAPHIC_DATA]" at bounding box center [484, 327] width 407 height 39
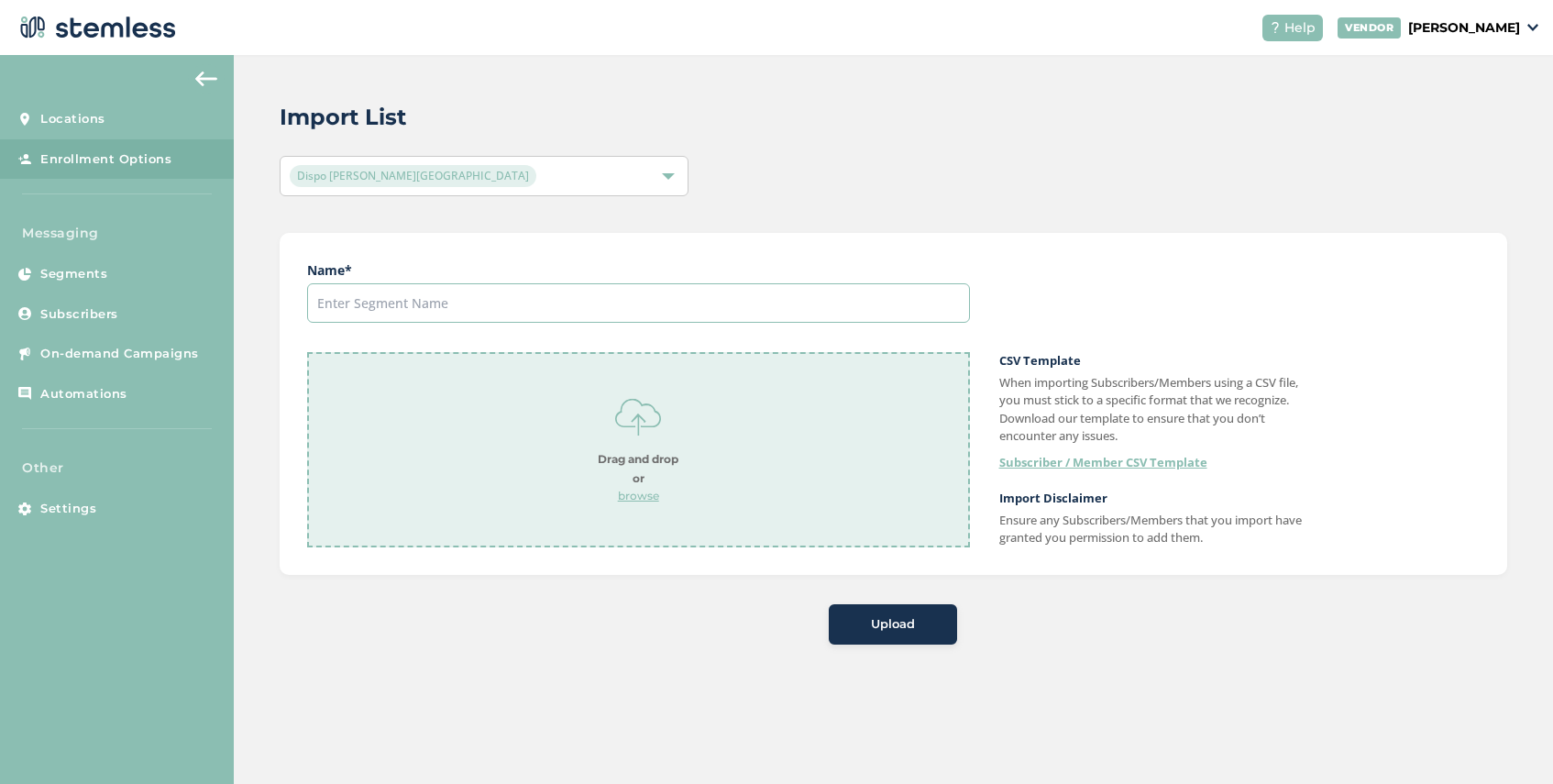
click at [458, 301] on input "text" at bounding box center [639, 302] width 663 height 39
type input "[DATE]"
click at [636, 493] on p "browse" at bounding box center [638, 495] width 81 height 16
click at [877, 621] on span "Upload" at bounding box center [893, 624] width 44 height 18
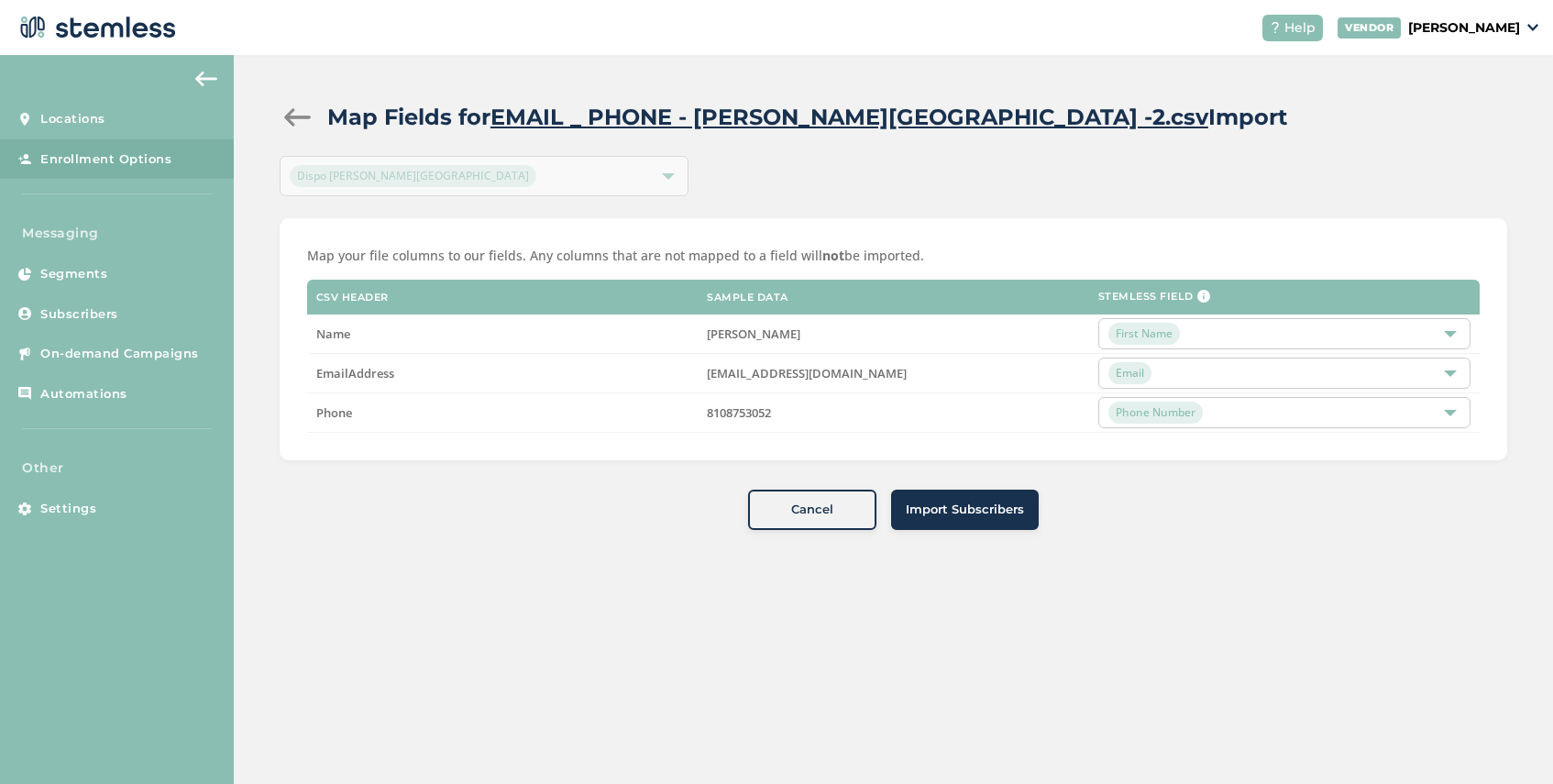
click at [938, 513] on span "Import Subscribers" at bounding box center [964, 510] width 118 height 18
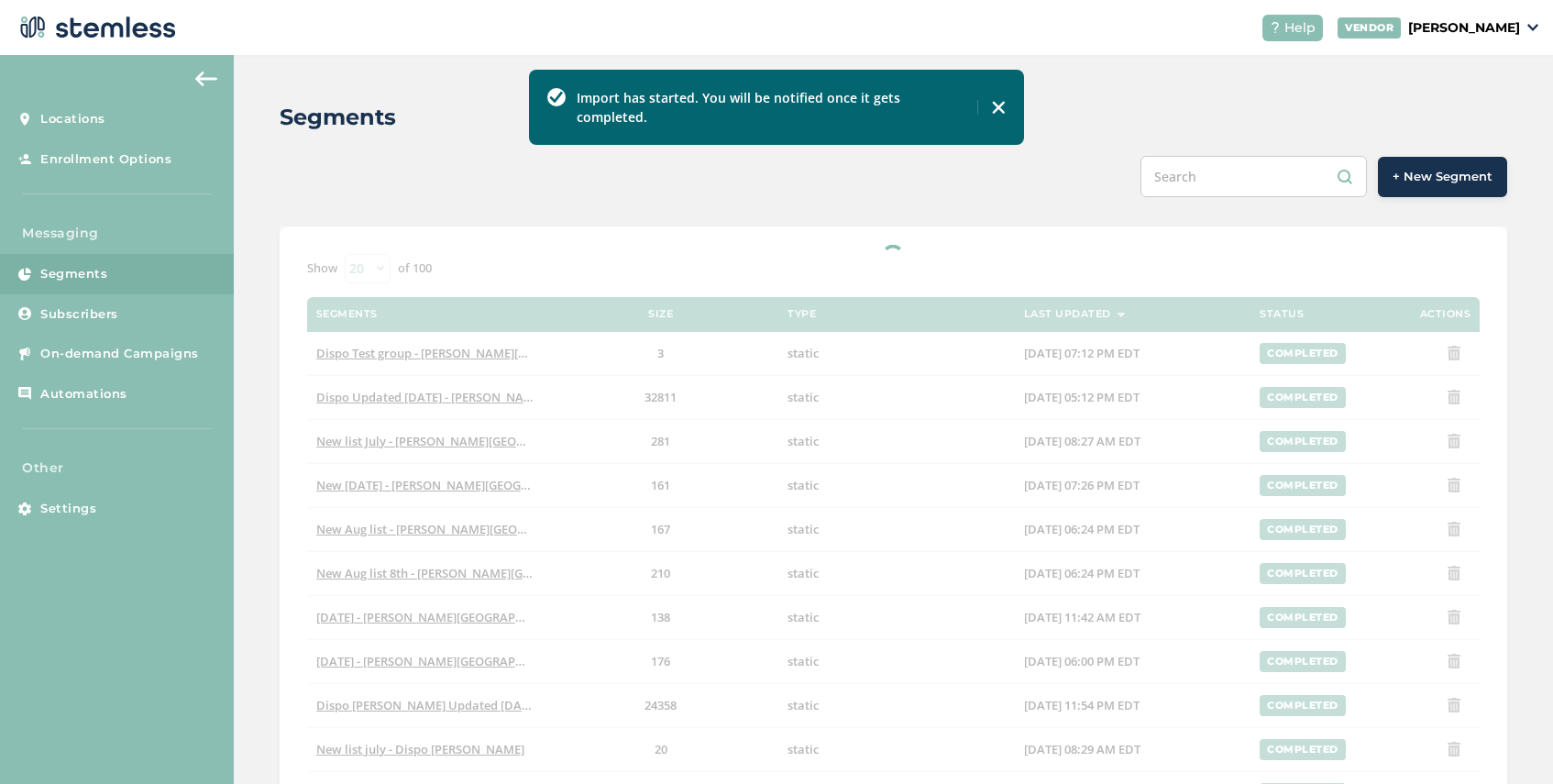
click at [1438, 175] on span "+ New Segment" at bounding box center [1442, 176] width 100 height 18
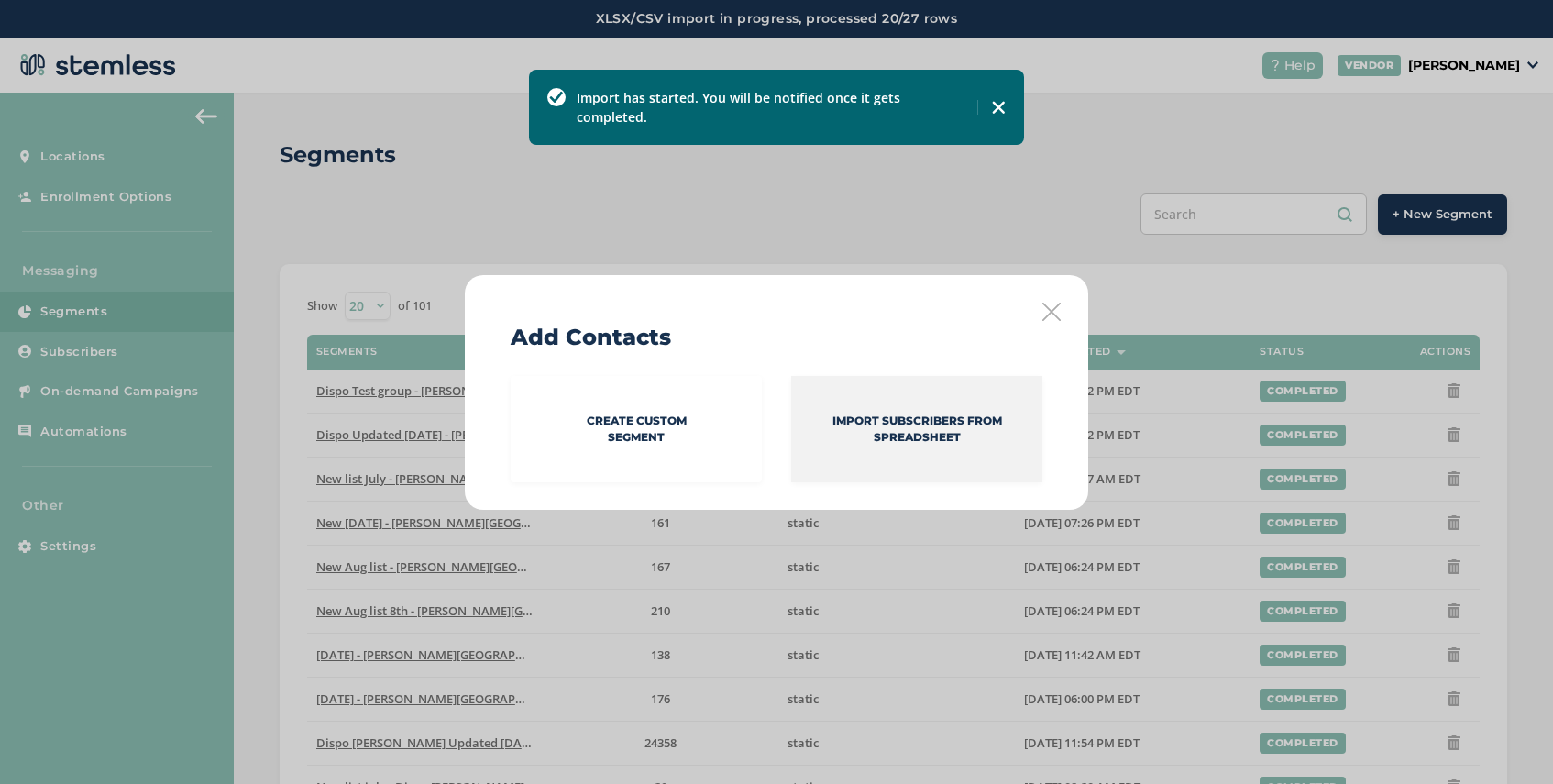
click at [910, 446] on div "Import Subscribers from spreadsheet" at bounding box center [916, 429] width 251 height 106
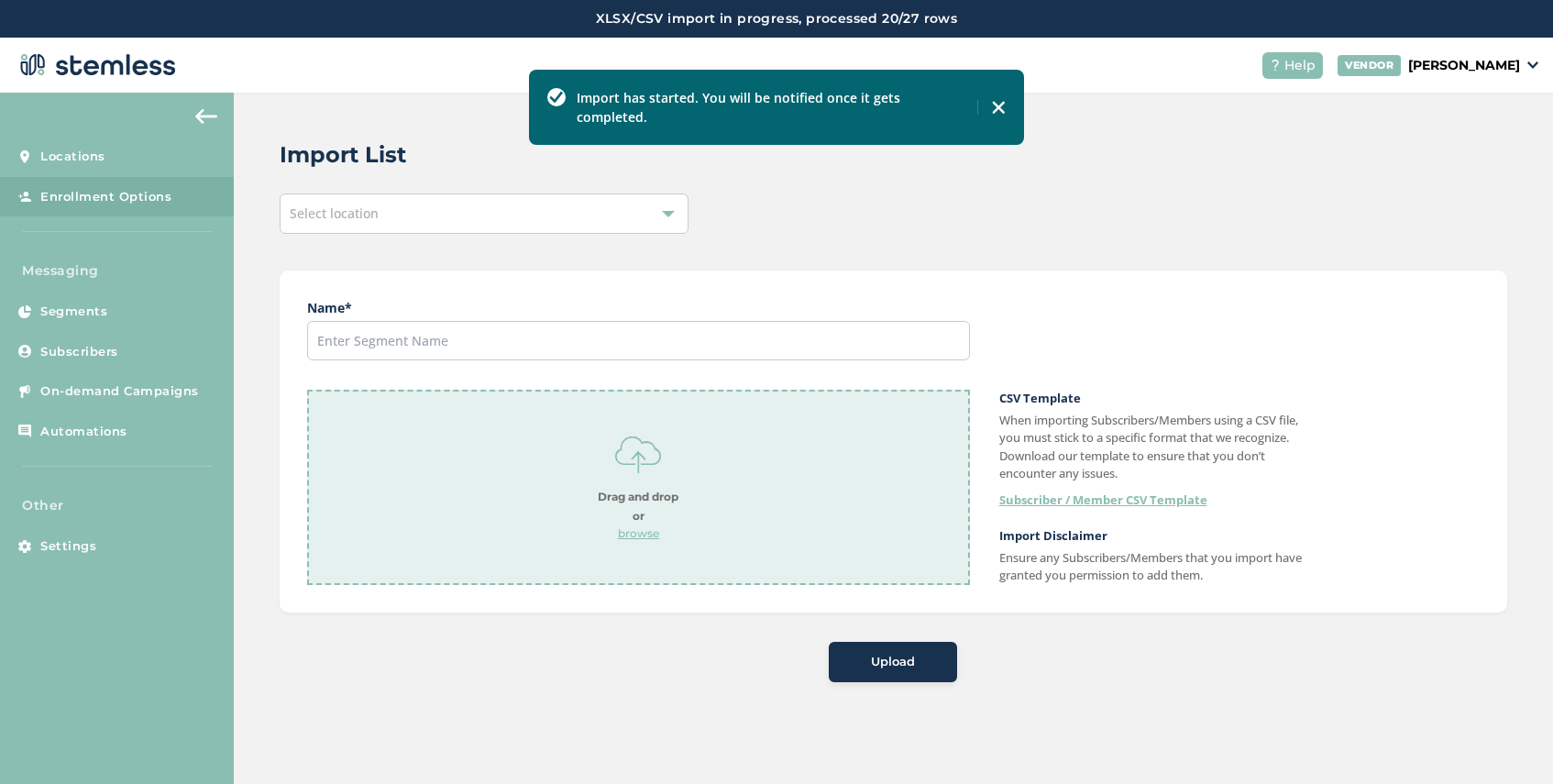
click at [387, 196] on div "Select location" at bounding box center [484, 214] width 408 height 40
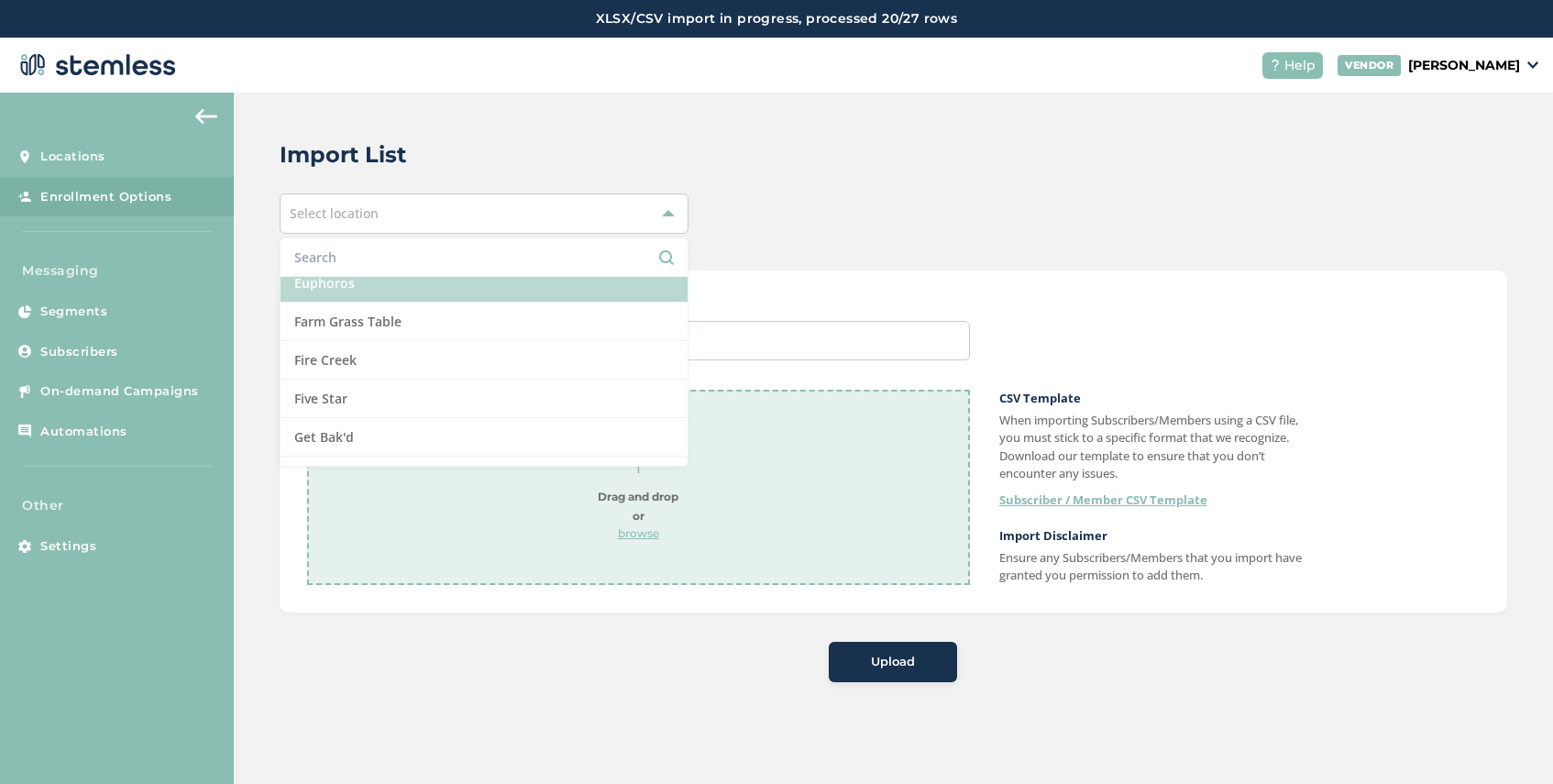
scroll to position [560, 0]
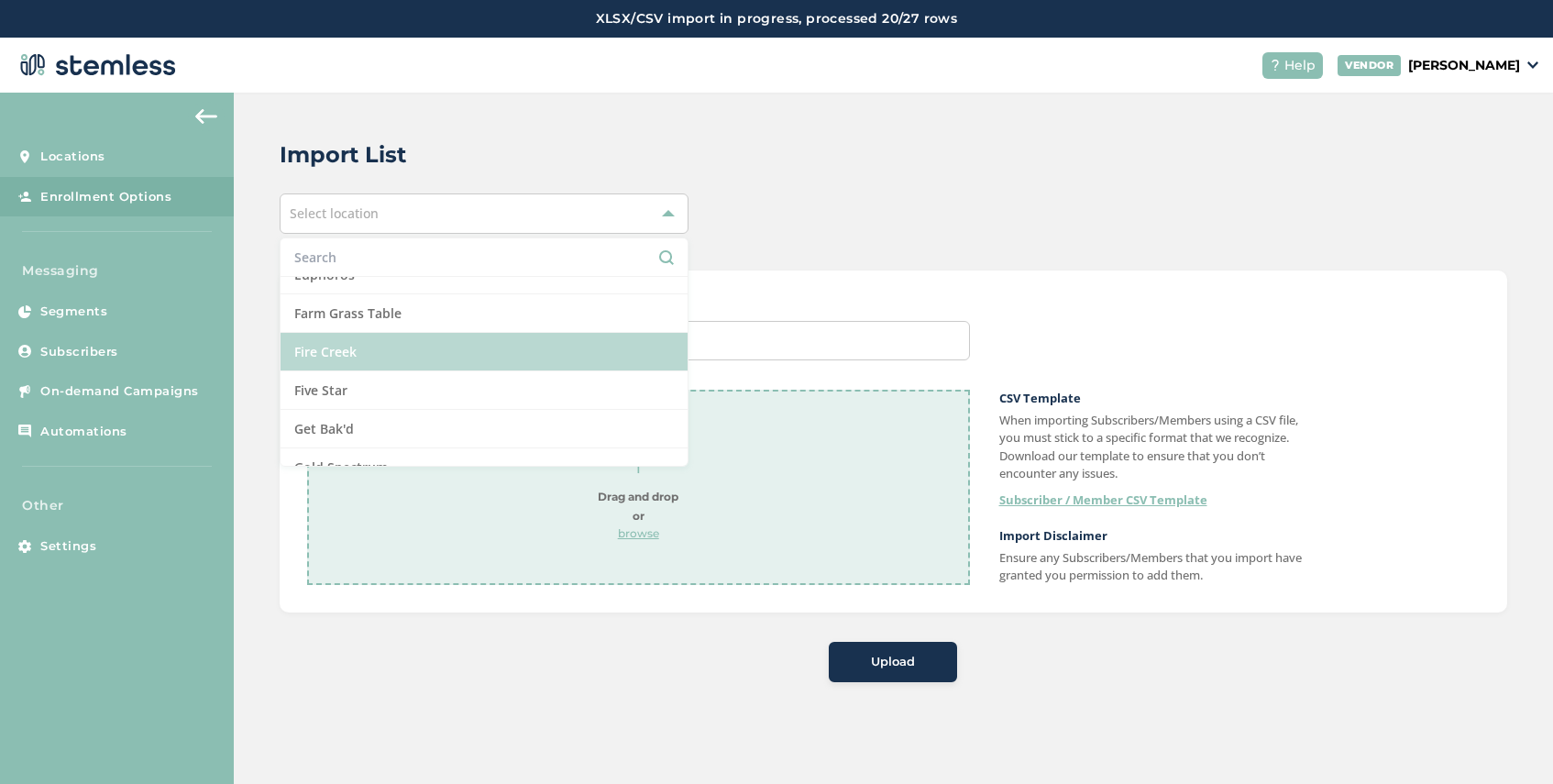
click at [426, 345] on li "Fire Creek" at bounding box center [484, 352] width 407 height 39
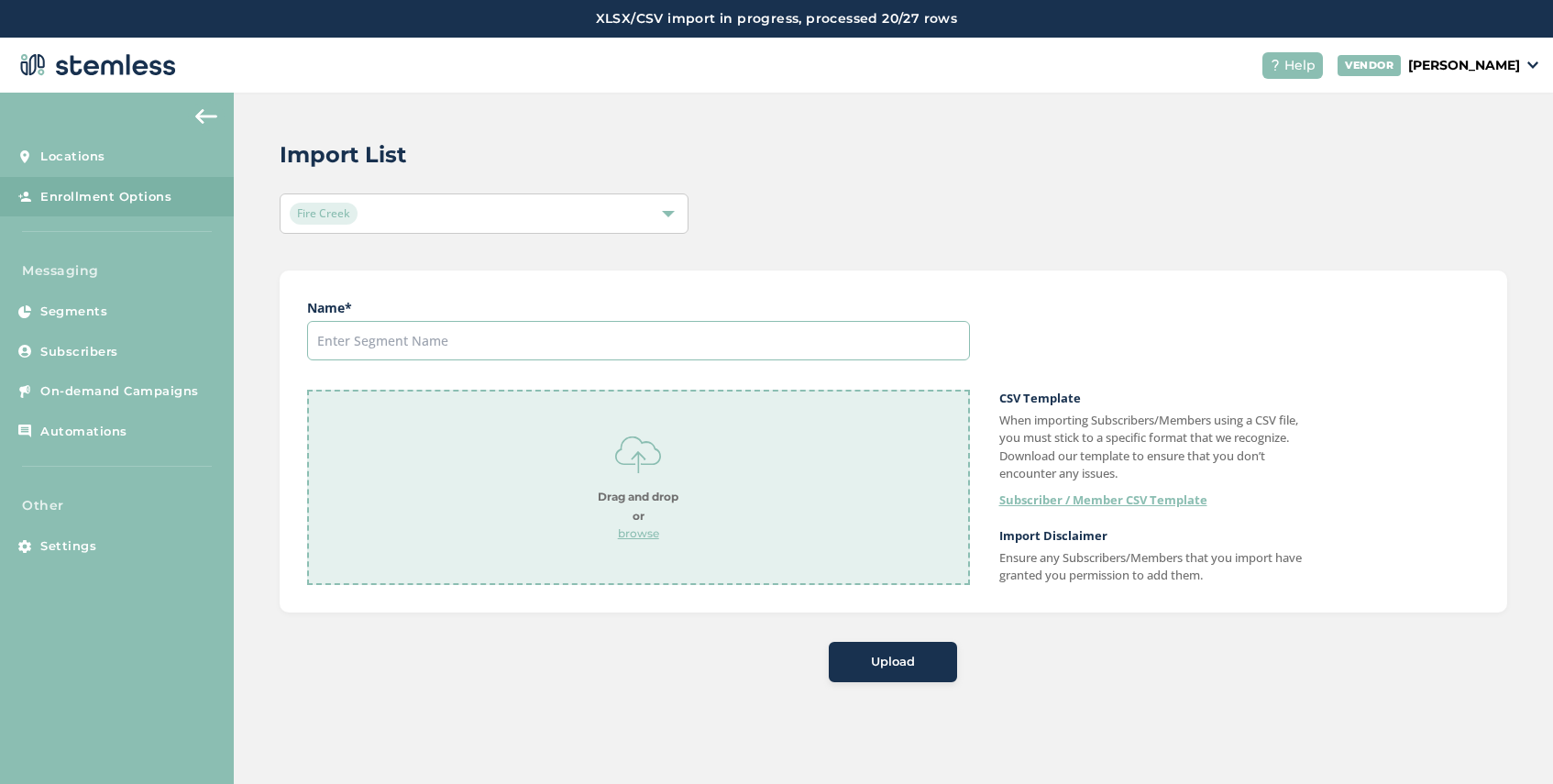
click at [454, 338] on input "text" at bounding box center [639, 340] width 663 height 39
type input "[DATE]"
click at [641, 532] on p "browse" at bounding box center [638, 533] width 81 height 16
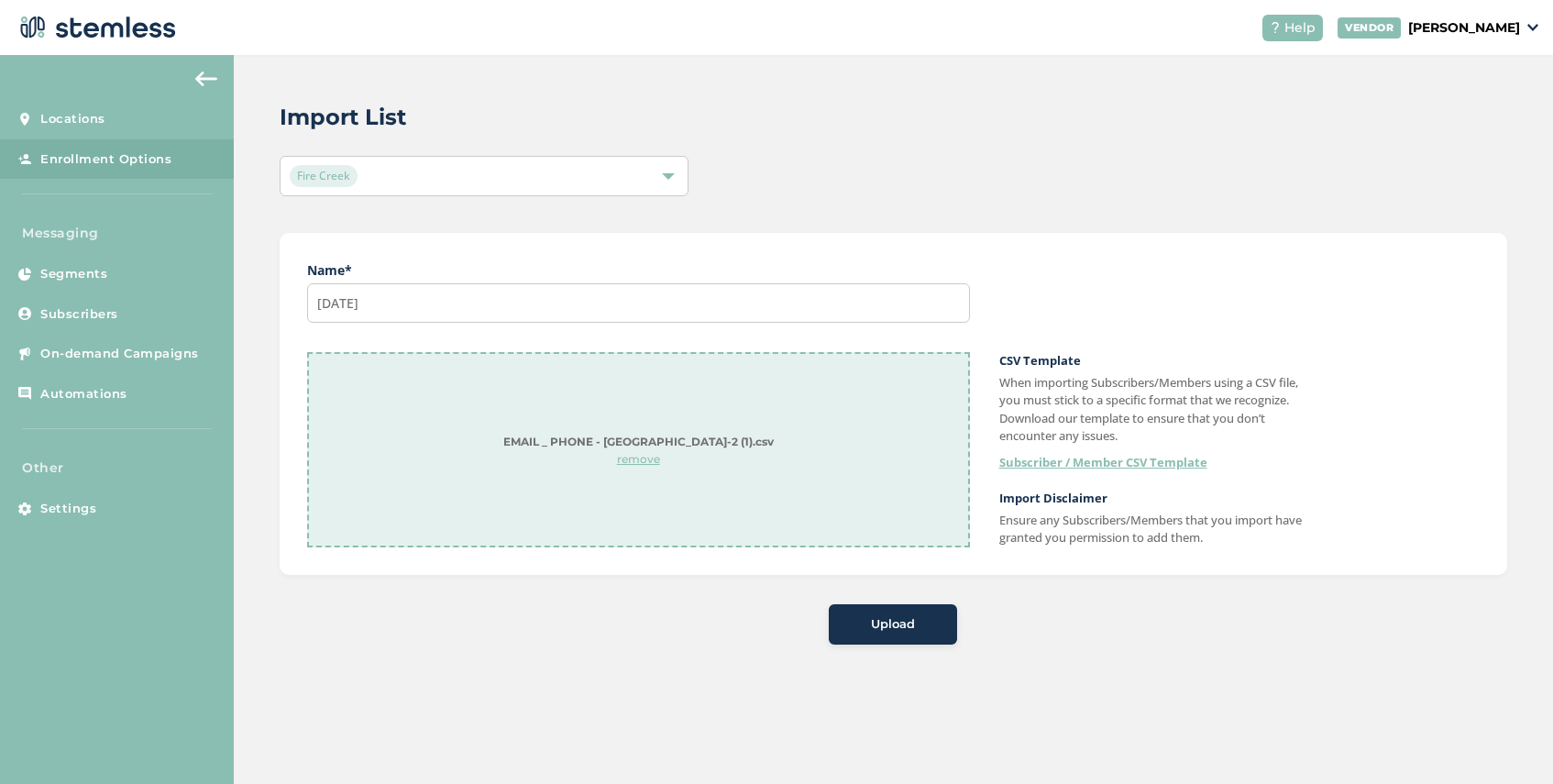
click at [897, 625] on span "Upload" at bounding box center [893, 624] width 44 height 18
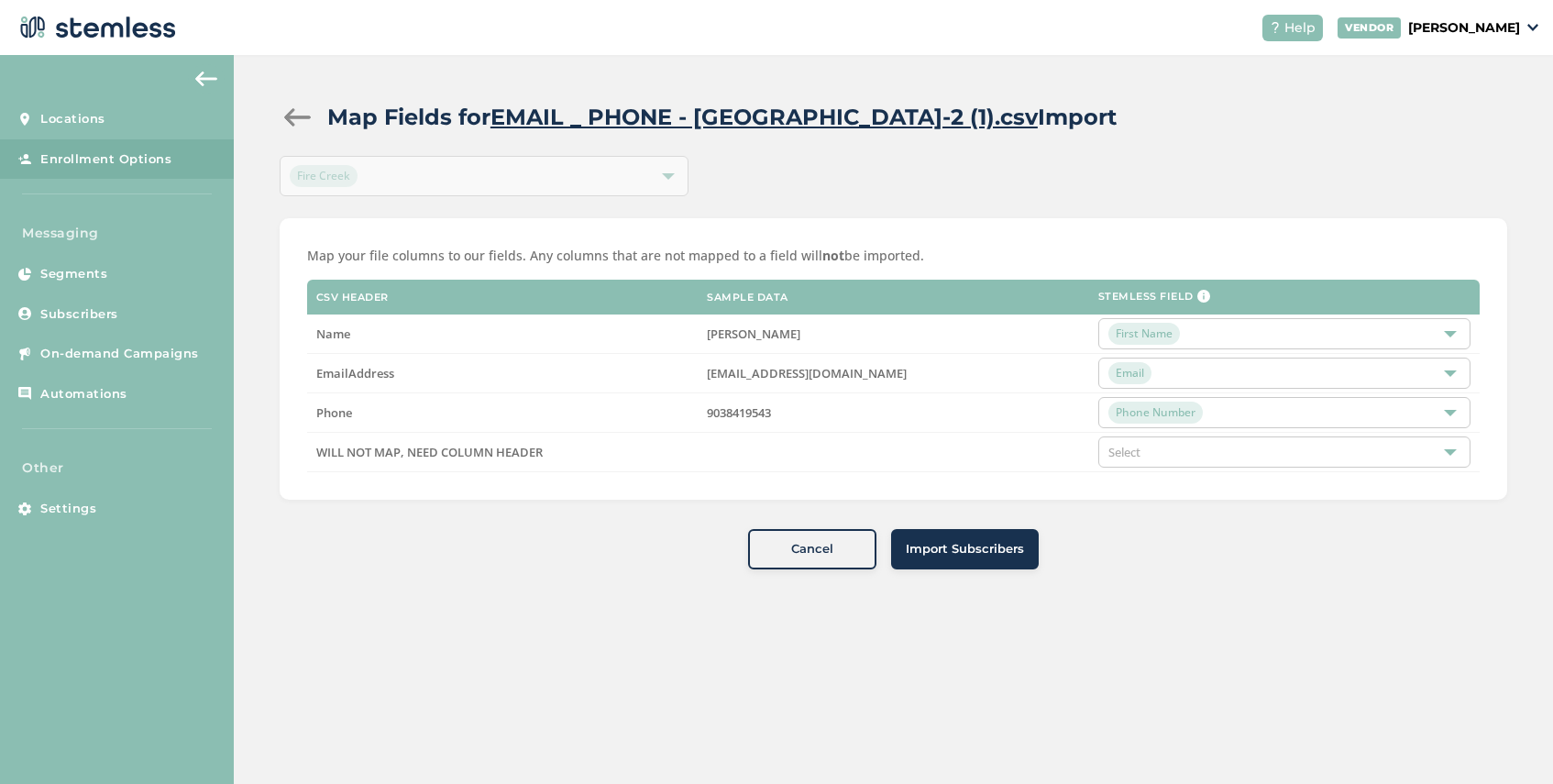
click at [1199, 454] on div "Select" at bounding box center [1284, 452] width 372 height 31
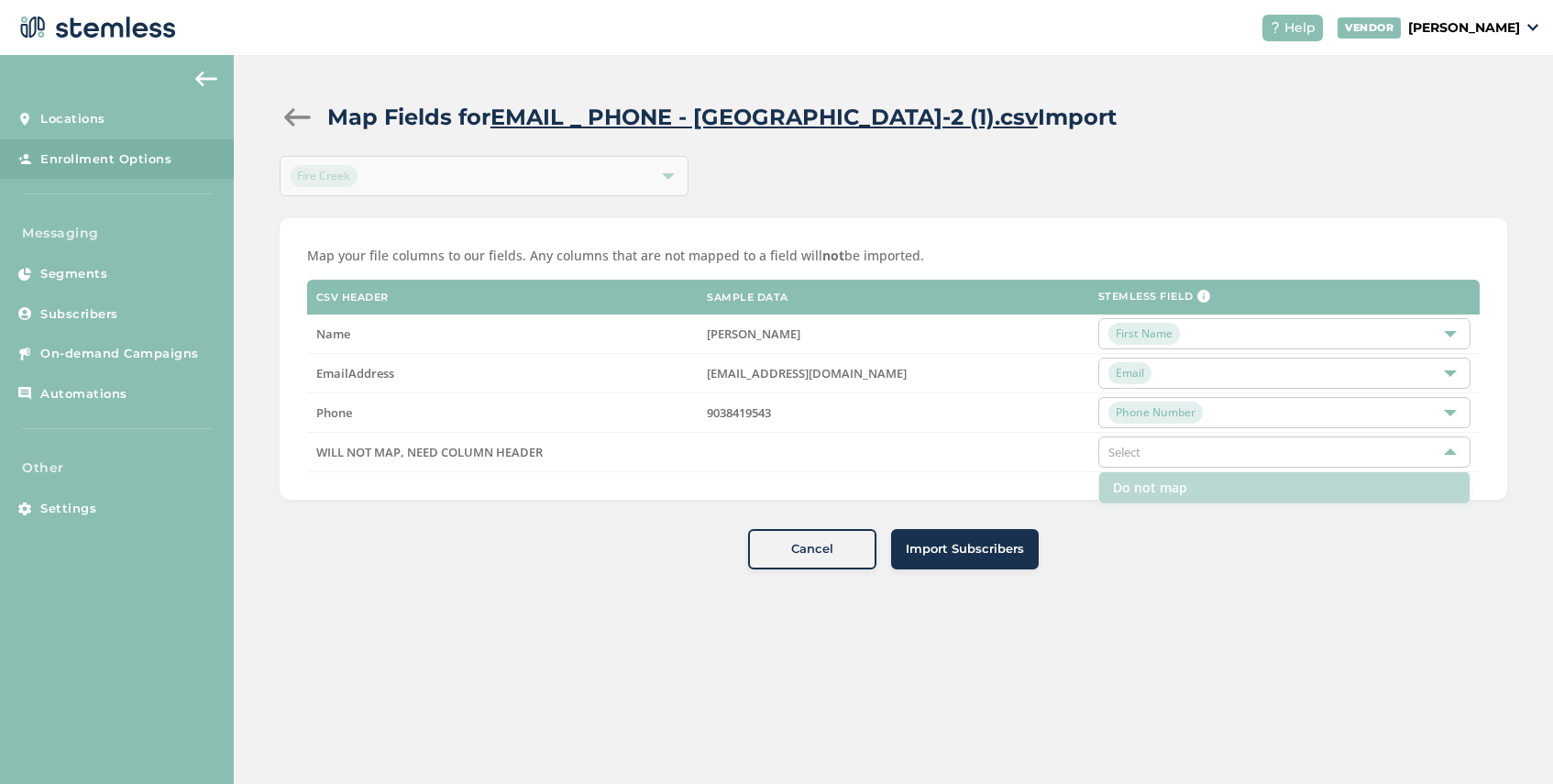
click at [1185, 494] on li "Do not map" at bounding box center [1284, 487] width 370 height 31
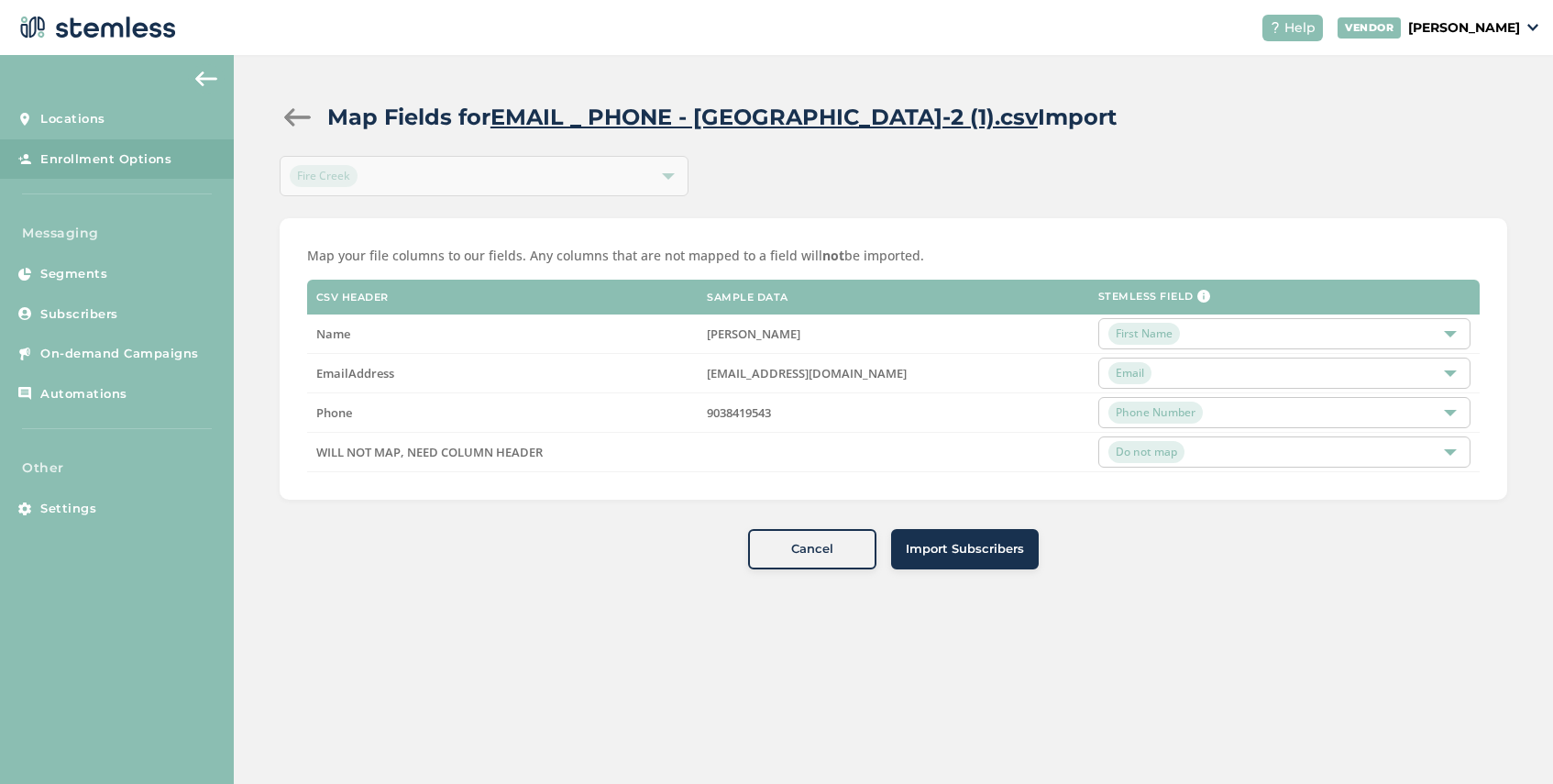
click at [964, 548] on span "Import Subscribers" at bounding box center [964, 548] width 118 height 18
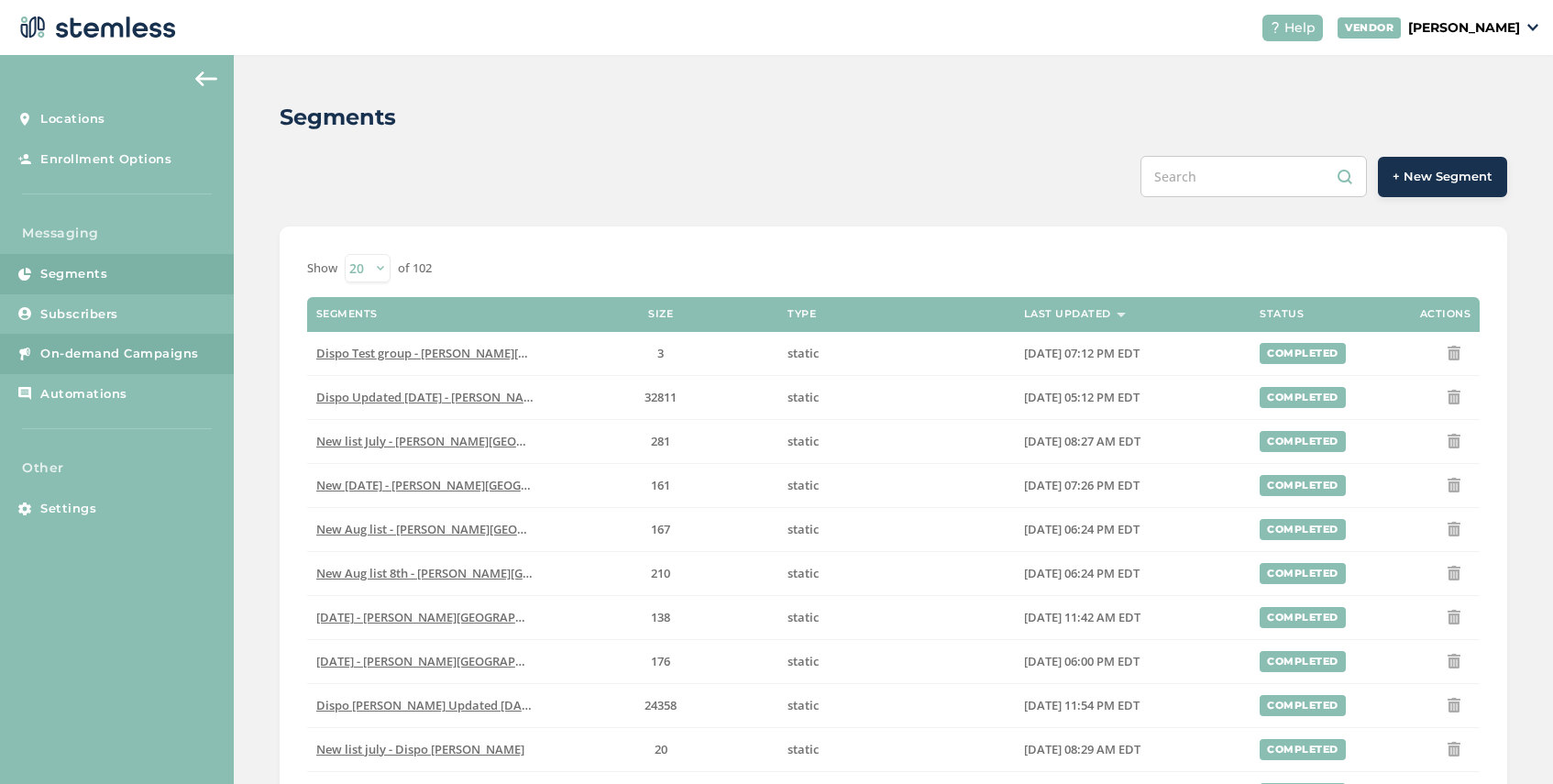
click at [118, 358] on span "On-demand Campaigns" at bounding box center [119, 353] width 159 height 18
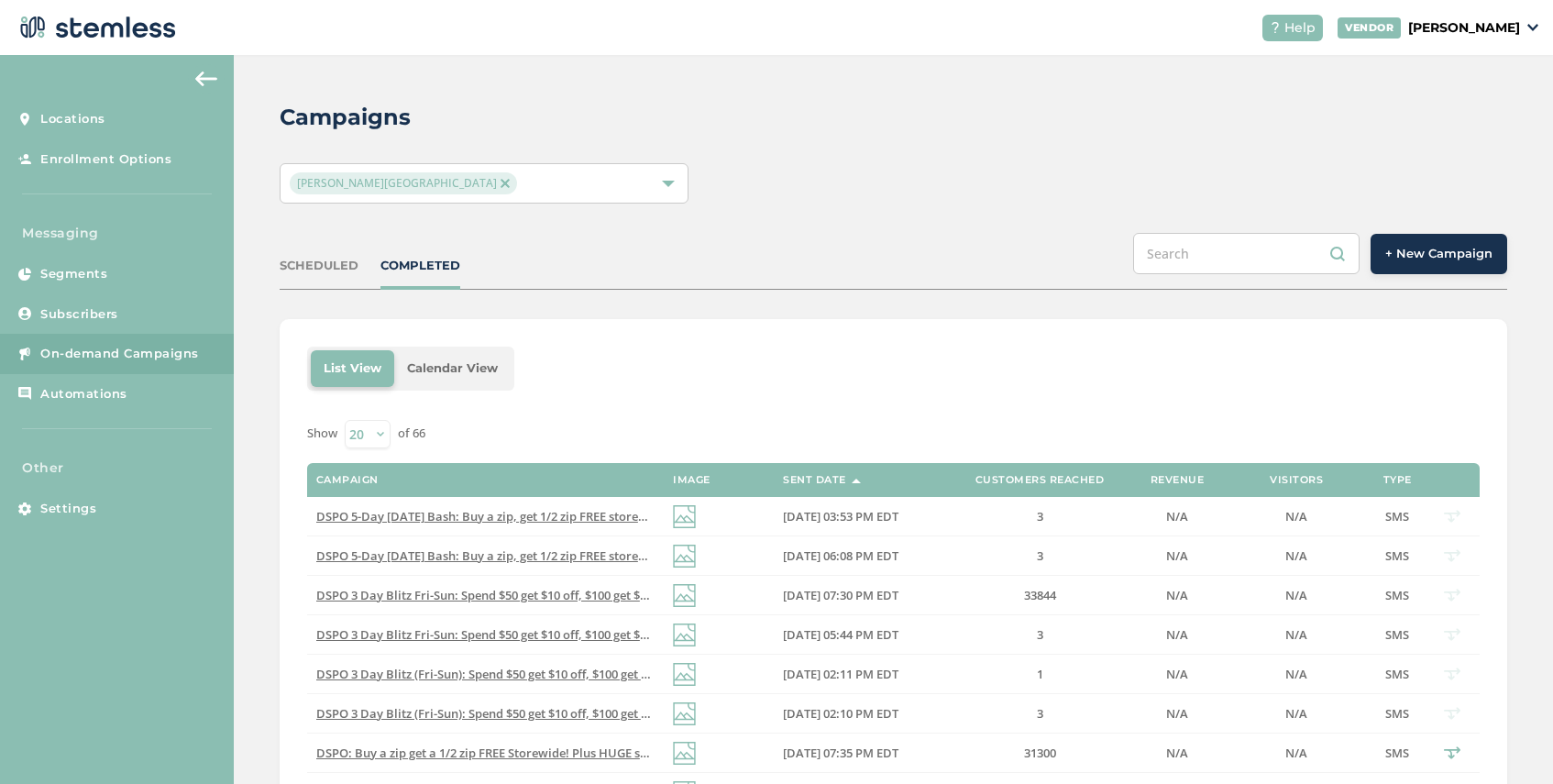
click at [1431, 254] on span "+ New Campaign" at bounding box center [1438, 253] width 107 height 18
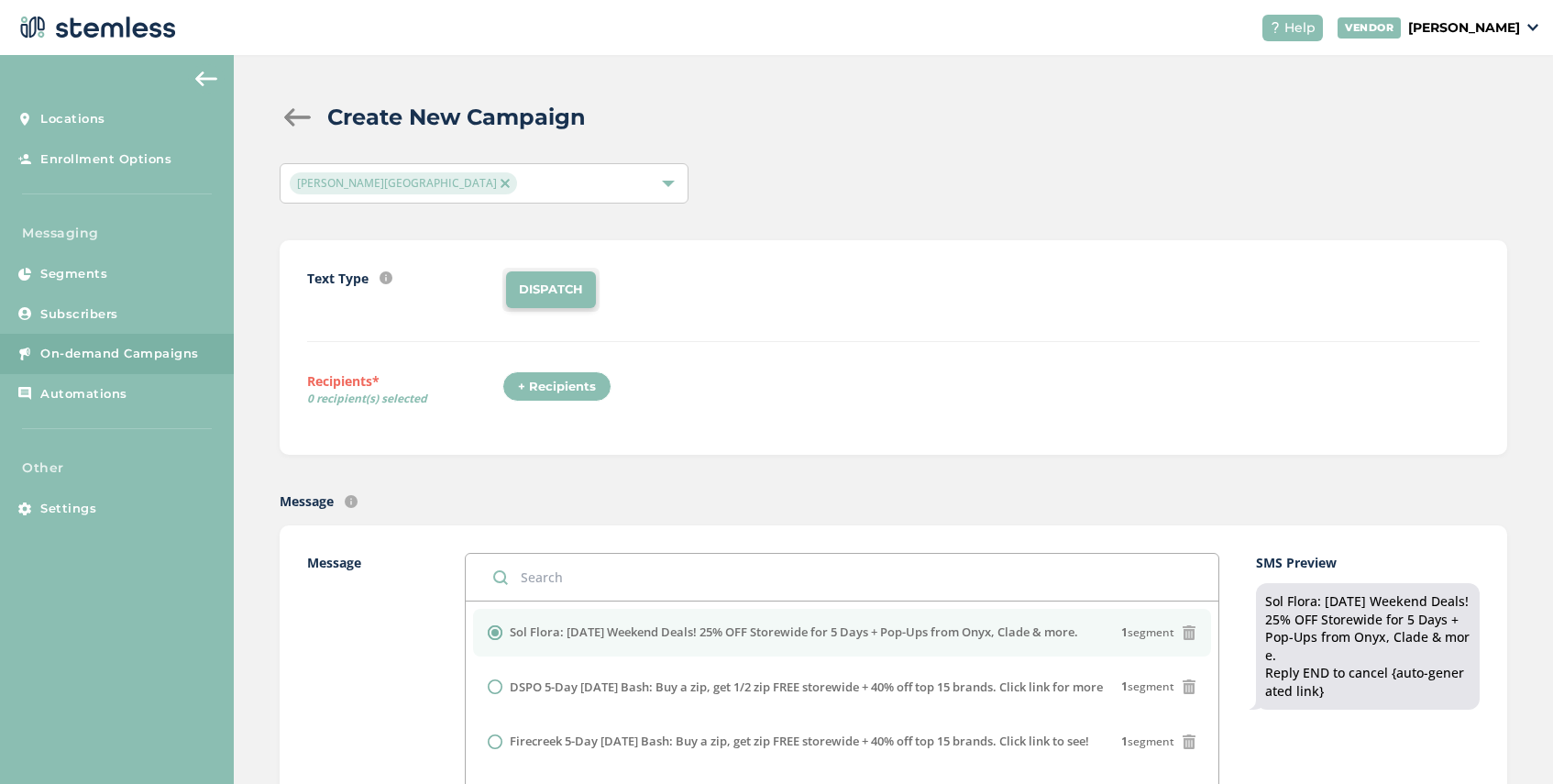
click at [501, 180] on img at bounding box center [506, 184] width 10 height 10
click at [461, 191] on div "Select Locations" at bounding box center [484, 183] width 408 height 40
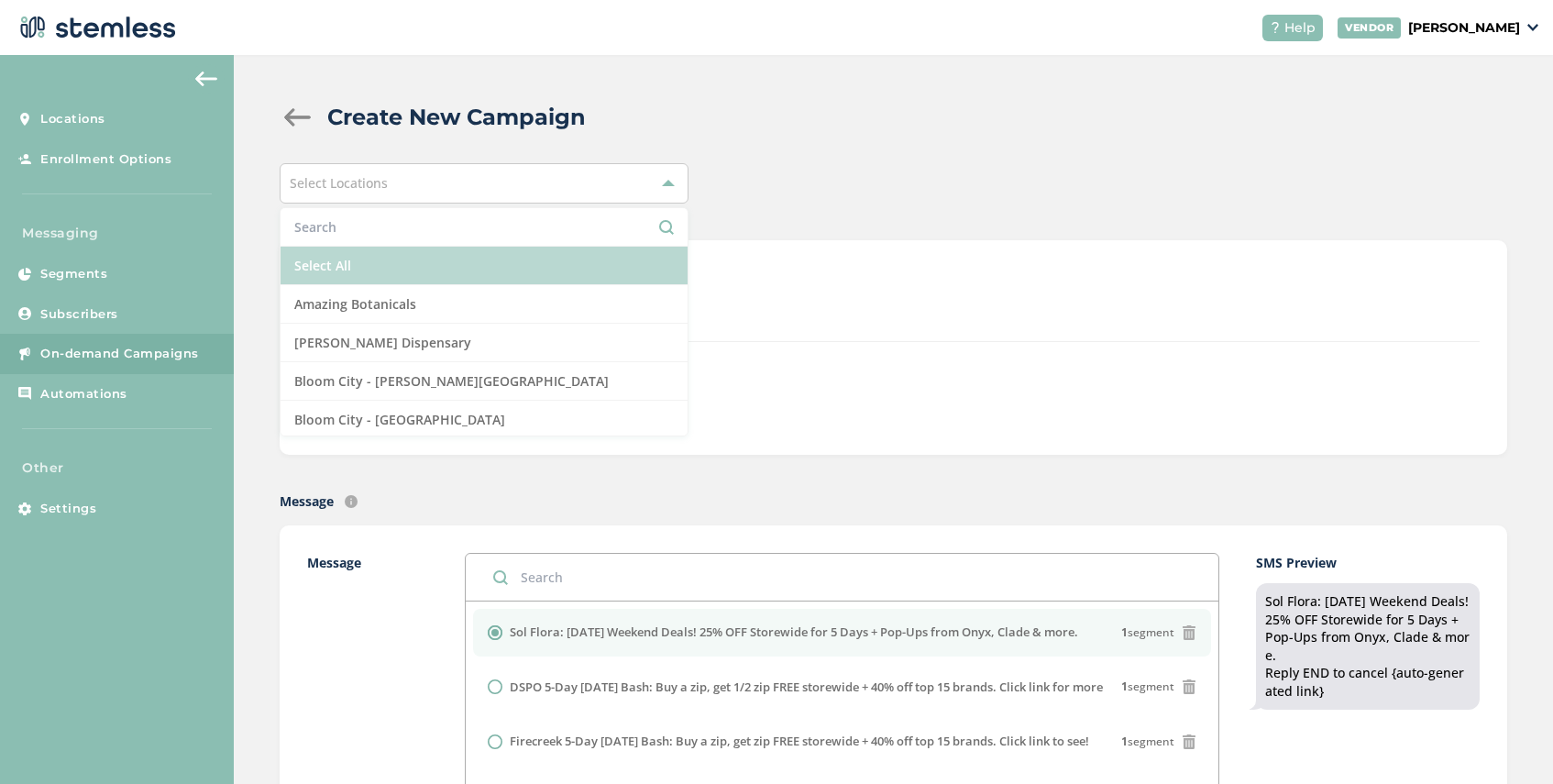
click at [427, 262] on li "Select All" at bounding box center [484, 266] width 407 height 39
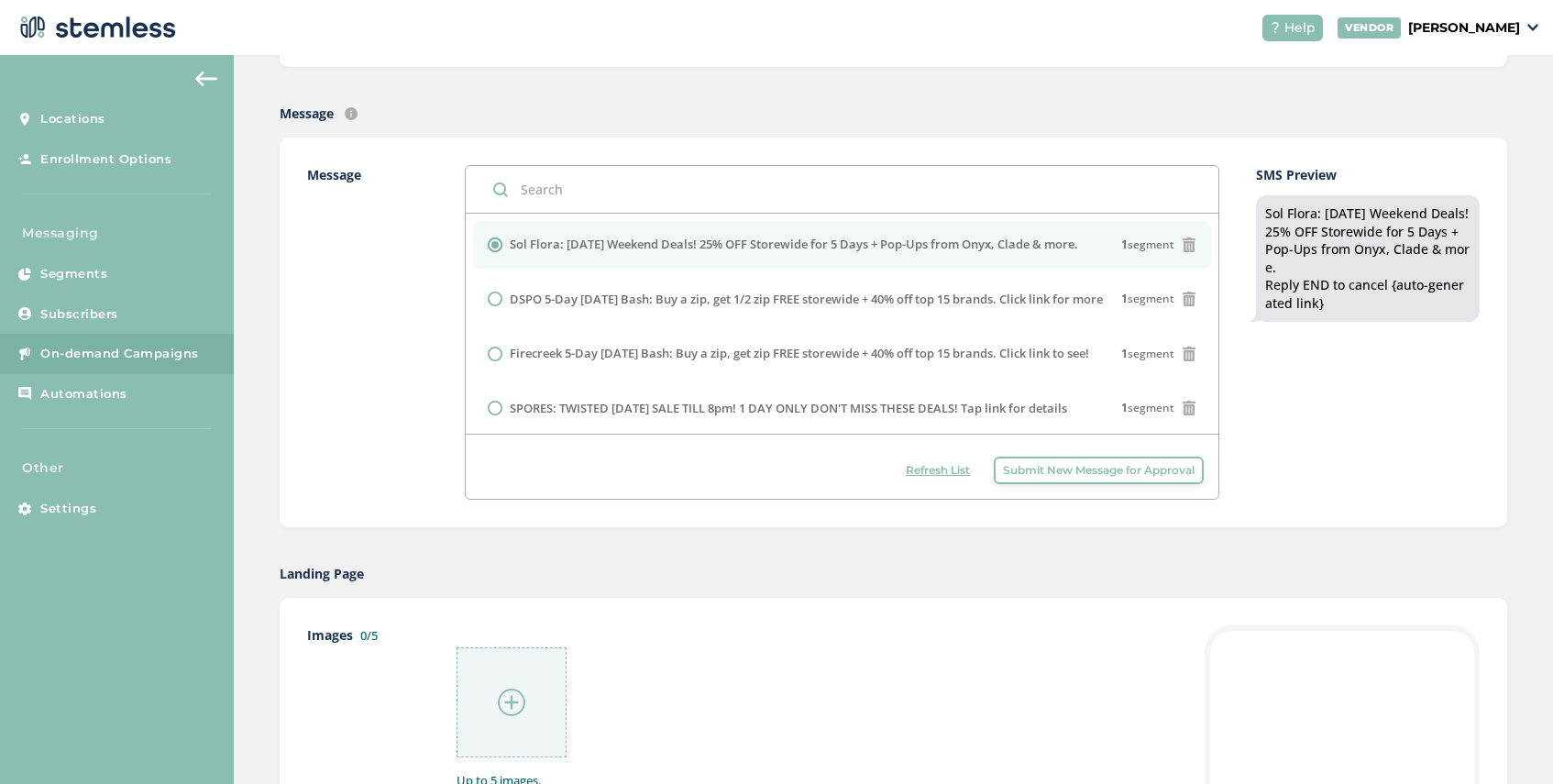
scroll to position [402, 0]
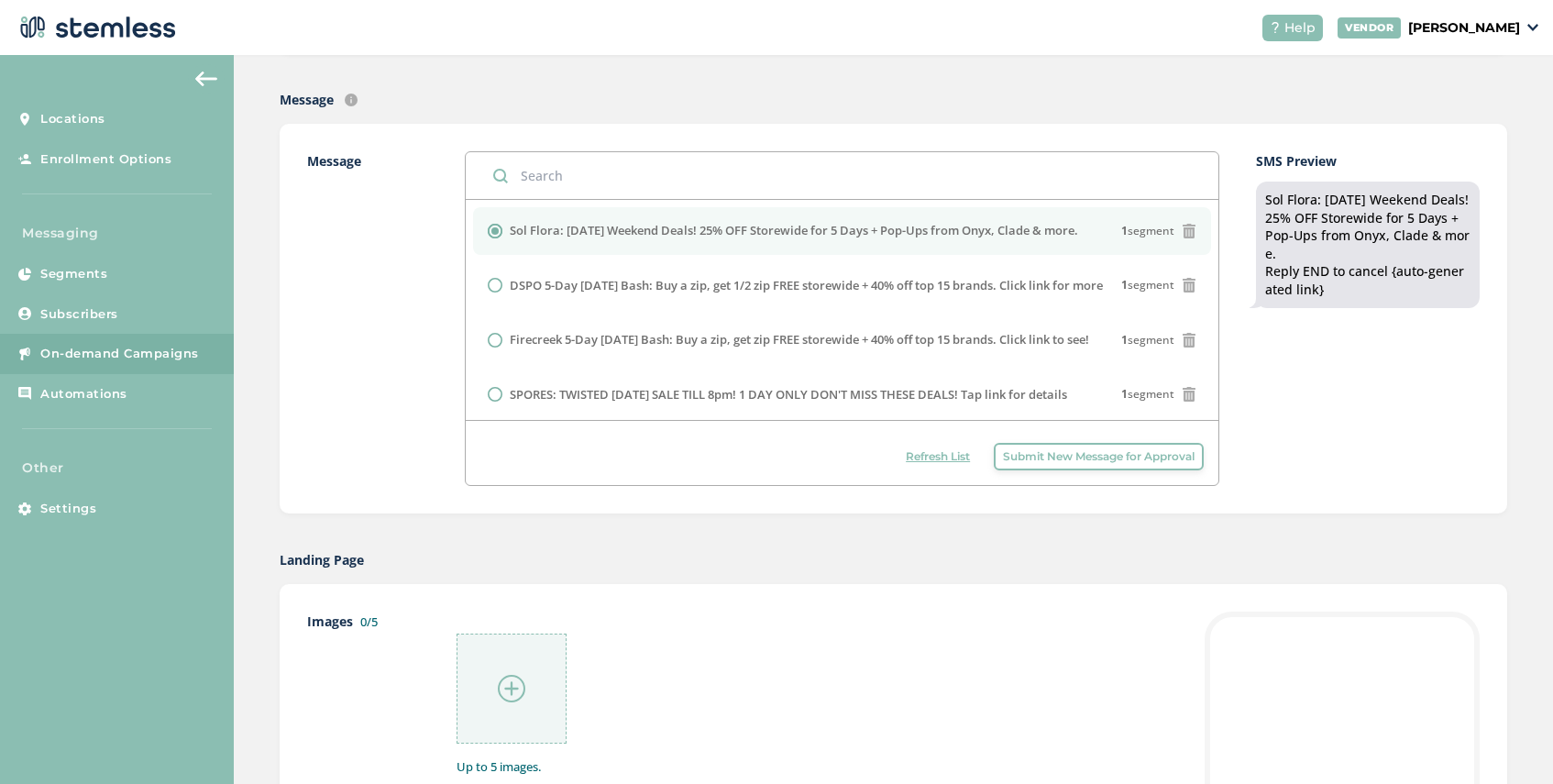
click at [1145, 456] on span "Submit New Message for Approval" at bounding box center [1098, 456] width 192 height 16
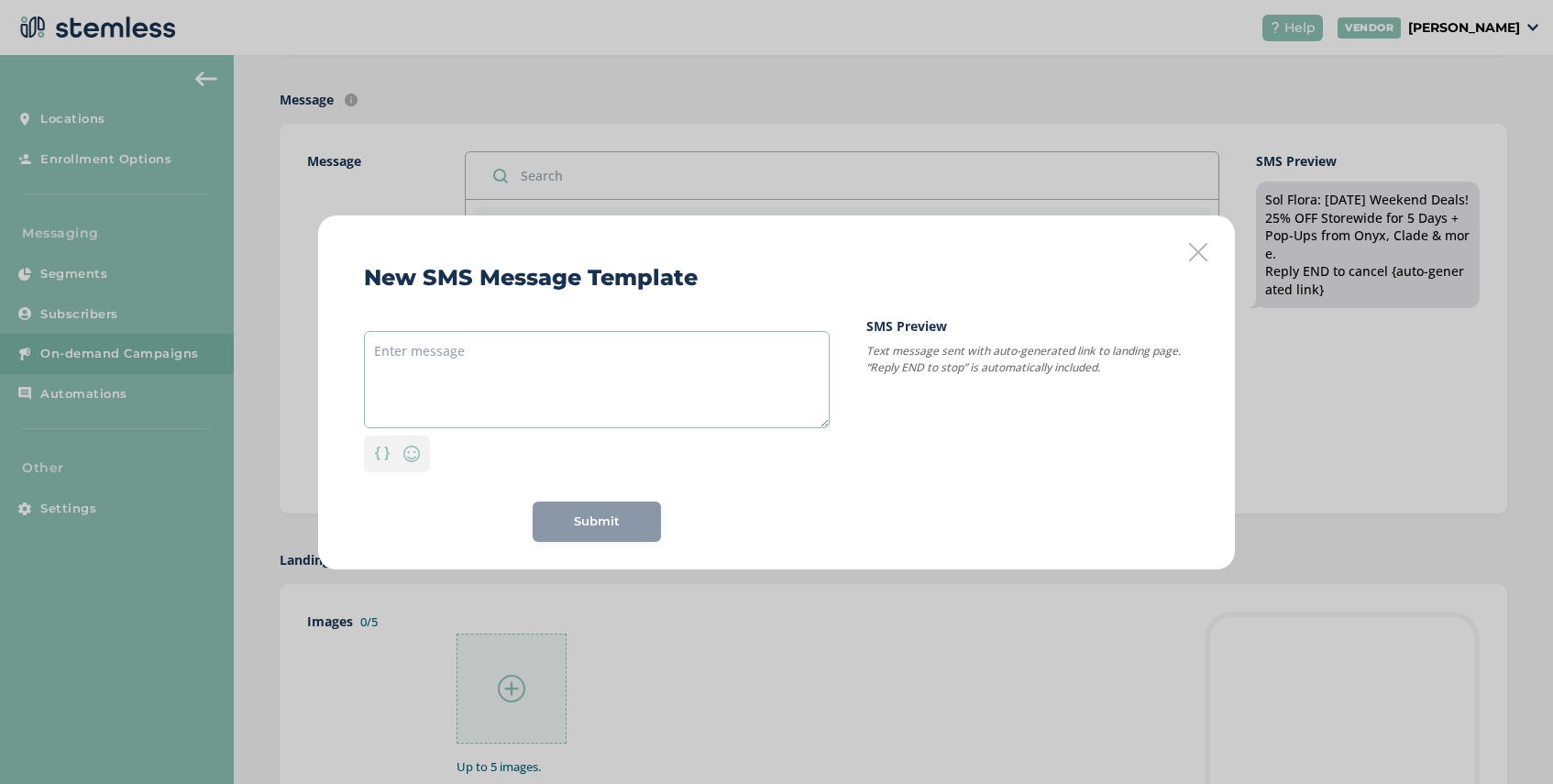
click at [482, 352] on textarea at bounding box center [596, 379] width 465 height 97
paste textarea "SoulFlora: [DATE] Weekend 5 Day Sale! 25% OFF Storewide (8/28–8/31) + 30% OFF S…"
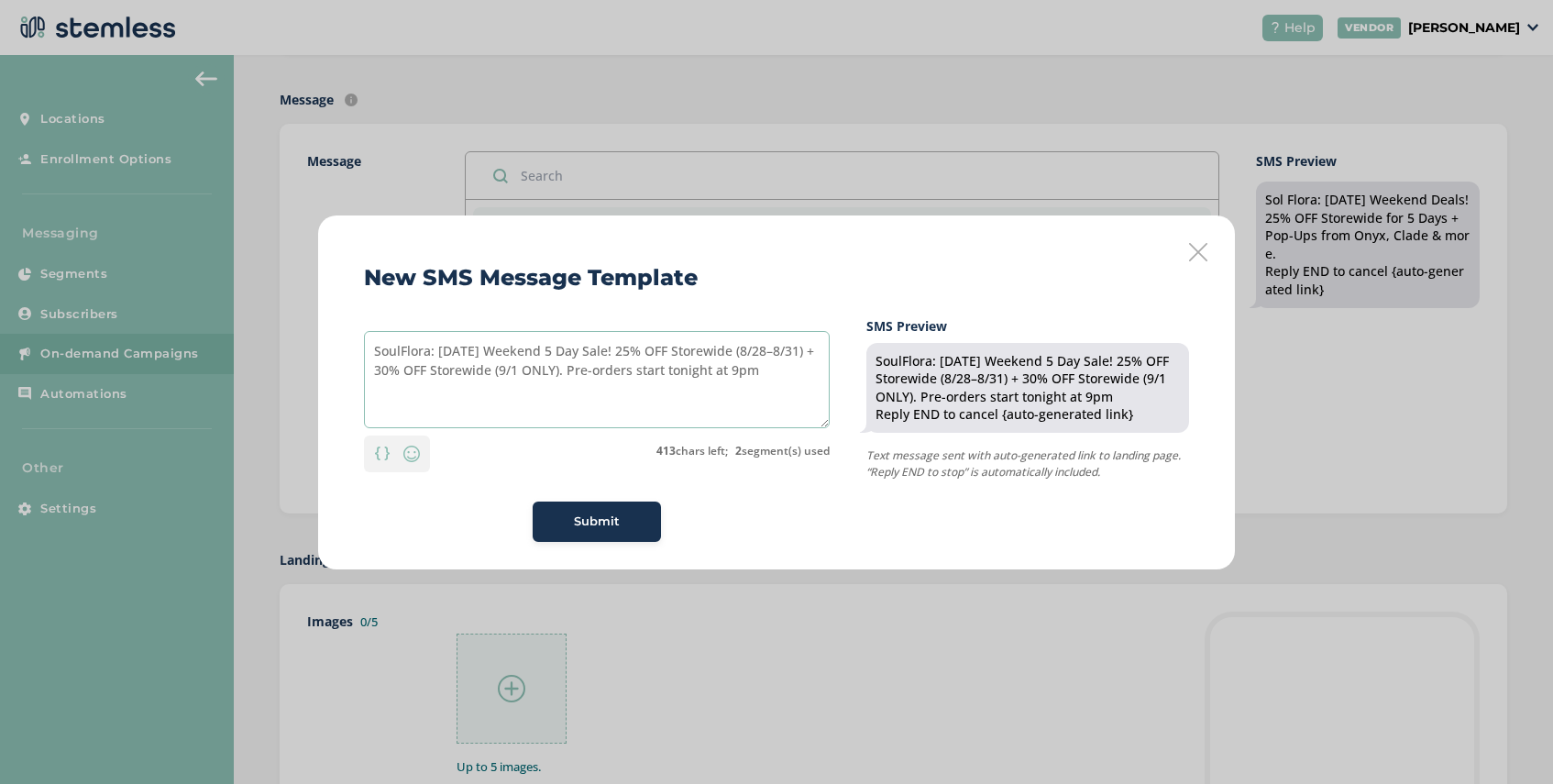
click at [403, 353] on textarea "SoulFlora: [DATE] Weekend 5 Day Sale! 25% OFF Storewide (8/28–8/31) + 30% OFF S…" at bounding box center [596, 379] width 465 height 97
drag, startPoint x: 817, startPoint y: 353, endPoint x: 746, endPoint y: 354, distance: 71.0
click at [746, 354] on textarea "Sol Flora: [DATE] Weekend 5 Day Sale! 25% OFF Storewide (8/28–8/31) + 30% OFF S…" at bounding box center [596, 379] width 465 height 97
click at [503, 372] on textarea "Sol Flora: [DATE] Weekend 5 Day Sale! 25% OFF Storewide + 30% OFF Storewide (9/…" at bounding box center [596, 379] width 465 height 97
click at [444, 371] on textarea "Sol Flora: [DATE] Weekend 5 Day Sale! 25% OFF Storewide + 30% OFF Storewide (9/…" at bounding box center [596, 379] width 465 height 97
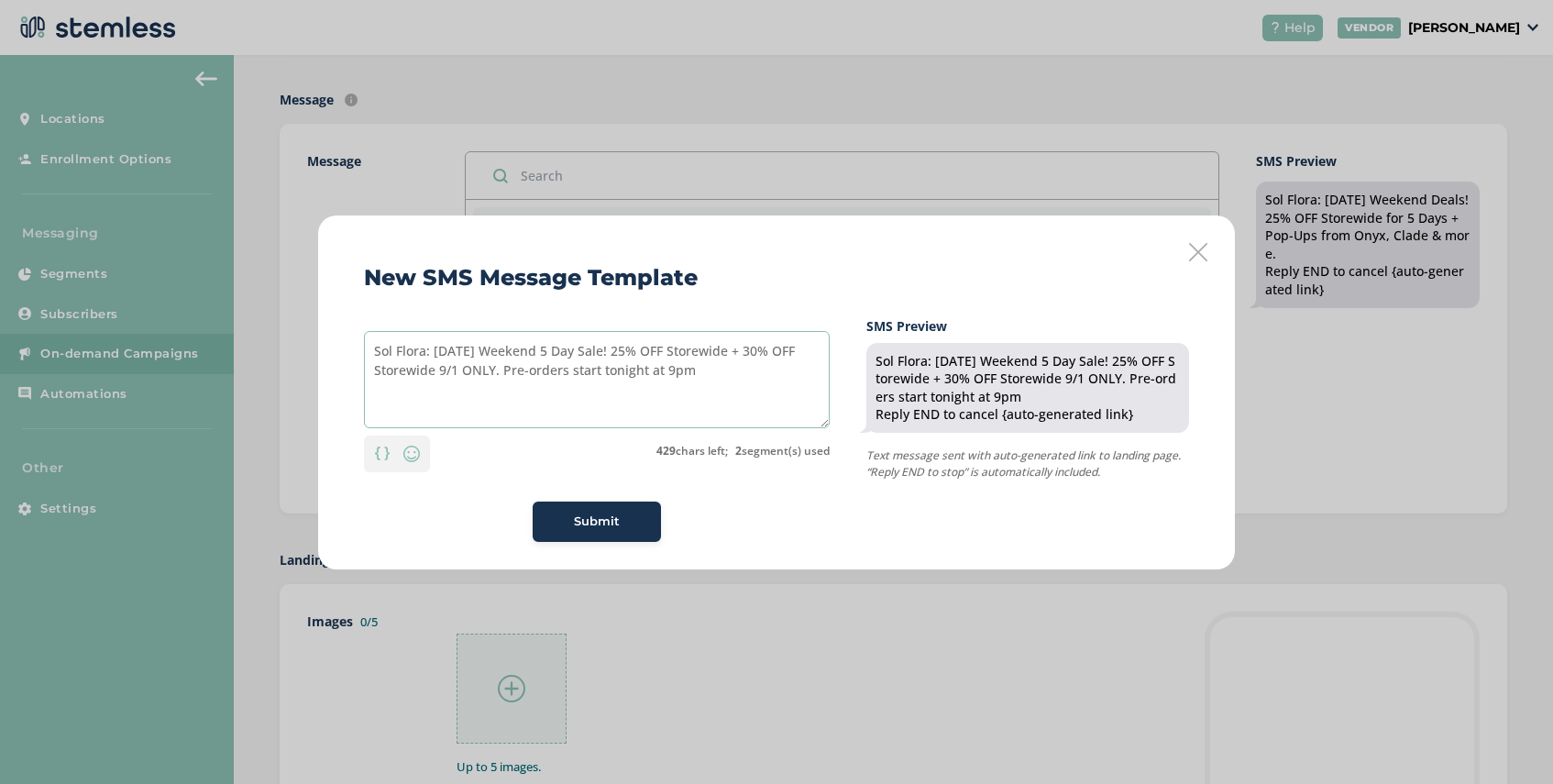
drag, startPoint x: 495, startPoint y: 371, endPoint x: 440, endPoint y: 376, distance: 55.2
click at [440, 376] on textarea "Sol Flora: [DATE] Weekend 5 Day Sale! 25% OFF Storewide + 30% OFF Storewide 9/1…" at bounding box center [596, 379] width 465 height 97
drag, startPoint x: 635, startPoint y: 376, endPoint x: 444, endPoint y: 378, distance: 191.0
click at [444, 378] on textarea "Sol Flora: [DATE] Weekend 5 Day Sale! 25% OFF Storewide + 30% OFF Storewide. Pr…" at bounding box center [596, 379] width 465 height 97
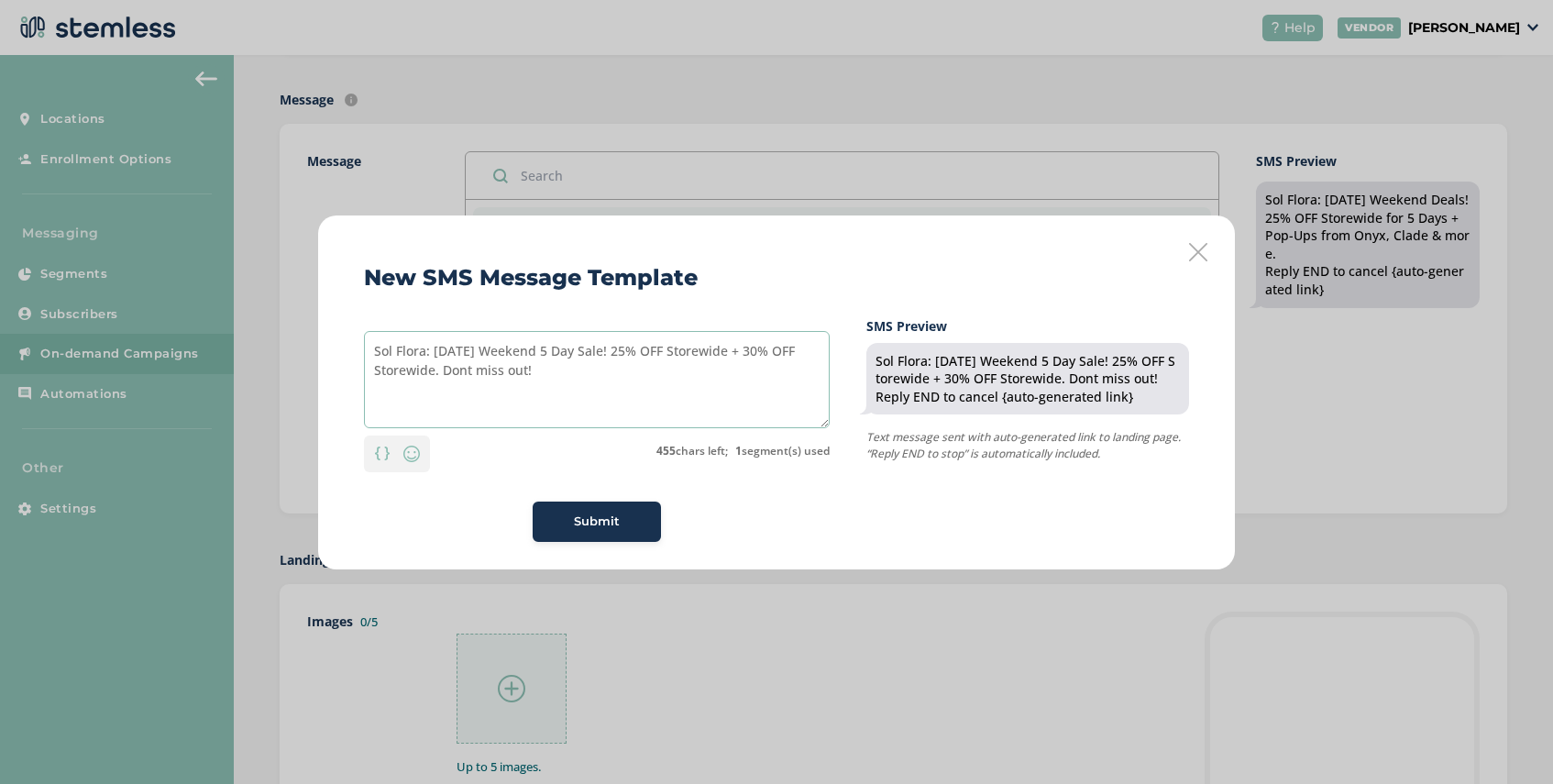
click at [434, 374] on textarea "Sol Flora: [DATE] Weekend 5 Day Sale! 25% OFF Storewide + 30% OFF Storewide. Do…" at bounding box center [596, 379] width 465 height 97
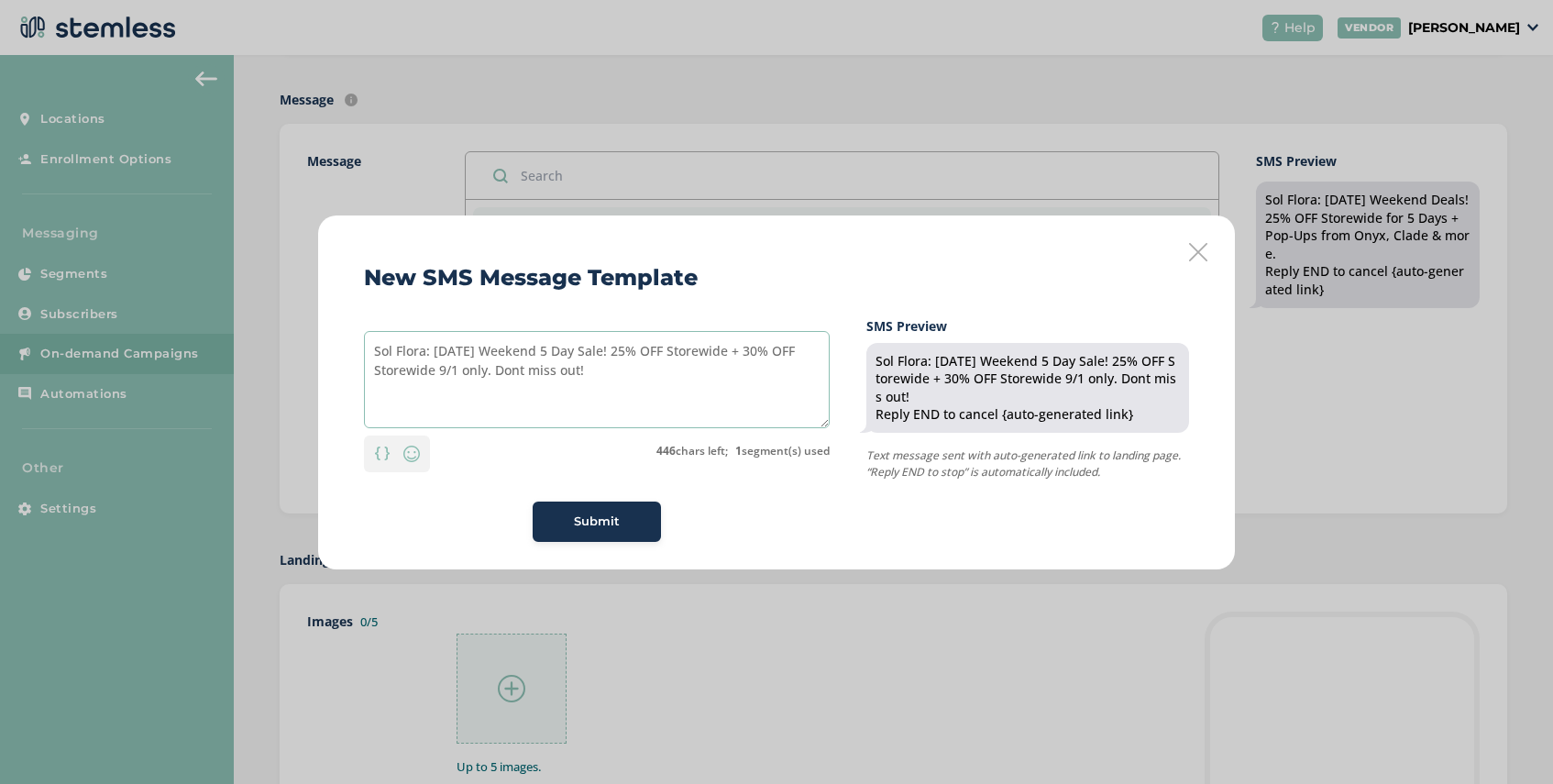
click at [437, 372] on textarea "Sol Flora: [DATE] Weekend 5 Day Sale! 25% OFF Storewide + 30% OFF Storewide 9/1…" at bounding box center [596, 379] width 465 height 97
click at [476, 374] on textarea "Sol Flora: [DATE] Weekend 5 Day Sale! 25% OFF Storewide + 30% OFF Storewide (9/…" at bounding box center [596, 379] width 465 height 97
click at [529, 372] on textarea "Sol Flora: [DATE] Weekend 5 Day Sale! 25% OFF Storewide + 30% OFF Storewide (9/…" at bounding box center [596, 379] width 465 height 97
type textarea "Sol Flora: [DATE] Weekend 5 Day Sale! 25% OFF Storewide + 30% OFF Storewide (9/…"
click at [596, 521] on span "Submit" at bounding box center [597, 521] width 46 height 18
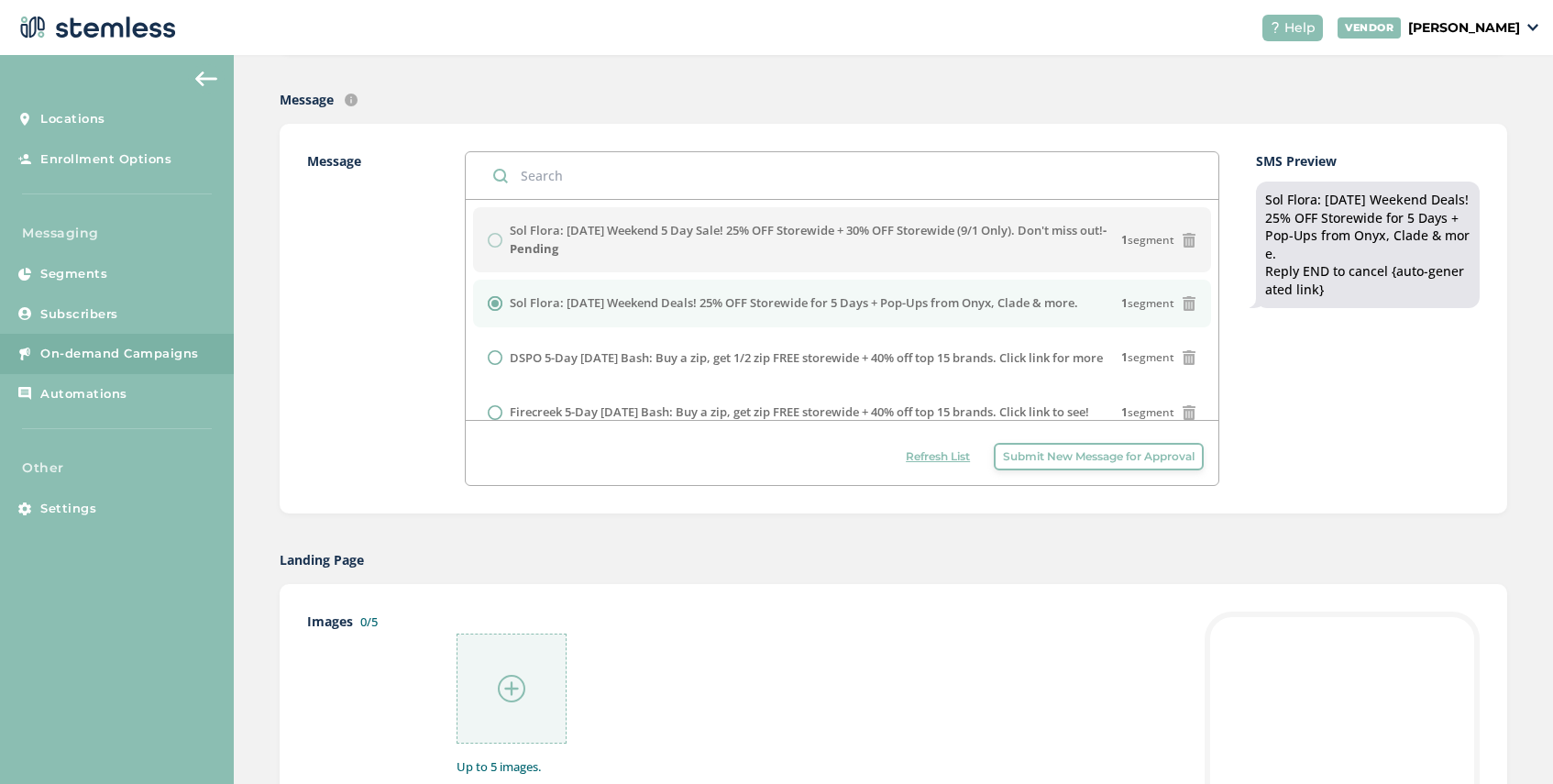
click at [920, 460] on span "Refresh List" at bounding box center [937, 456] width 65 height 16
click at [1038, 463] on span "Submit New Message for Approval" at bounding box center [1098, 456] width 192 height 16
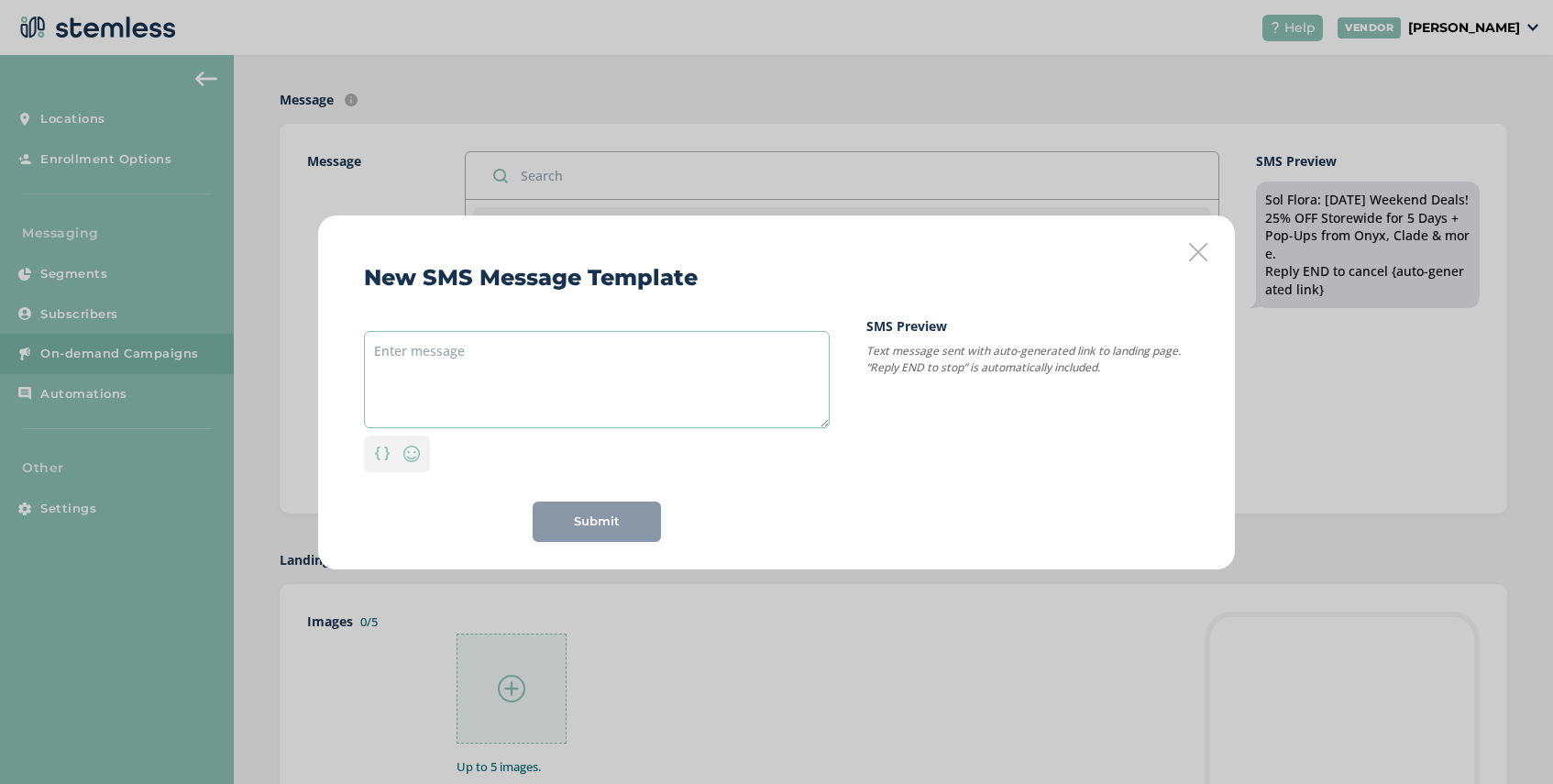
click at [553, 356] on textarea at bounding box center [596, 379] width 465 height 97
paste textarea "SoulFlora: [DATE] Weekend 5 Day Sale! 25% OFF Storewide (8/28–8/31) + 30% OFF S…"
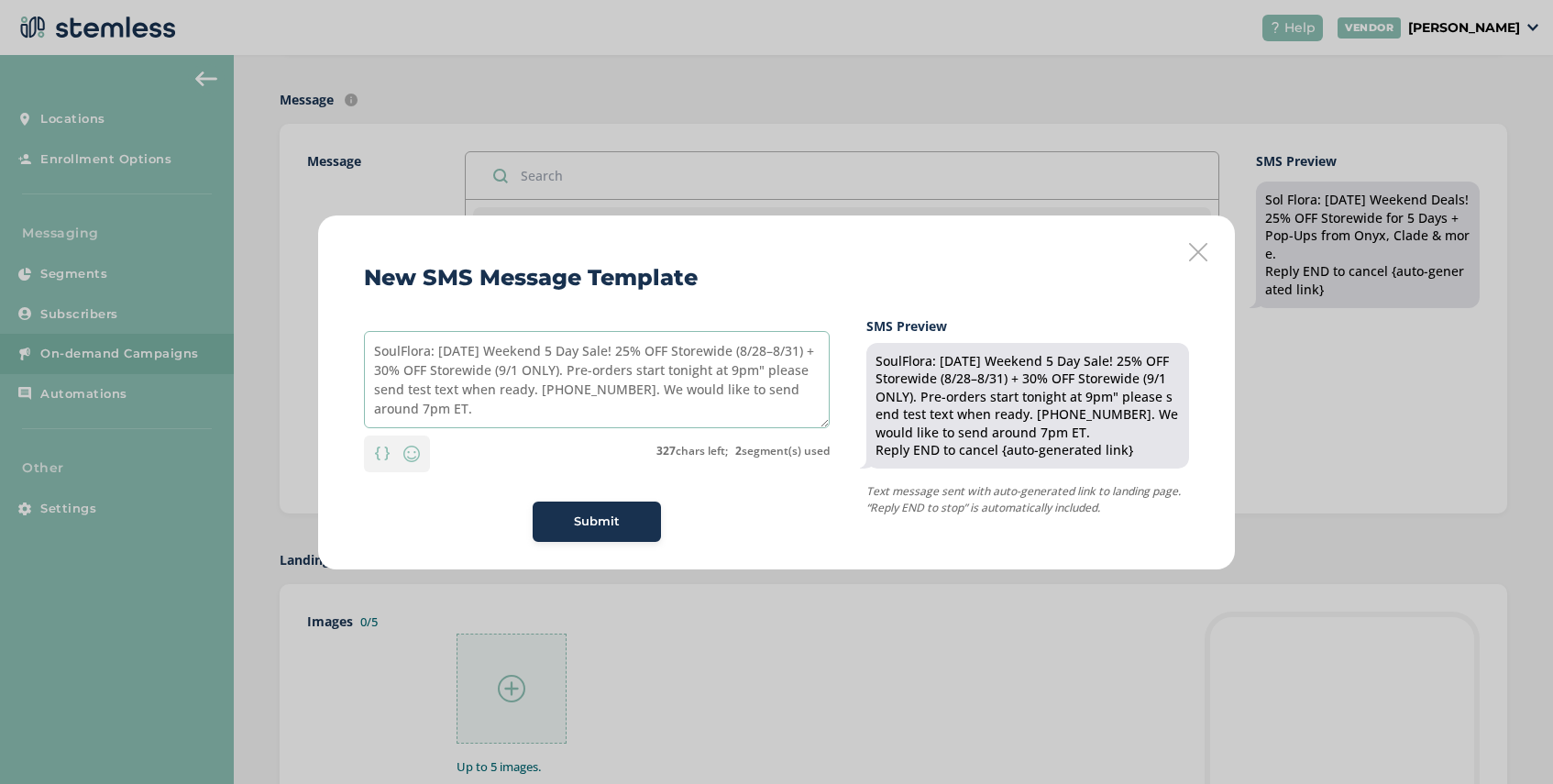
click at [400, 354] on textarea "SoulFlora: [DATE] Weekend 5 Day Sale! 25% OFF Storewide (8/28–8/31) + 30% OFF S…" at bounding box center [596, 379] width 465 height 97
drag, startPoint x: 426, startPoint y: 405, endPoint x: 765, endPoint y: 377, distance: 340.2
click at [765, 377] on textarea "Sol Flora: [DATE] Weekend 5 Day Sale! 25% OFF Storewide (8/28–8/31) + 30% OFF S…" at bounding box center [596, 379] width 465 height 97
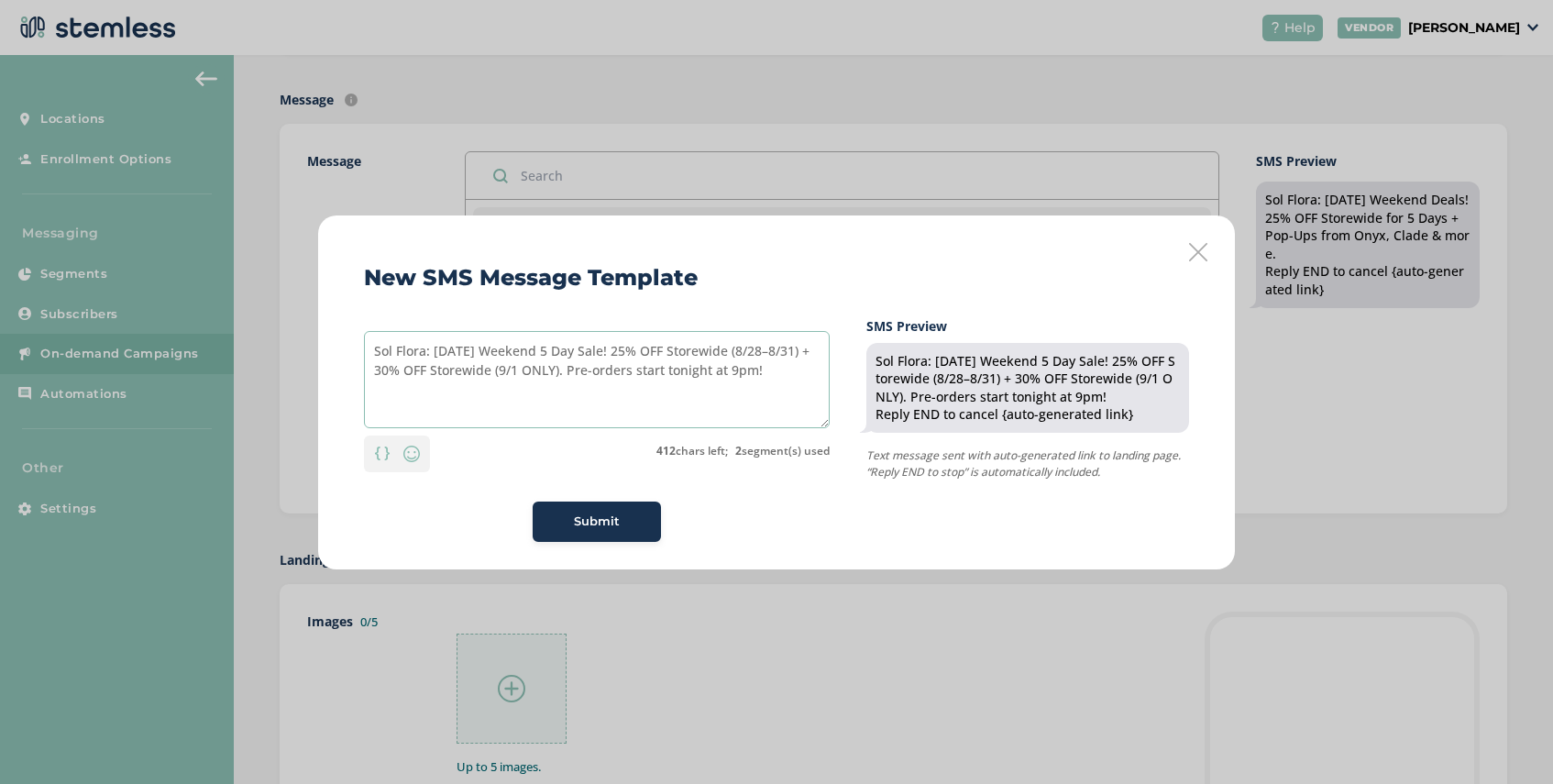
type textarea "Sol Flora: [DATE] Weekend 5 Day Sale! 25% OFF Storewide (8/28–8/31) + 30% OFF S…"
click at [608, 520] on span "Submit" at bounding box center [597, 521] width 46 height 18
